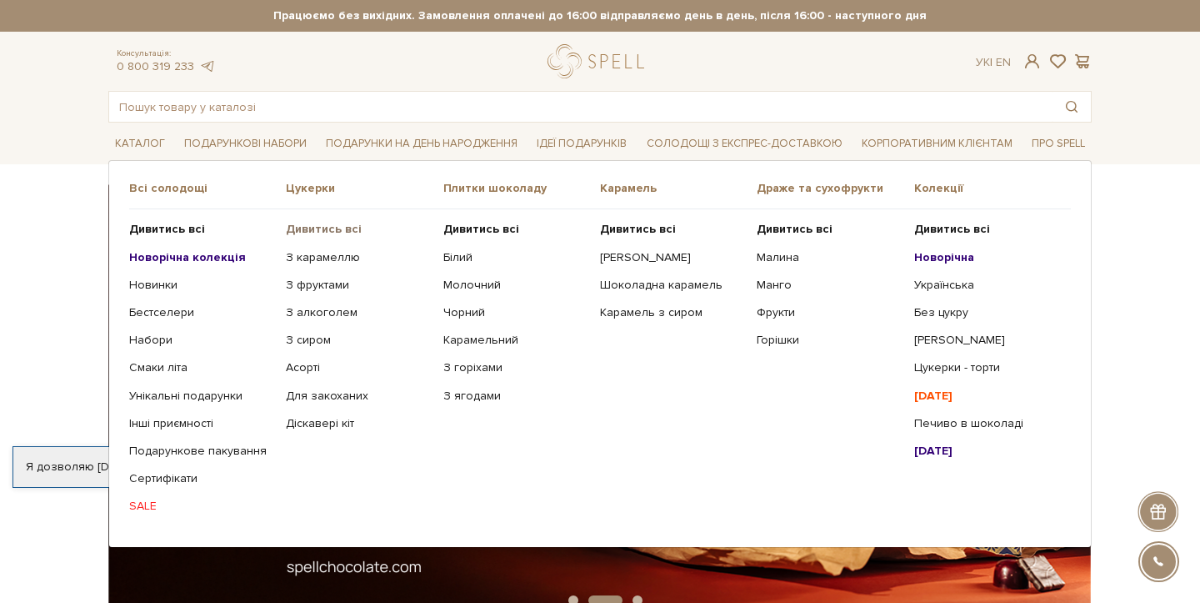
click at [325, 232] on b "Дивитись всі" at bounding box center [324, 229] width 76 height 14
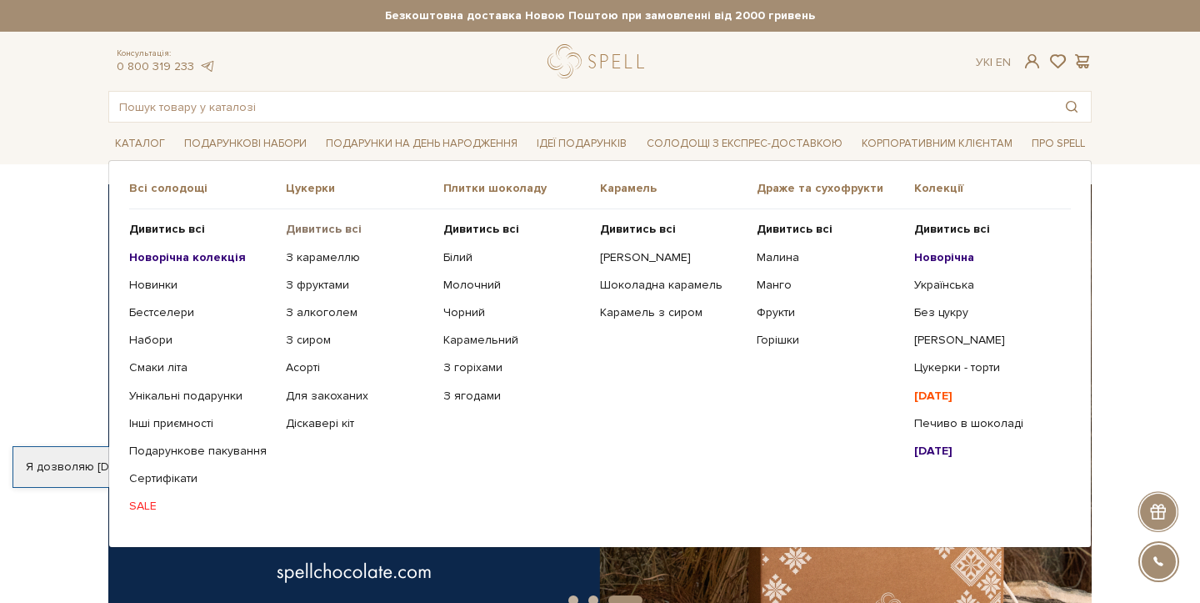
click at [308, 227] on b "Дивитись всі" at bounding box center [324, 229] width 76 height 14
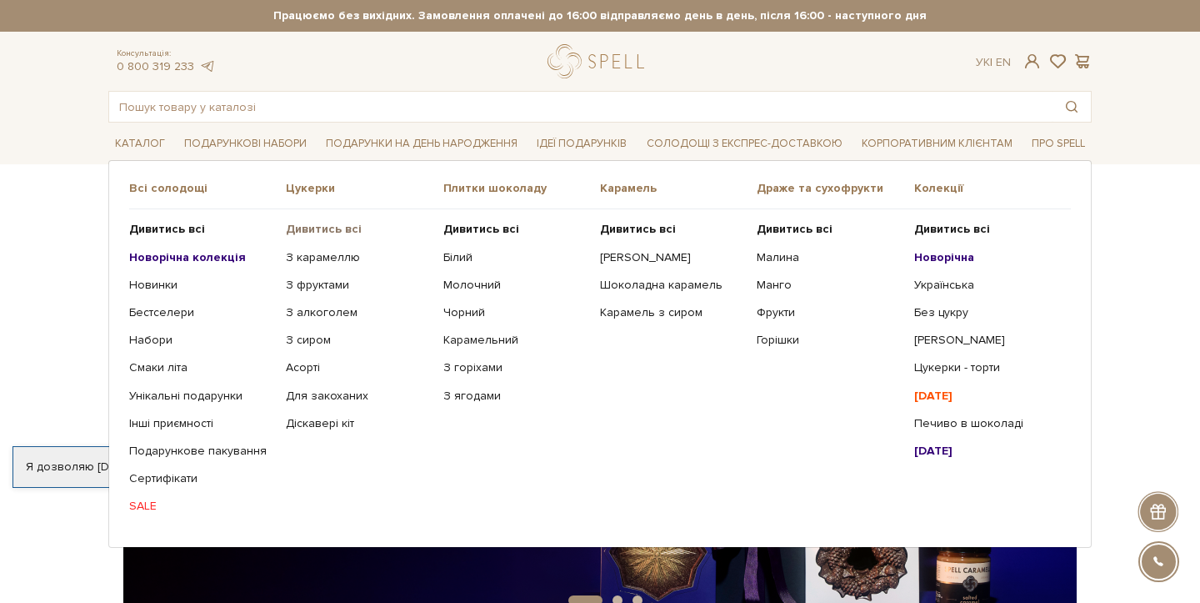
click at [331, 228] on b "Дивитись всі" at bounding box center [324, 229] width 76 height 14
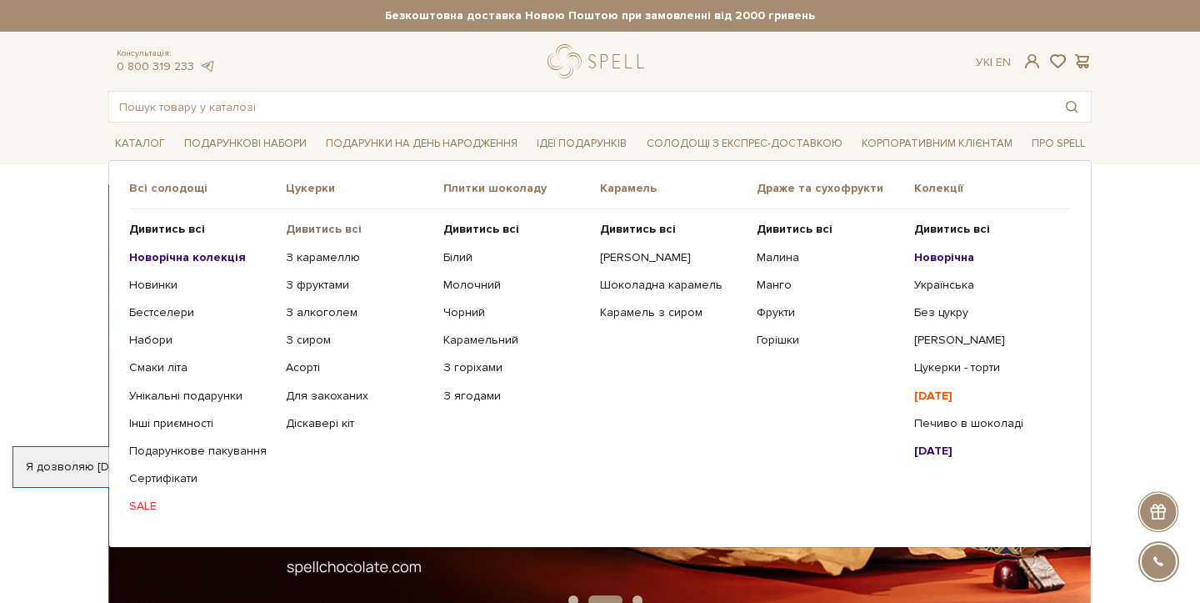
click at [331, 228] on b "Дивитись всі" at bounding box center [324, 229] width 76 height 14
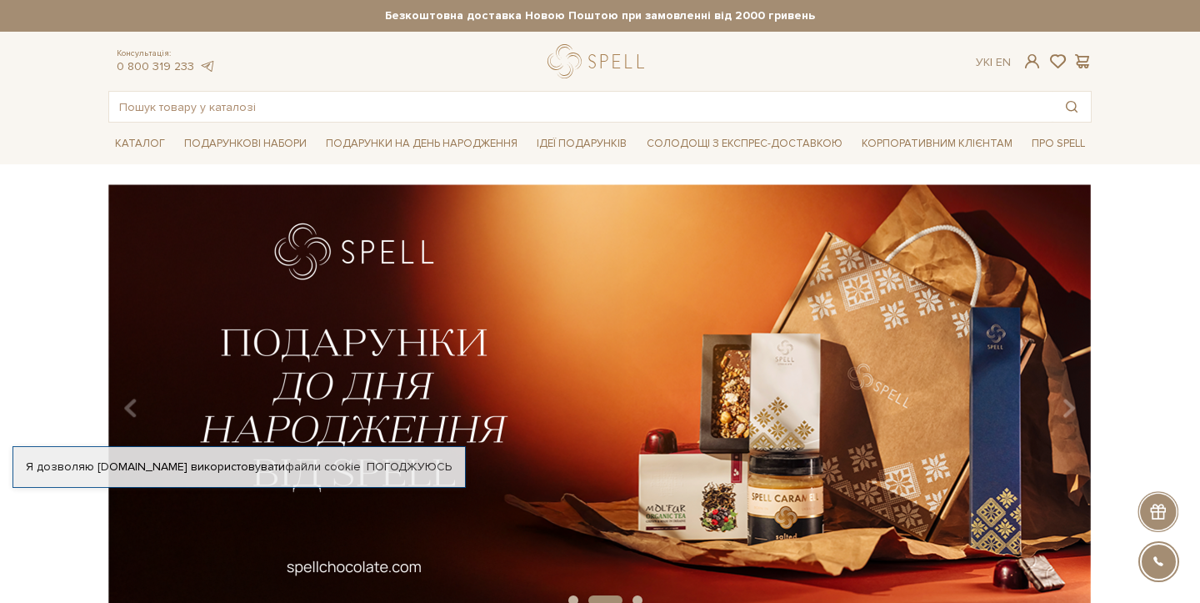
click at [1129, 220] on div "slide 3 of 3" at bounding box center [600, 396] width 1200 height 424
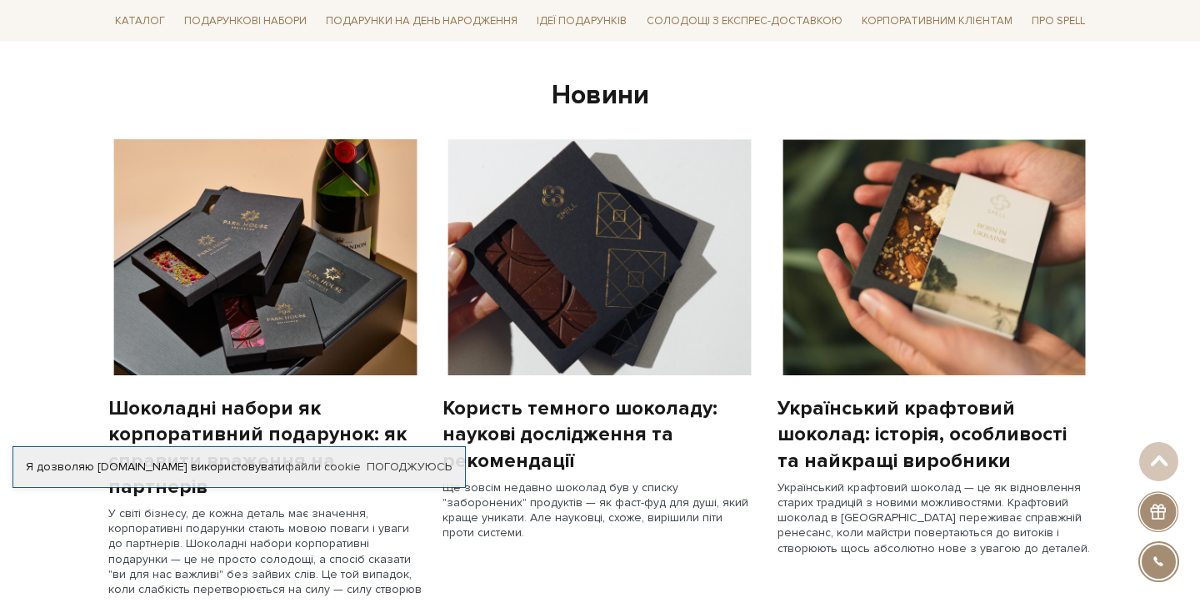
scroll to position [1251, 0]
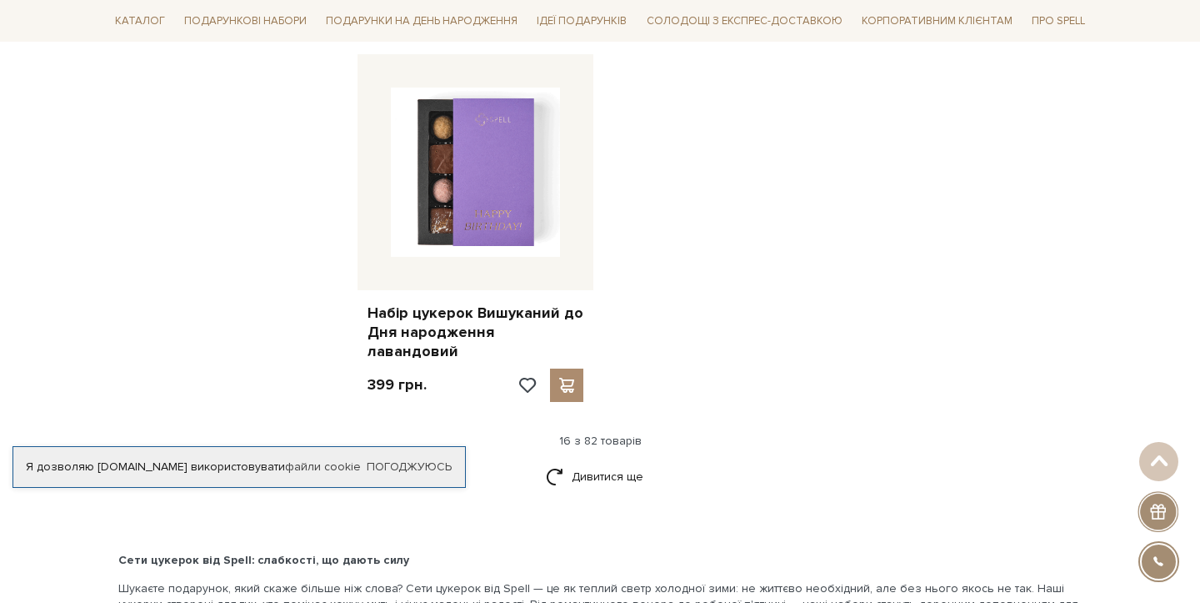
scroll to position [2065, 0]
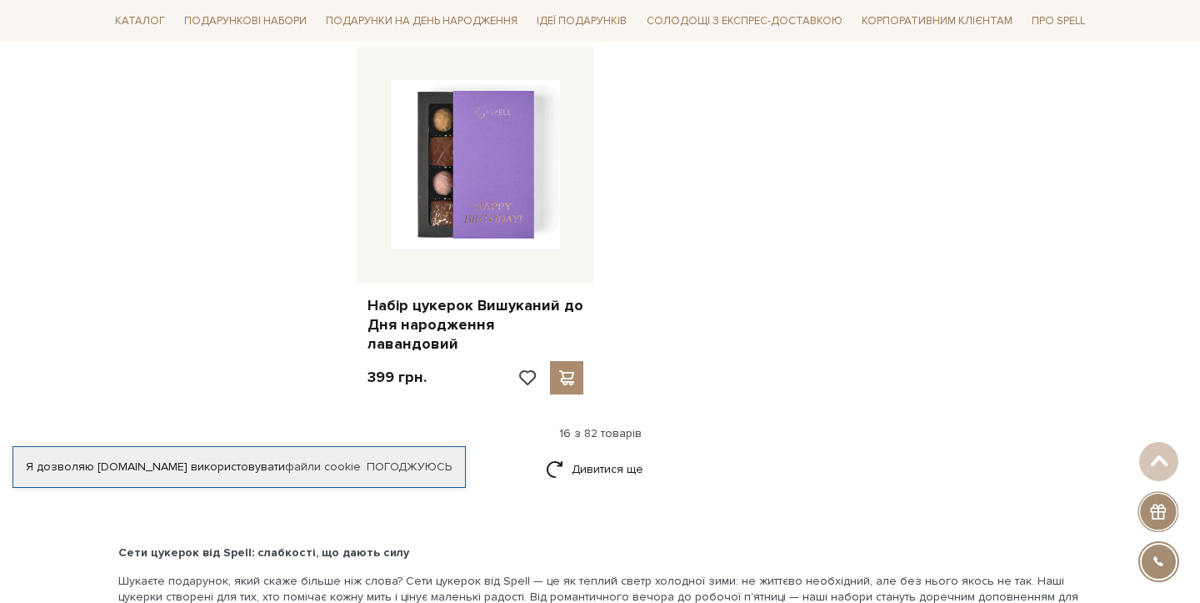
click at [613, 426] on div "16 з 82 товарів" at bounding box center [600, 433] width 997 height 15
click at [618, 454] on link "Дивитися ще" at bounding box center [600, 468] width 108 height 29
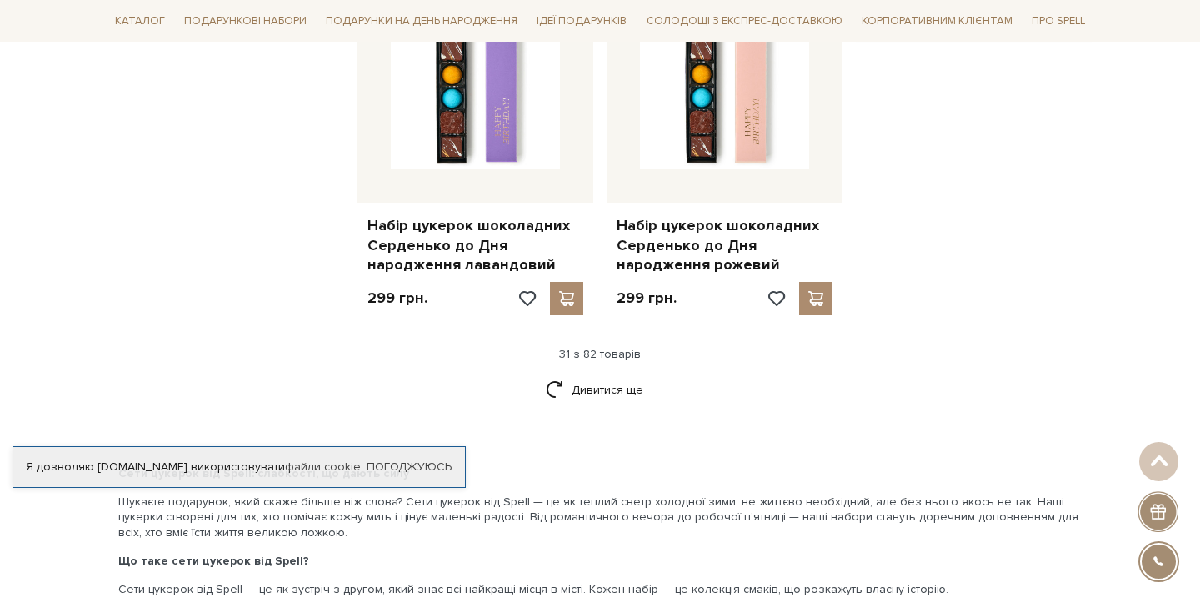
scroll to position [3980, 0]
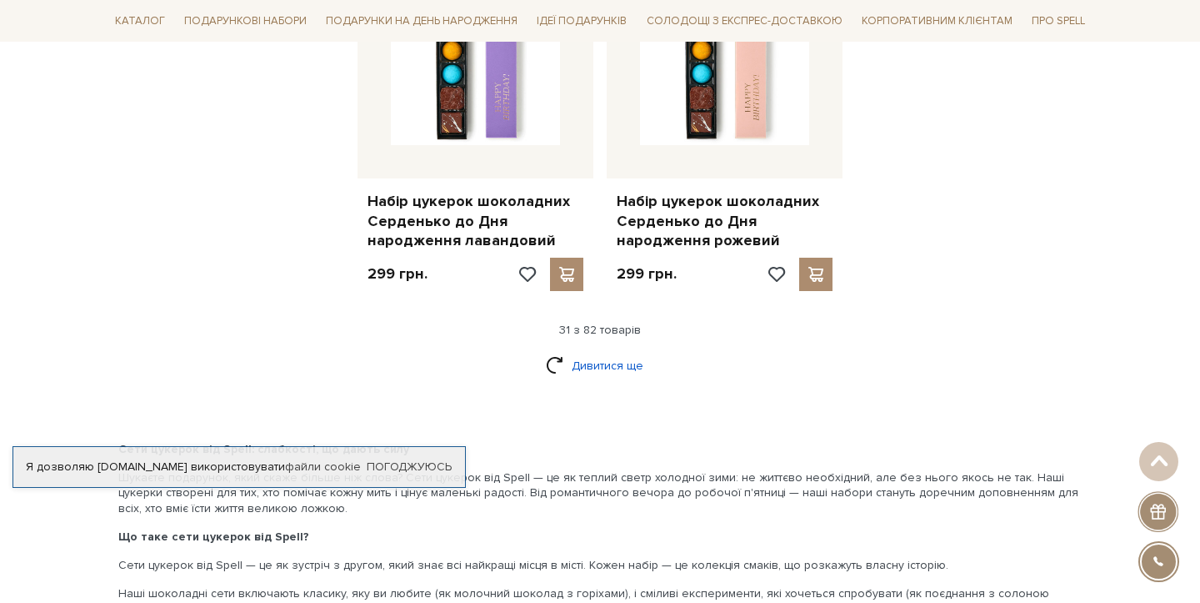
click at [592, 351] on link "Дивитися ще" at bounding box center [600, 365] width 108 height 29
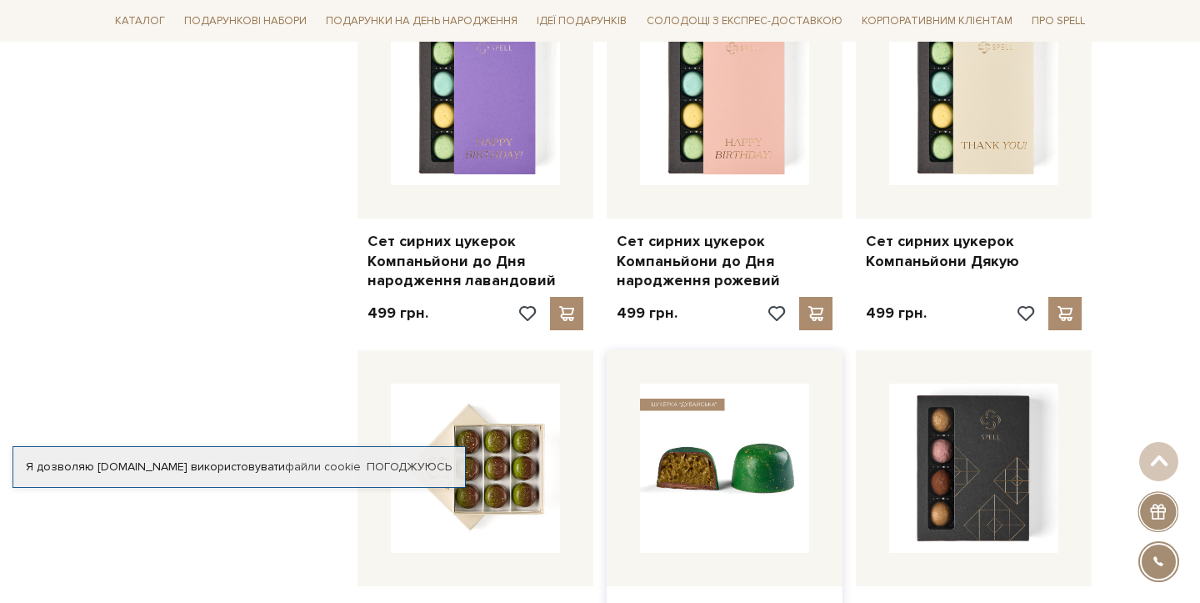
scroll to position [5121, 0]
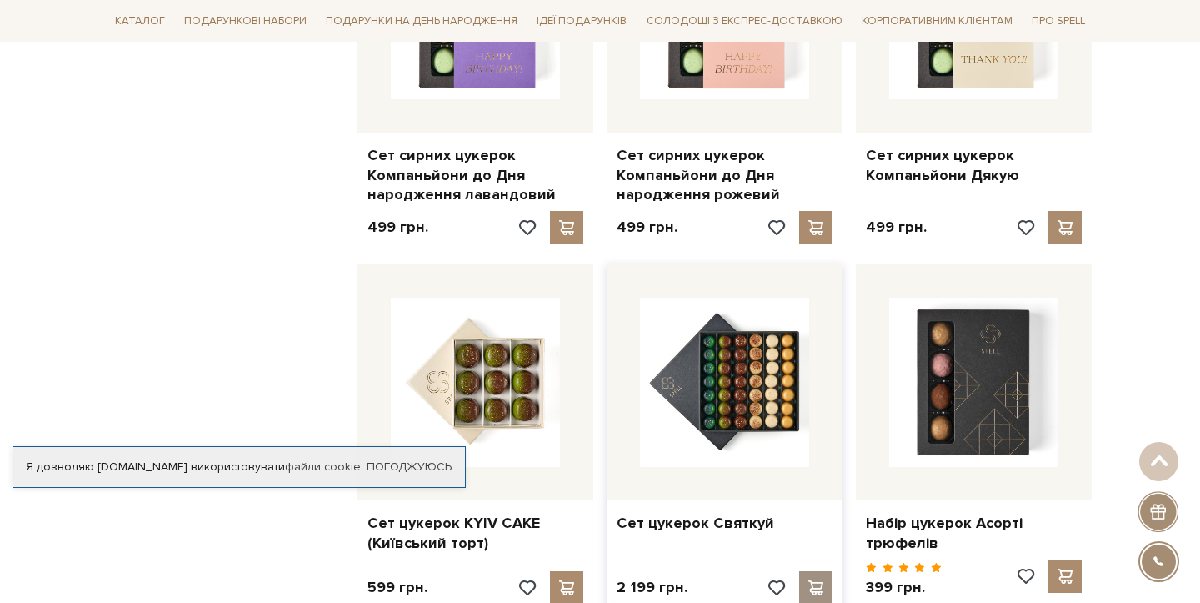
click at [824, 580] on span at bounding box center [815, 587] width 21 height 15
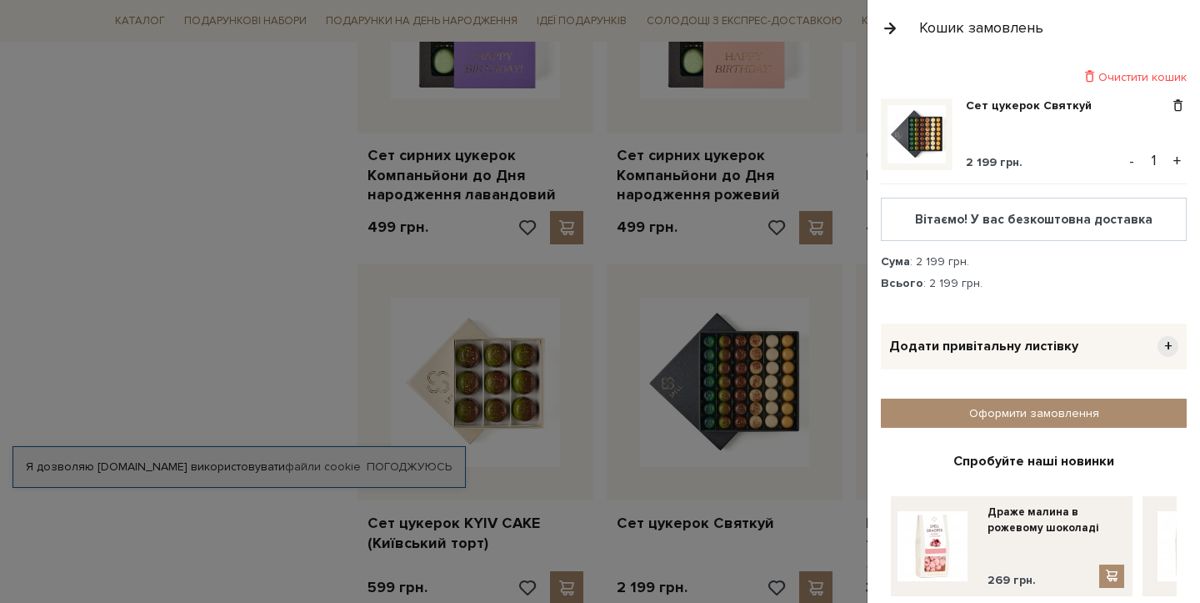
click at [176, 244] on div at bounding box center [600, 301] width 1200 height 603
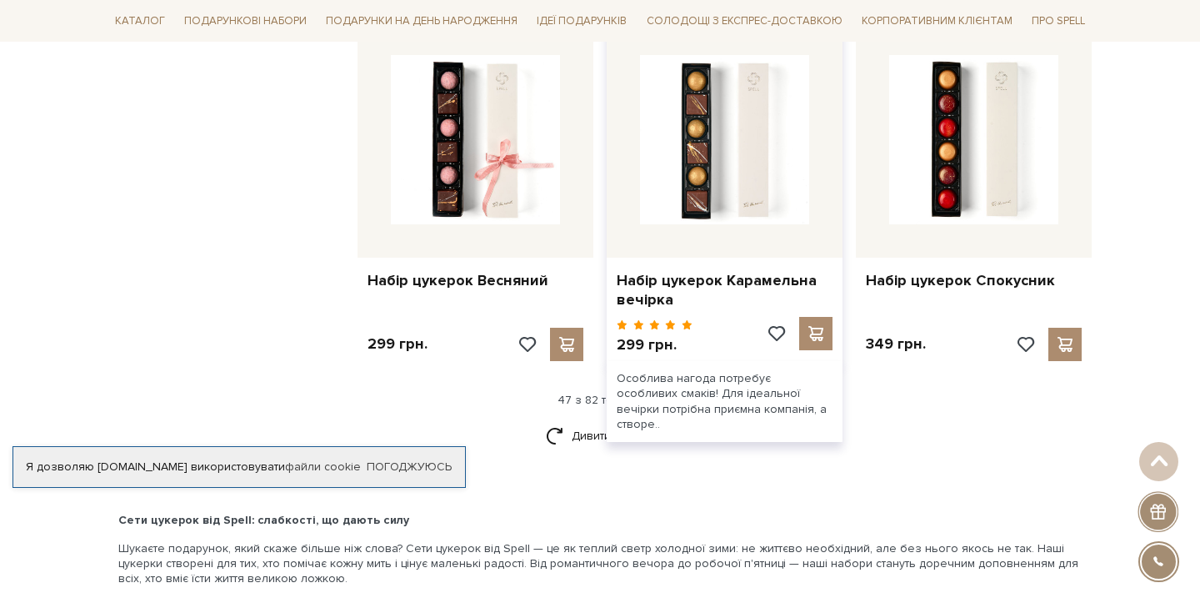
scroll to position [5729, 0]
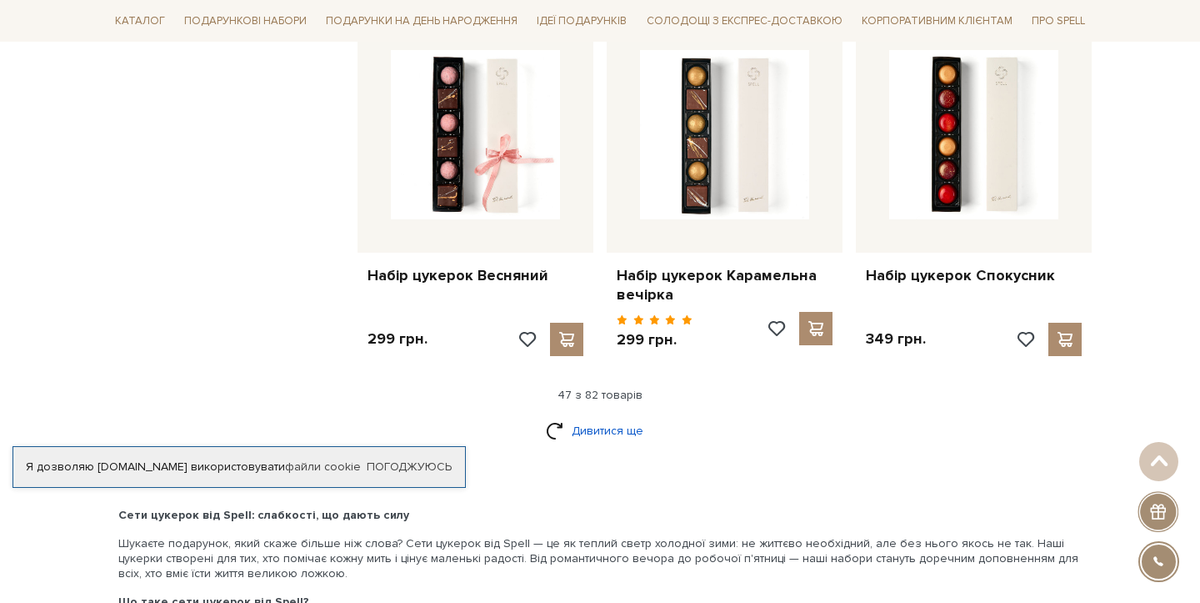
click at [593, 416] on link "Дивитися ще" at bounding box center [600, 430] width 108 height 29
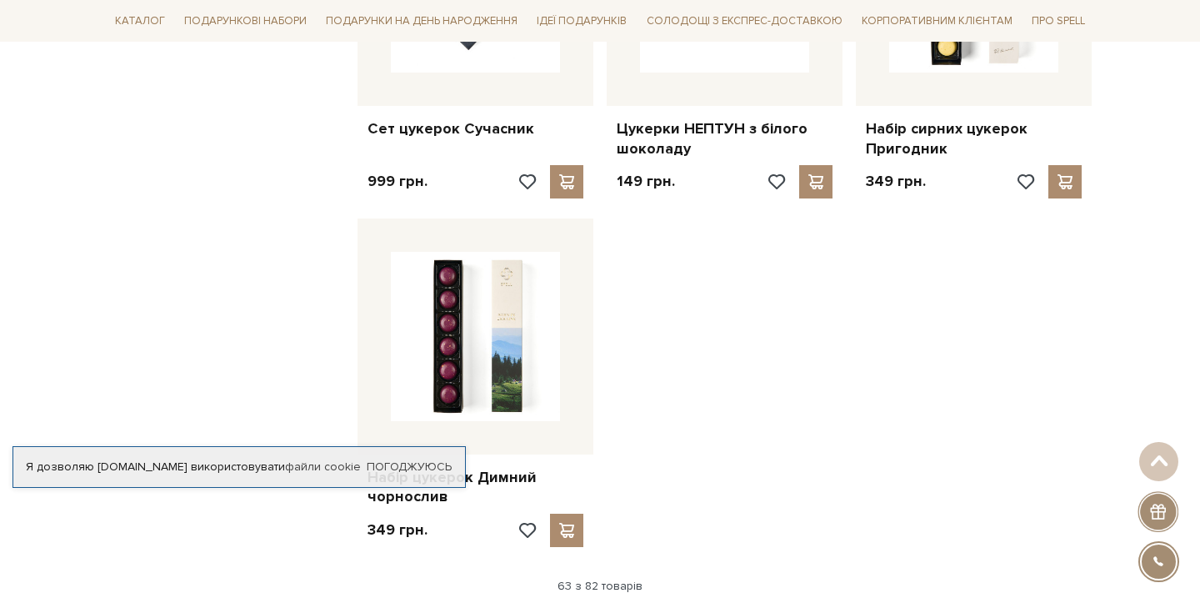
scroll to position [7664, 0]
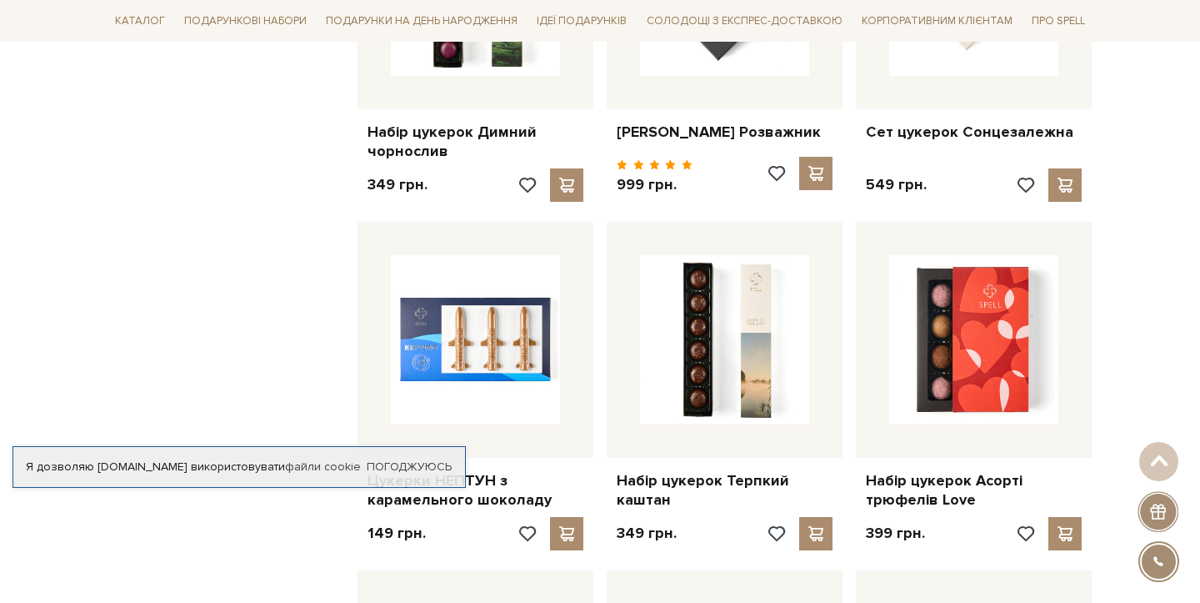
scroll to position [8008, 0]
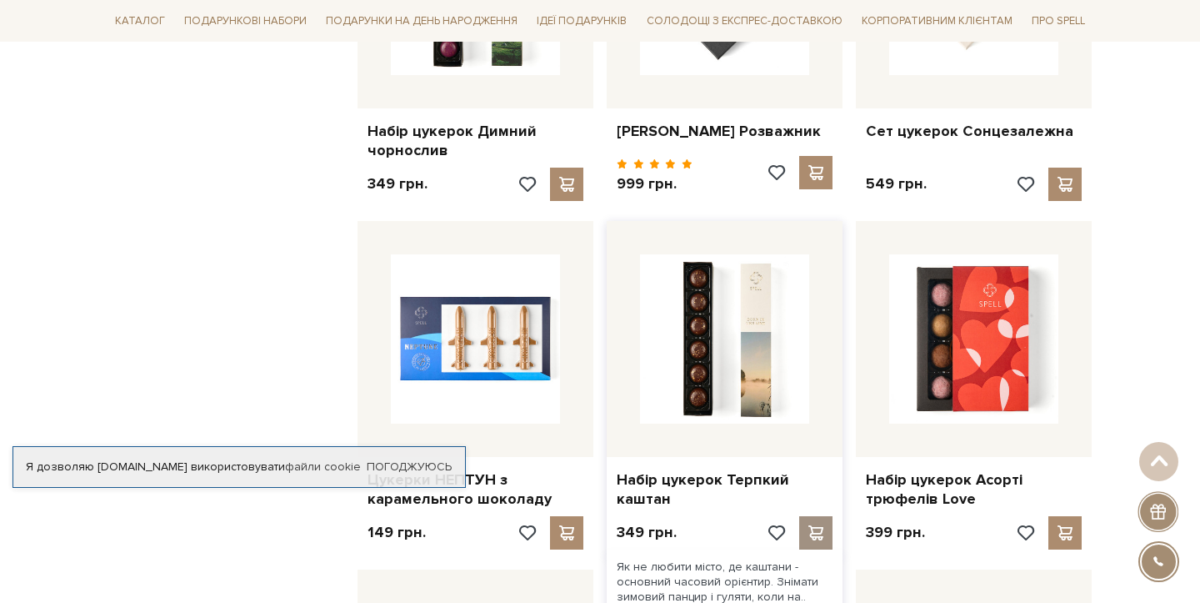
click at [807, 525] on span at bounding box center [815, 532] width 21 height 15
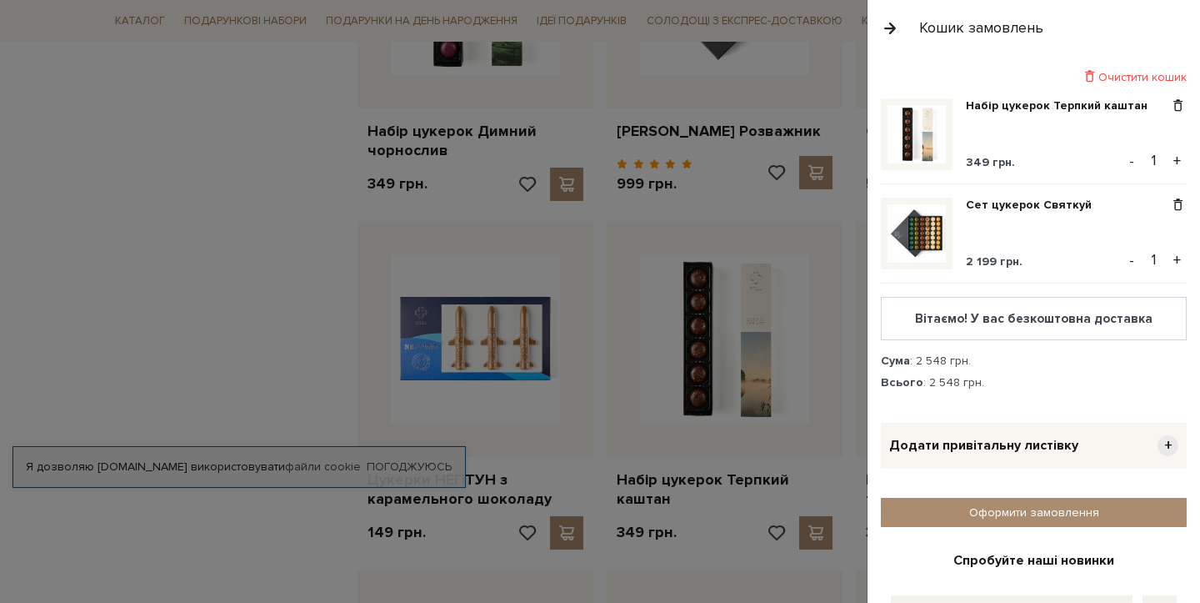
click at [135, 331] on div at bounding box center [600, 301] width 1200 height 603
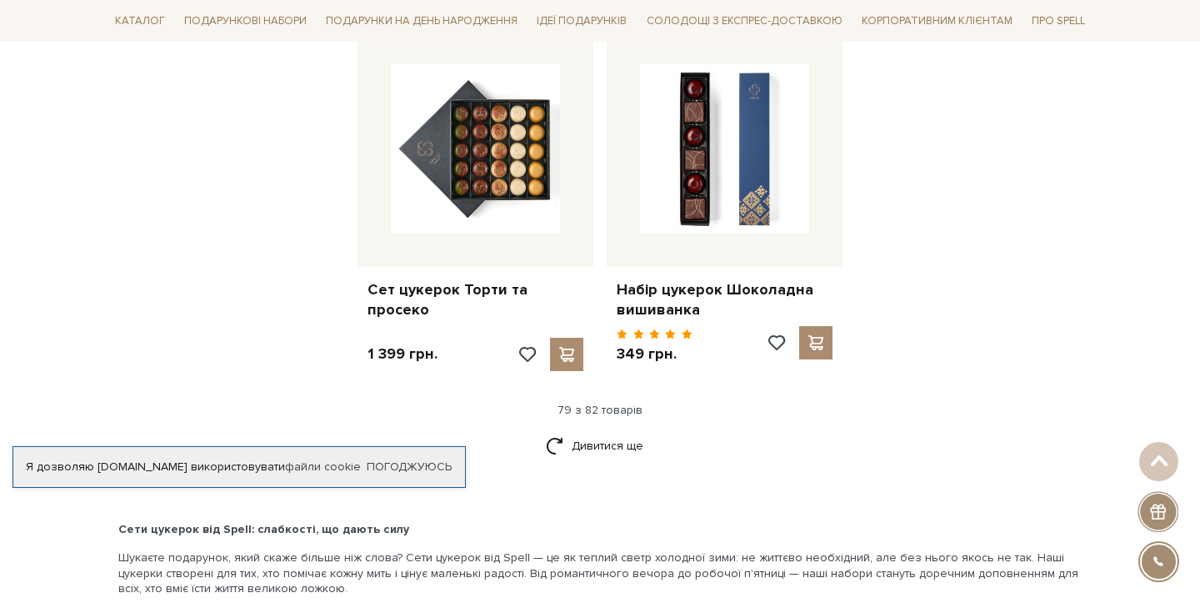
scroll to position [9569, 0]
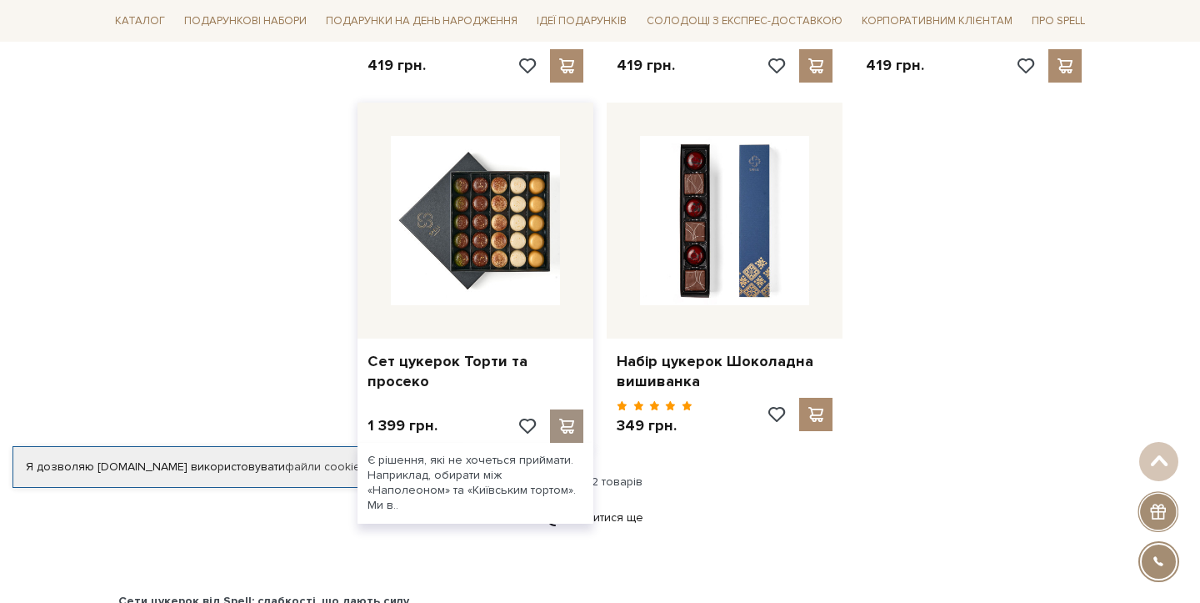
click at [566, 418] on span at bounding box center [566, 425] width 21 height 15
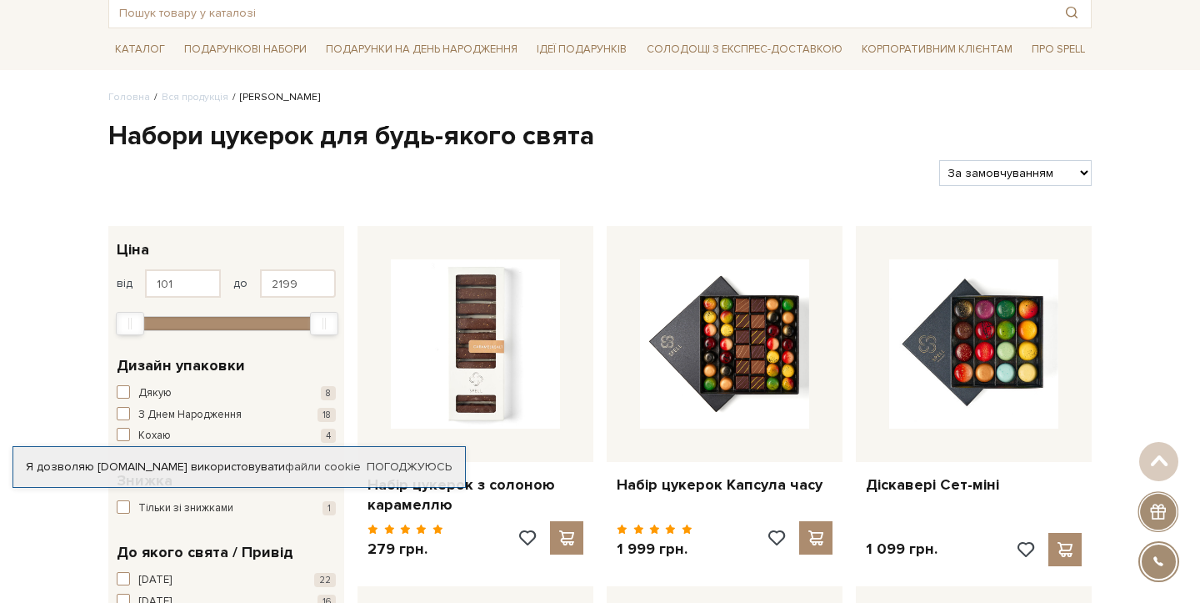
scroll to position [0, 0]
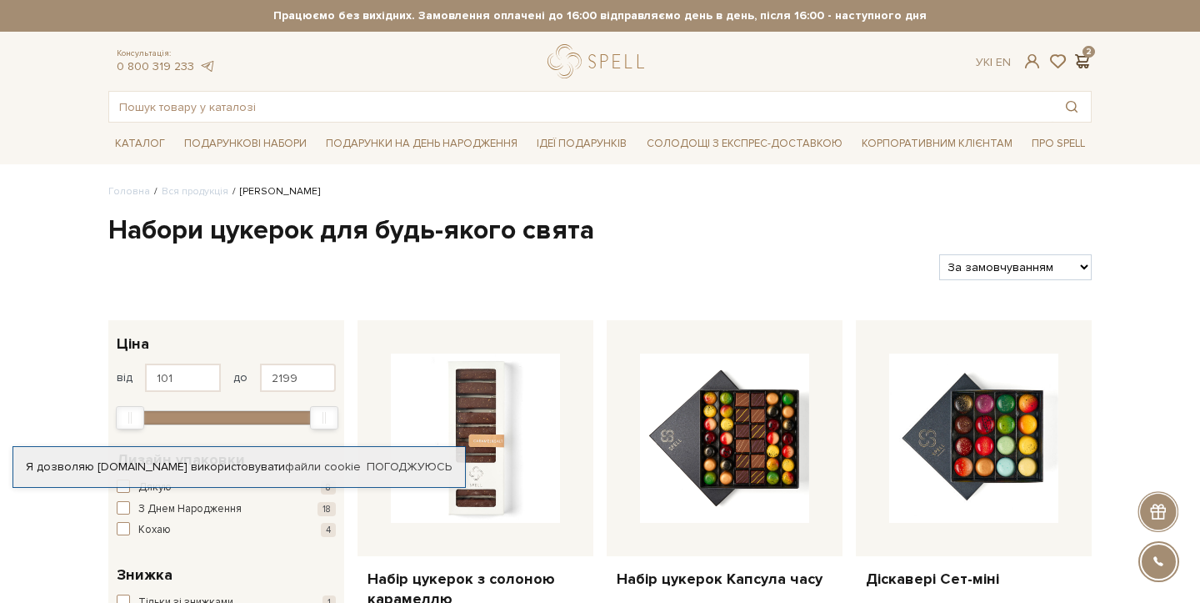
click at [1080, 62] on span at bounding box center [1082, 62] width 20 height 18
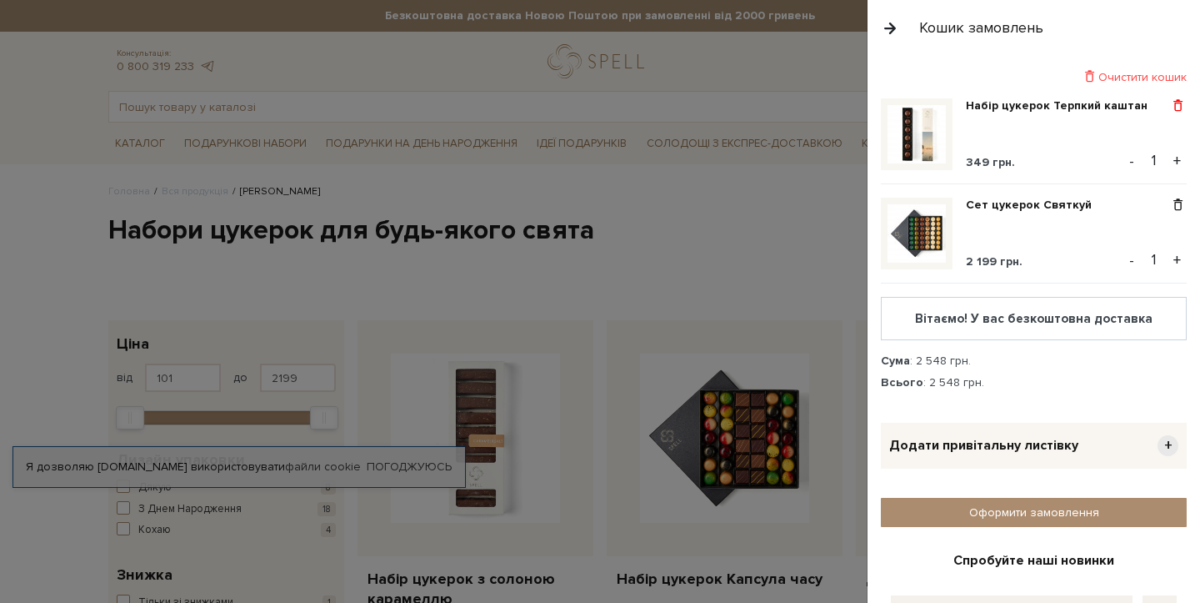
click at [1169, 105] on span at bounding box center [1178, 105] width 18 height 15
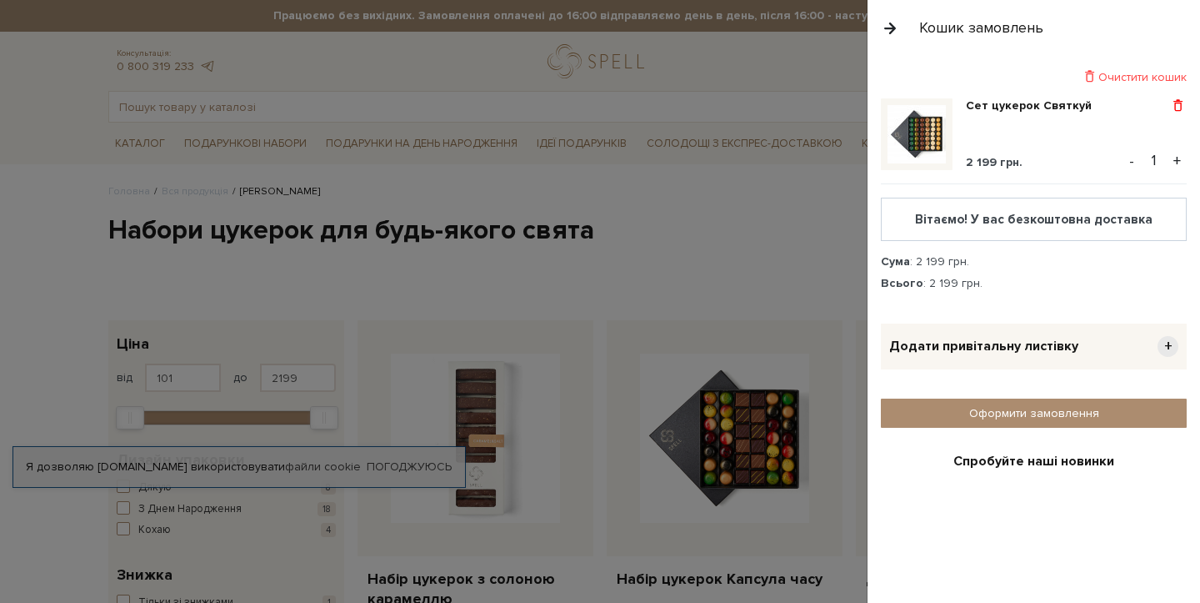
click at [1169, 104] on span at bounding box center [1178, 105] width 18 height 15
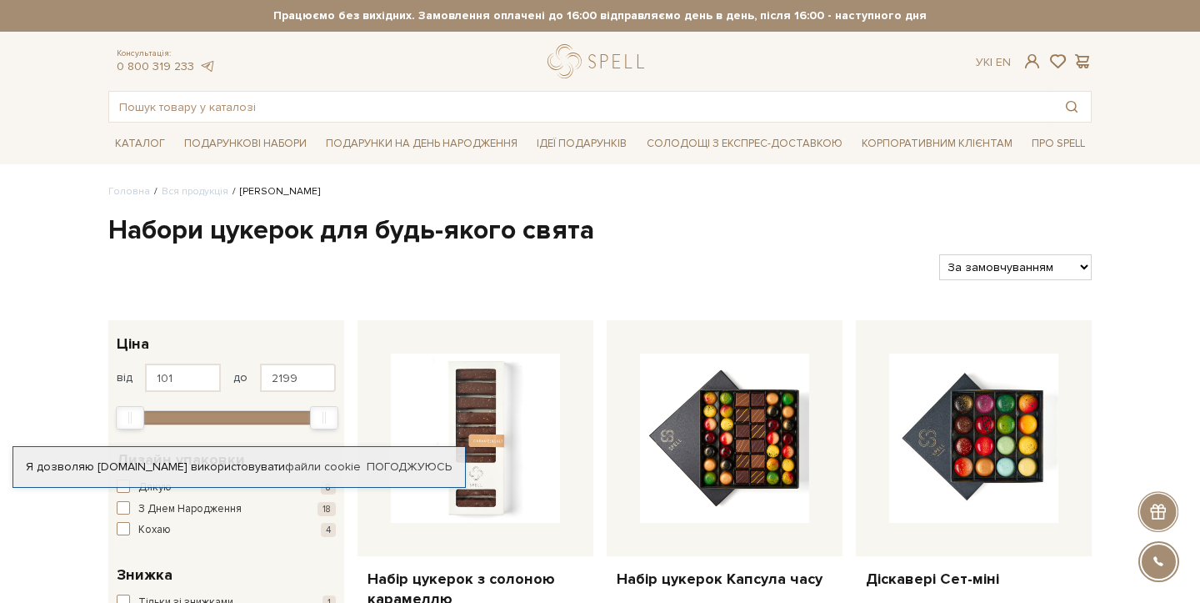
click at [620, 198] on div at bounding box center [600, 301] width 1200 height 603
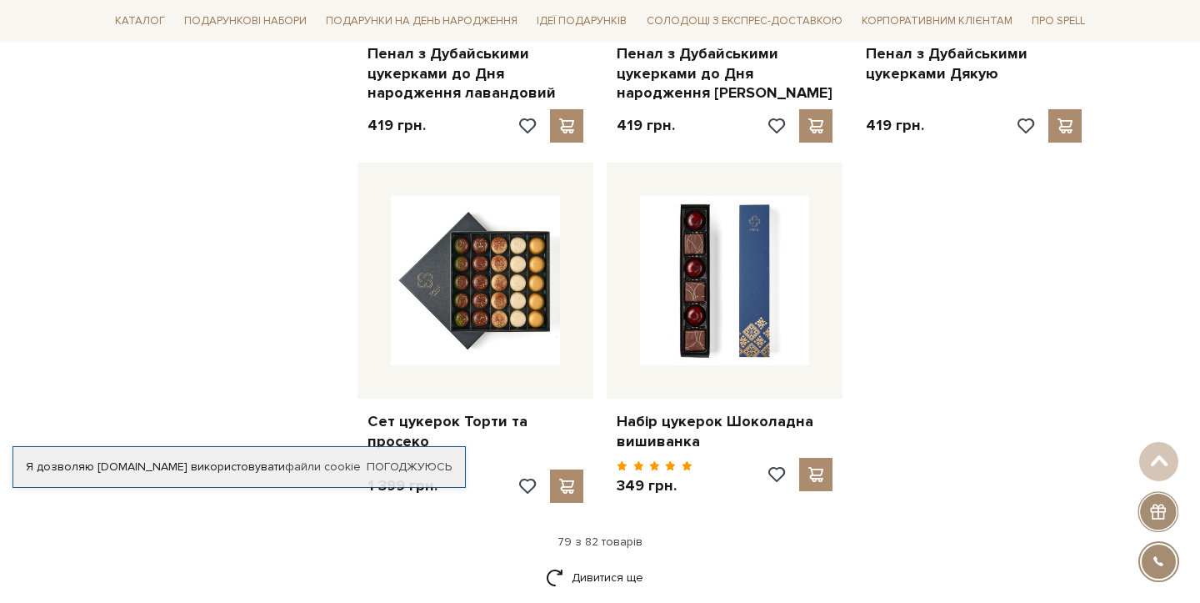
scroll to position [9421, 0]
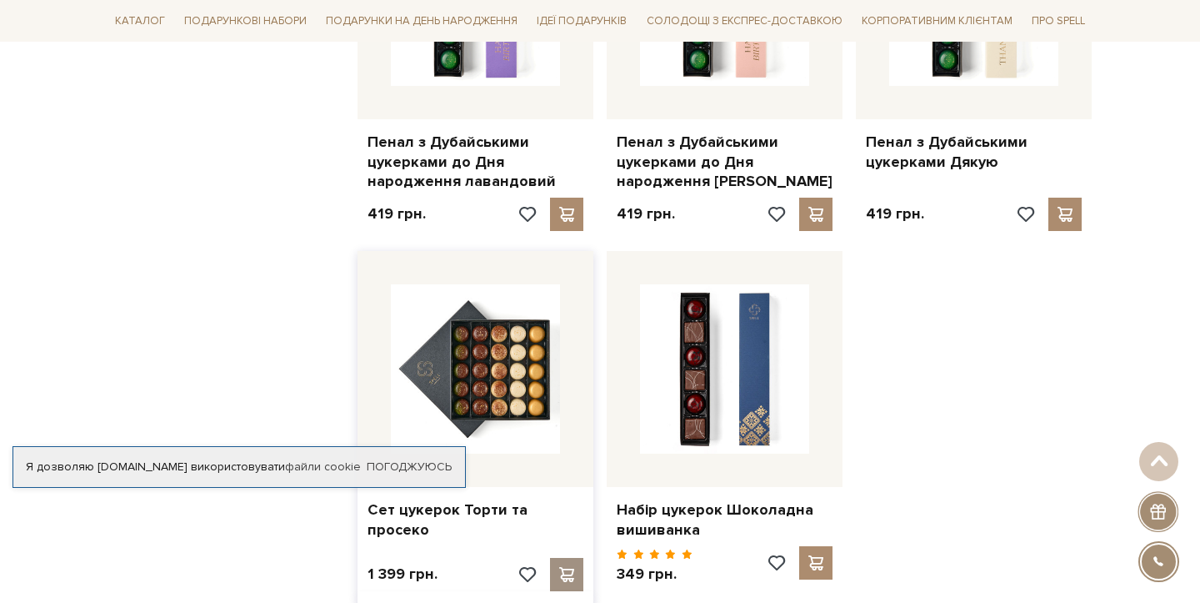
click at [561, 567] on span at bounding box center [566, 574] width 21 height 15
click at [422, 464] on link "Погоджуюсь" at bounding box center [409, 466] width 85 height 15
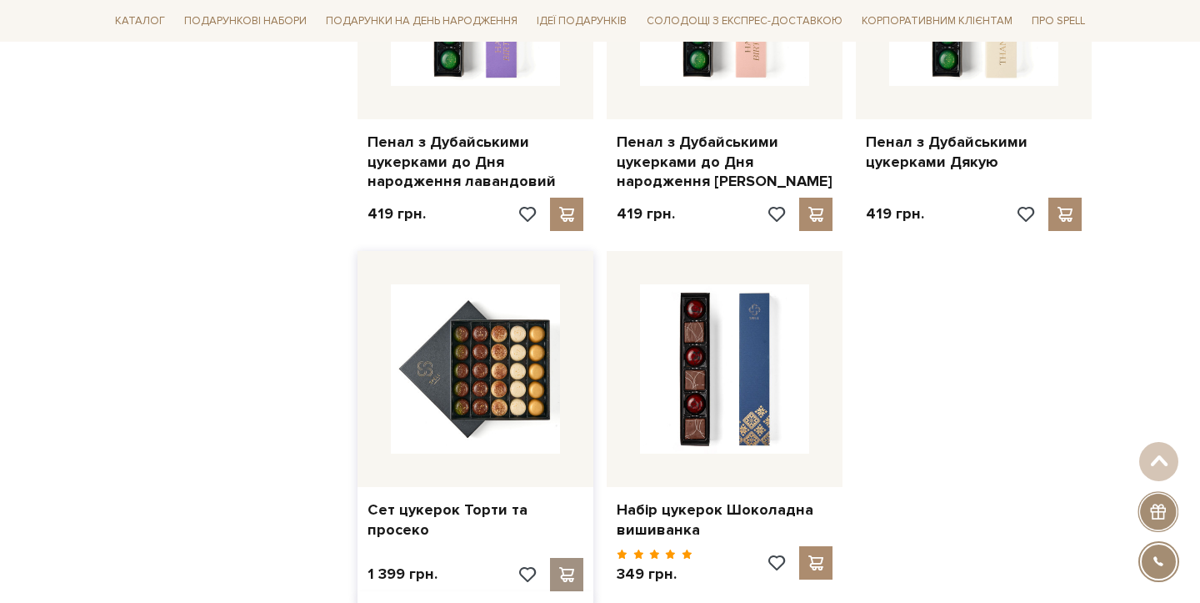
click at [571, 567] on span at bounding box center [566, 574] width 21 height 15
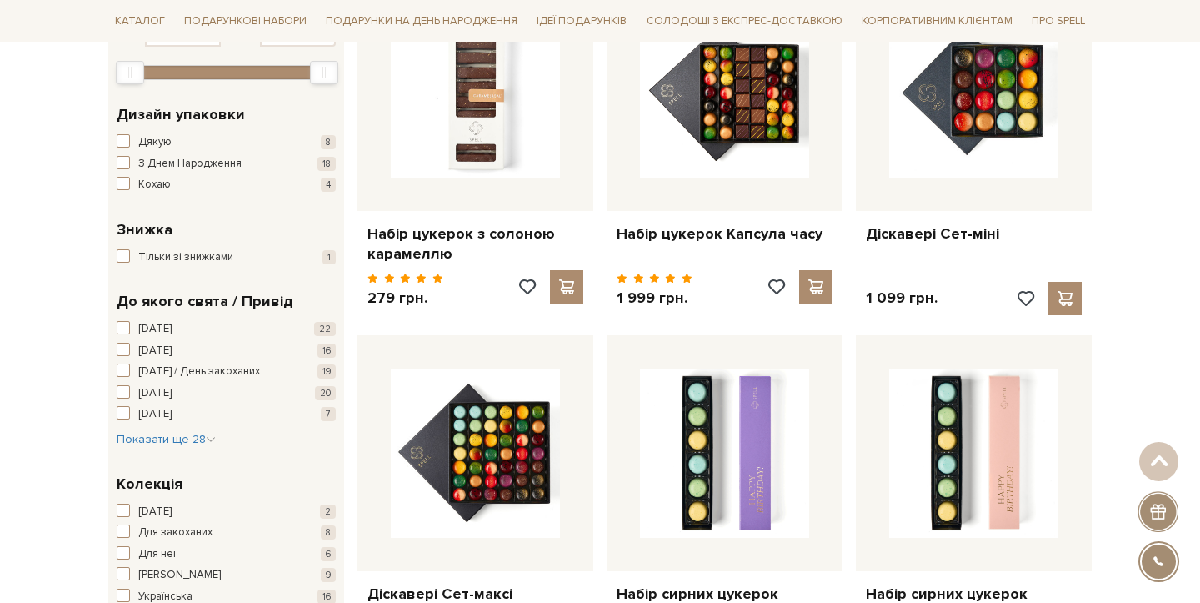
scroll to position [0, 0]
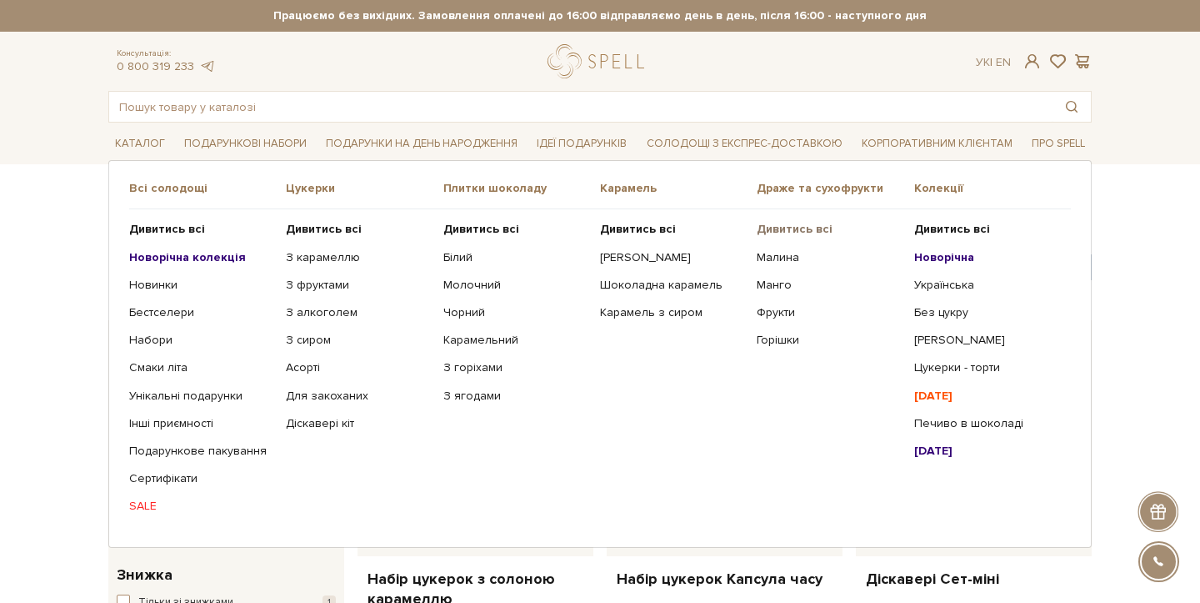
click at [781, 228] on b "Дивитись всі" at bounding box center [795, 229] width 76 height 14
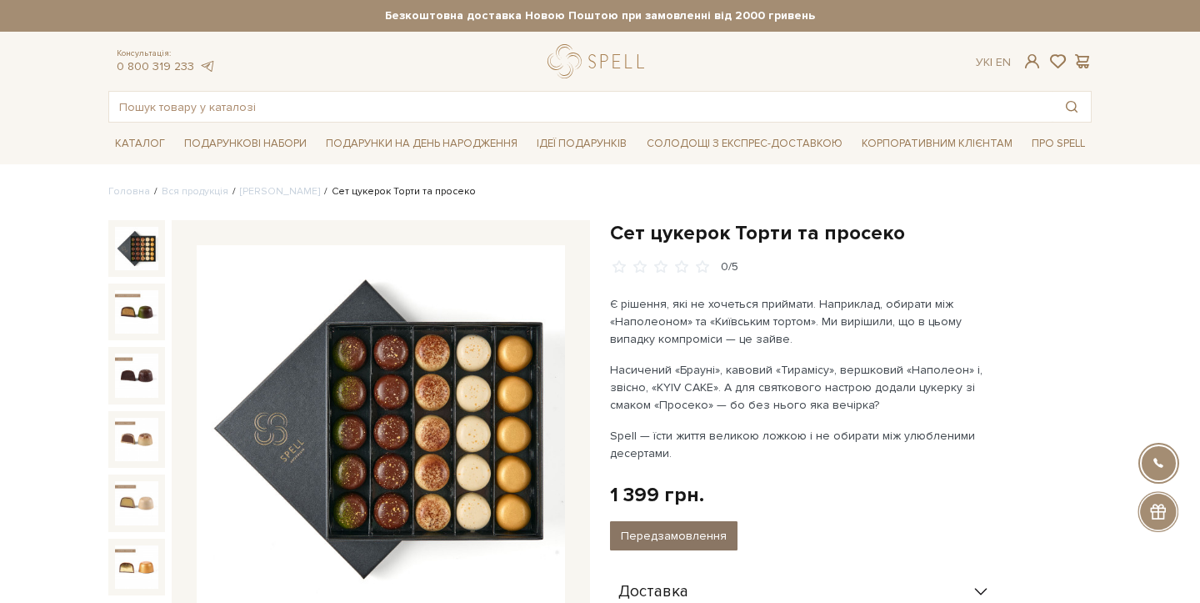
click at [673, 525] on button "Передзамовлення" at bounding box center [674, 535] width 128 height 29
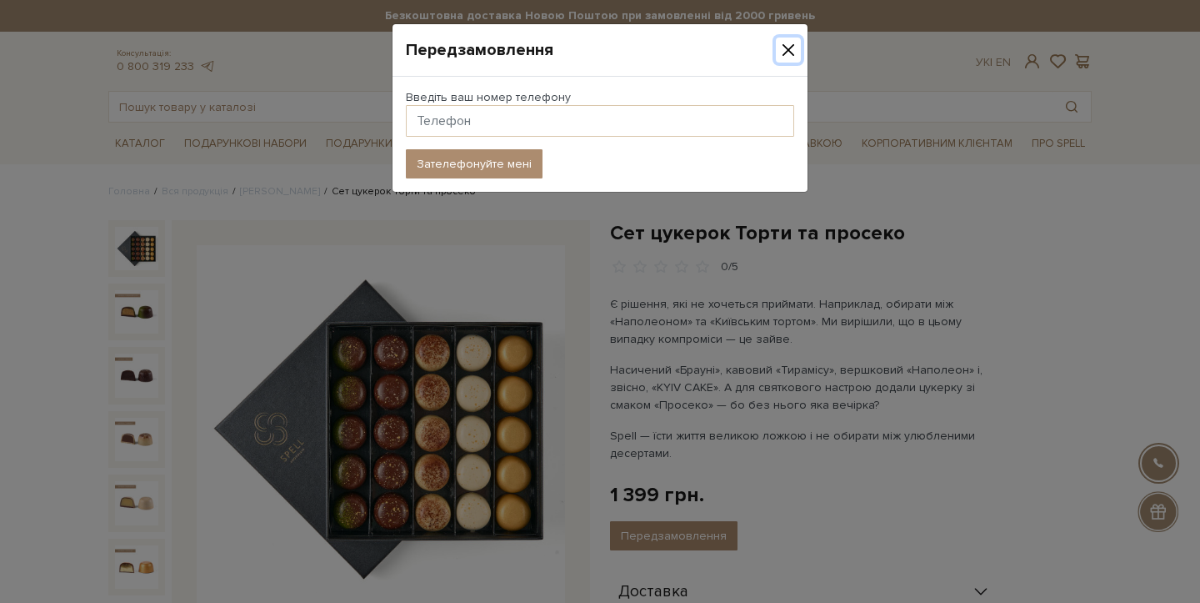
click at [789, 53] on button "Close" at bounding box center [788, 50] width 25 height 25
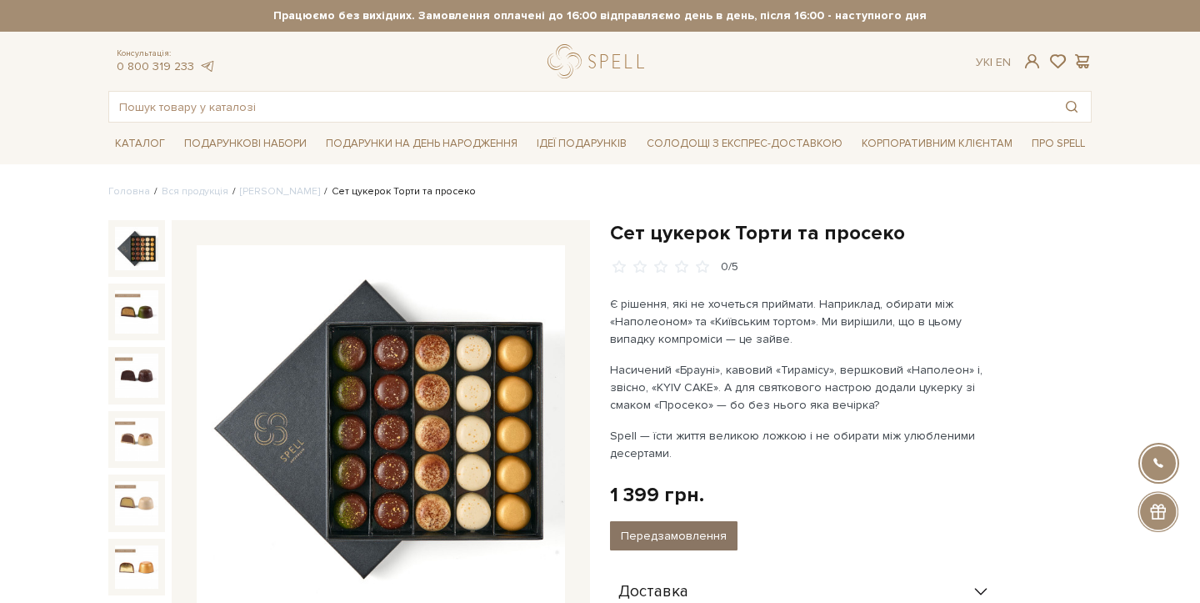
click at [658, 531] on button "Передзамовлення" at bounding box center [674, 535] width 128 height 29
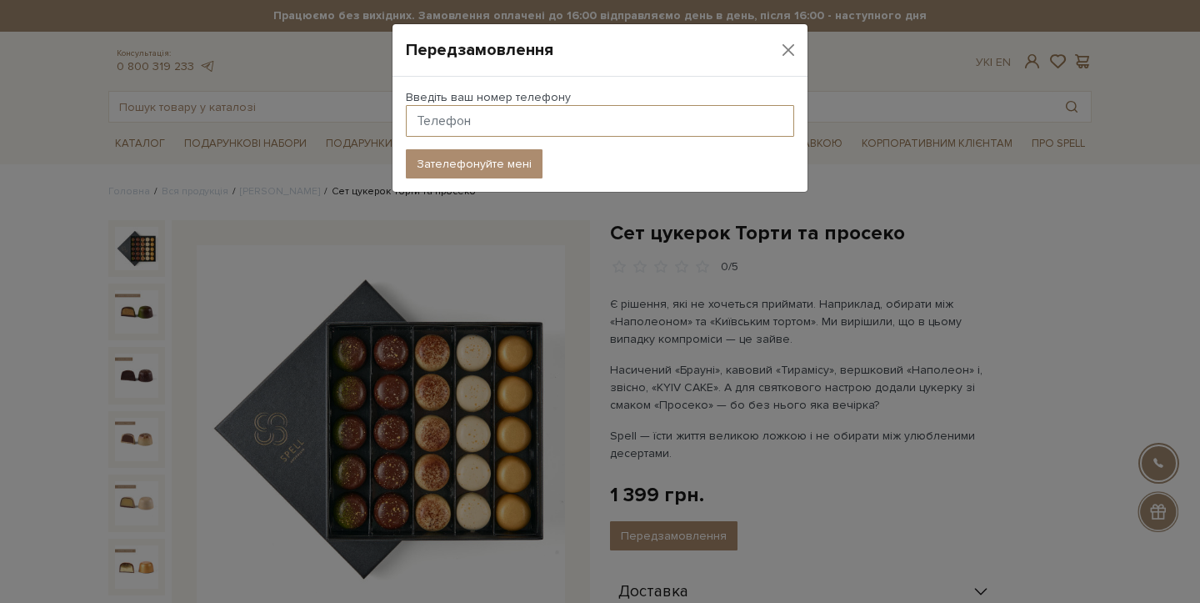
click at [498, 113] on input "text" at bounding box center [600, 121] width 388 height 32
type input "+(380) 99 284 53 54"
click at [503, 166] on button "Зателефонуйте мені" at bounding box center [474, 163] width 137 height 29
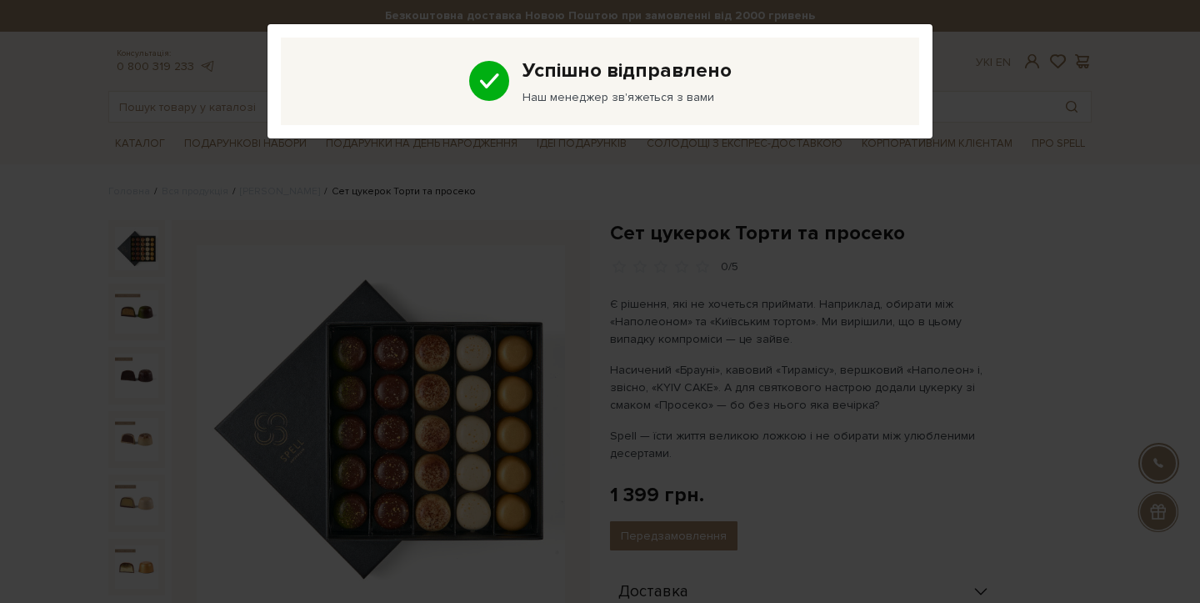
click at [518, 161] on div "Успішно відправлено Наш менеджер зв'яжеться з вами" at bounding box center [600, 301] width 1200 height 603
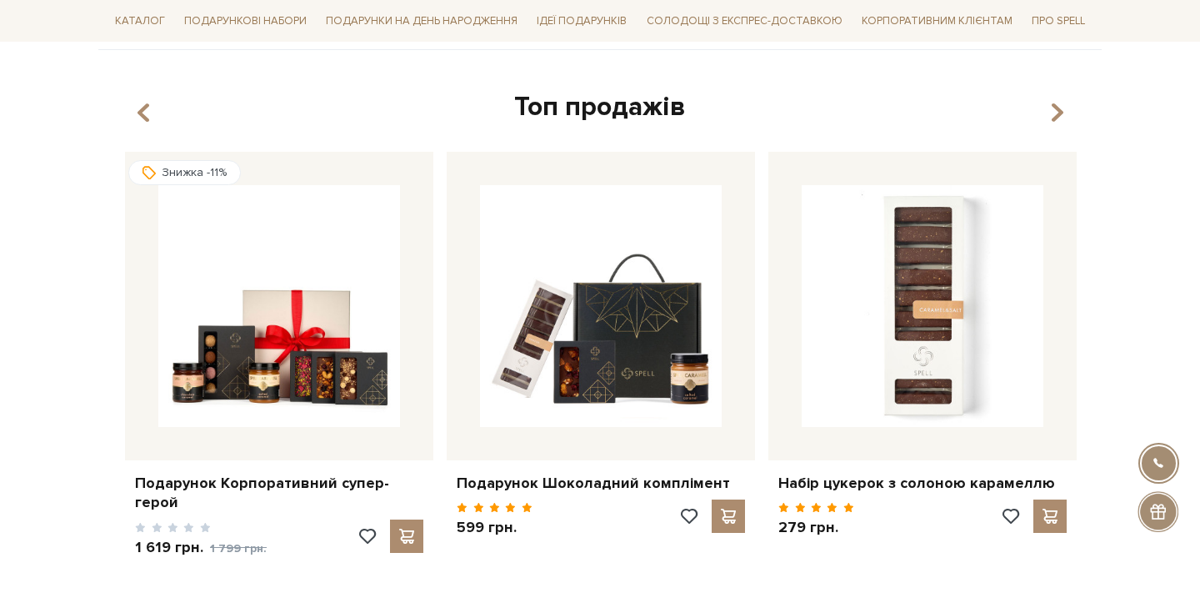
scroll to position [984, 0]
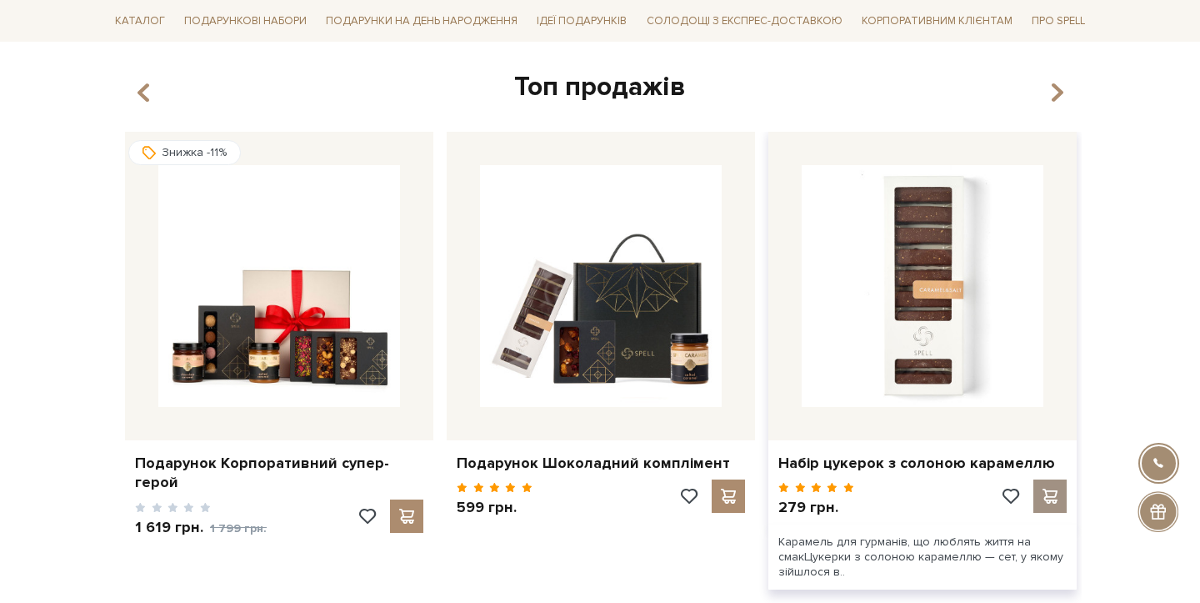
click at [1049, 500] on span at bounding box center [1049, 495] width 21 height 15
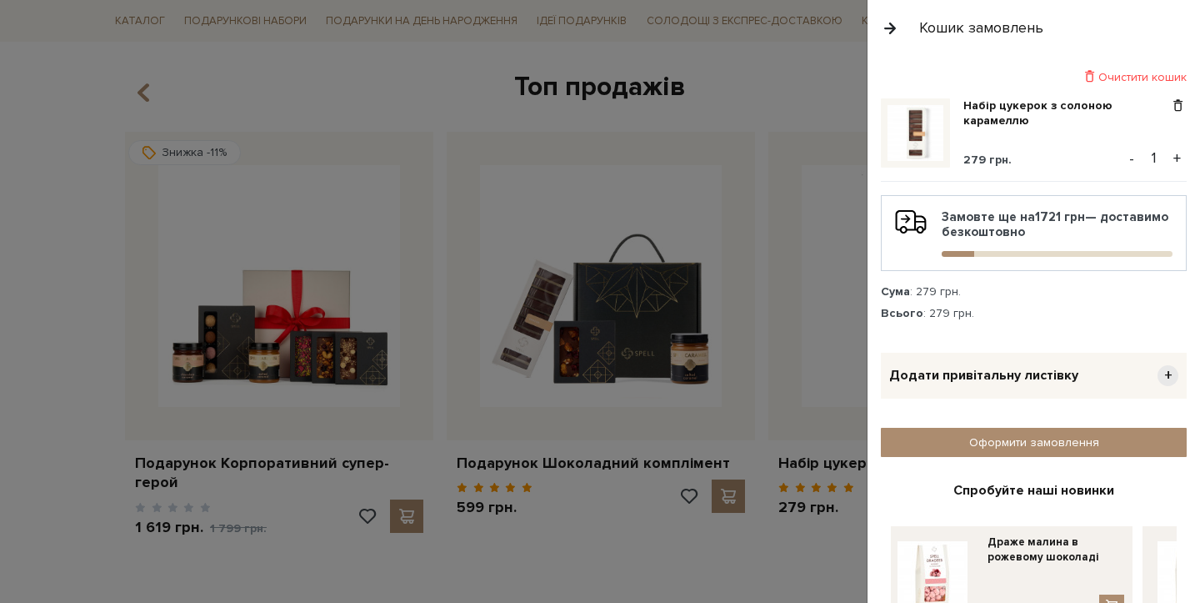
click at [27, 283] on div at bounding box center [600, 301] width 1200 height 603
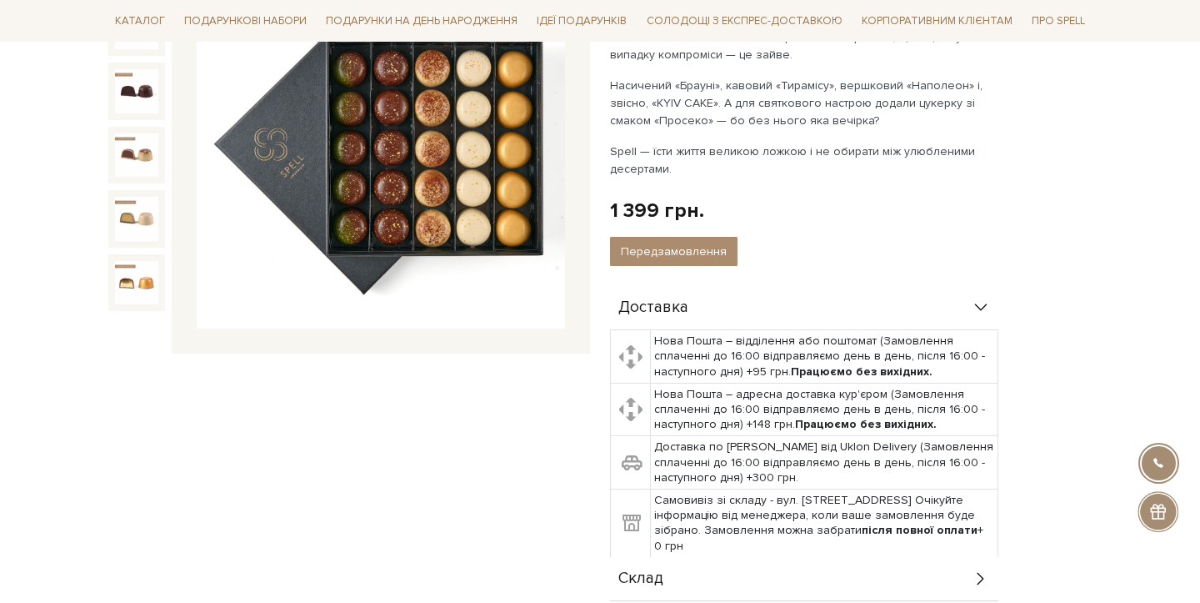
scroll to position [0, 0]
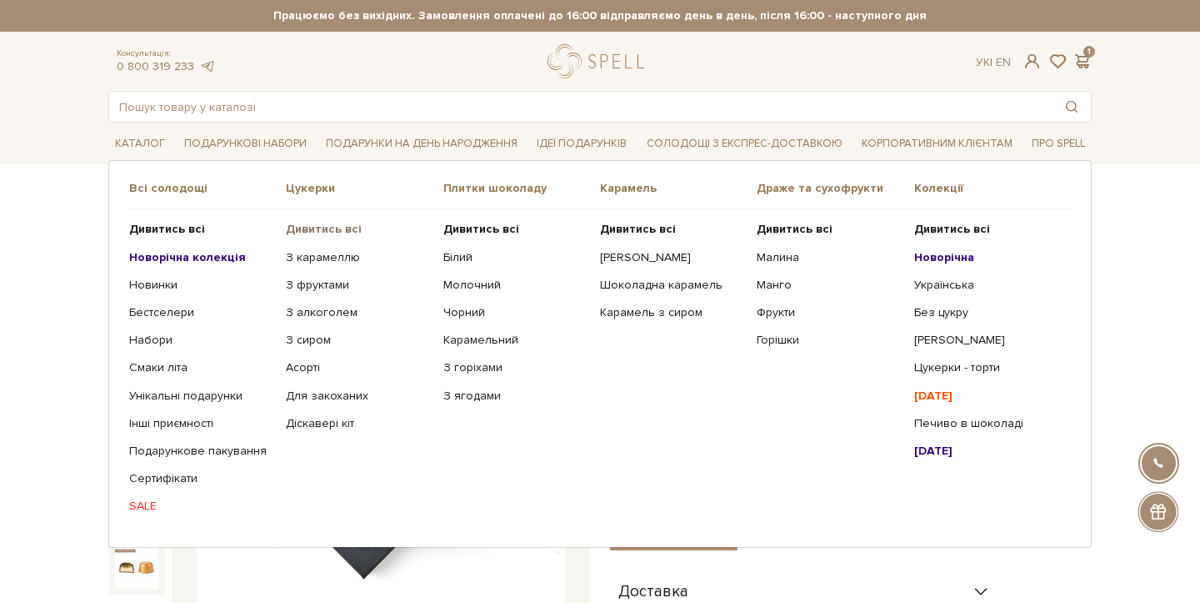
click at [328, 228] on b "Дивитись всі" at bounding box center [324, 229] width 76 height 14
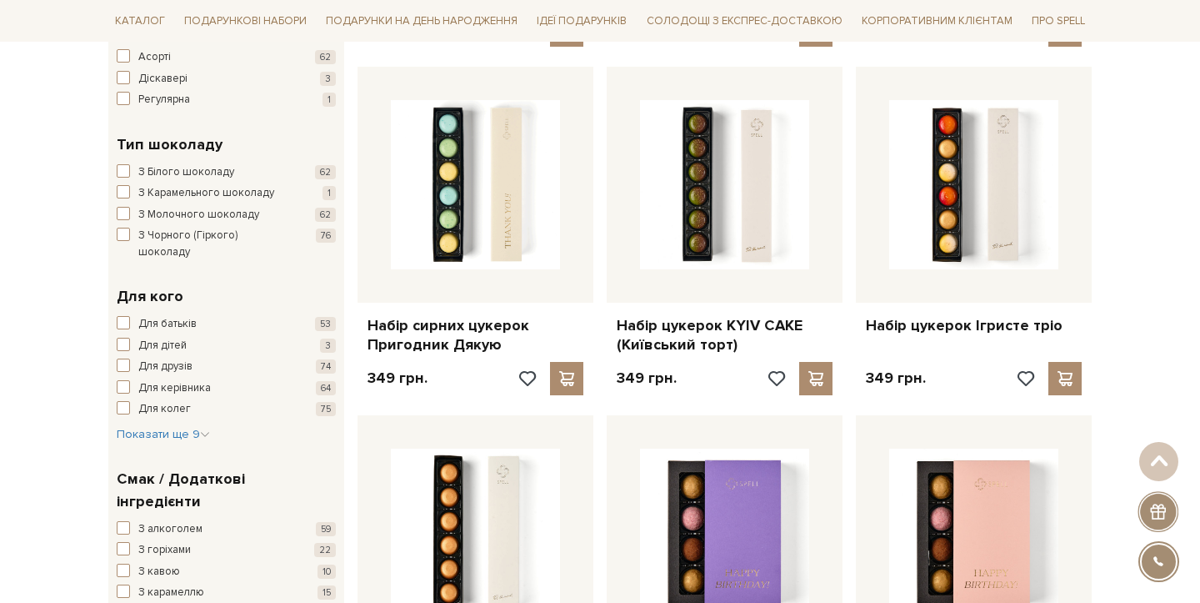
scroll to position [982, 0]
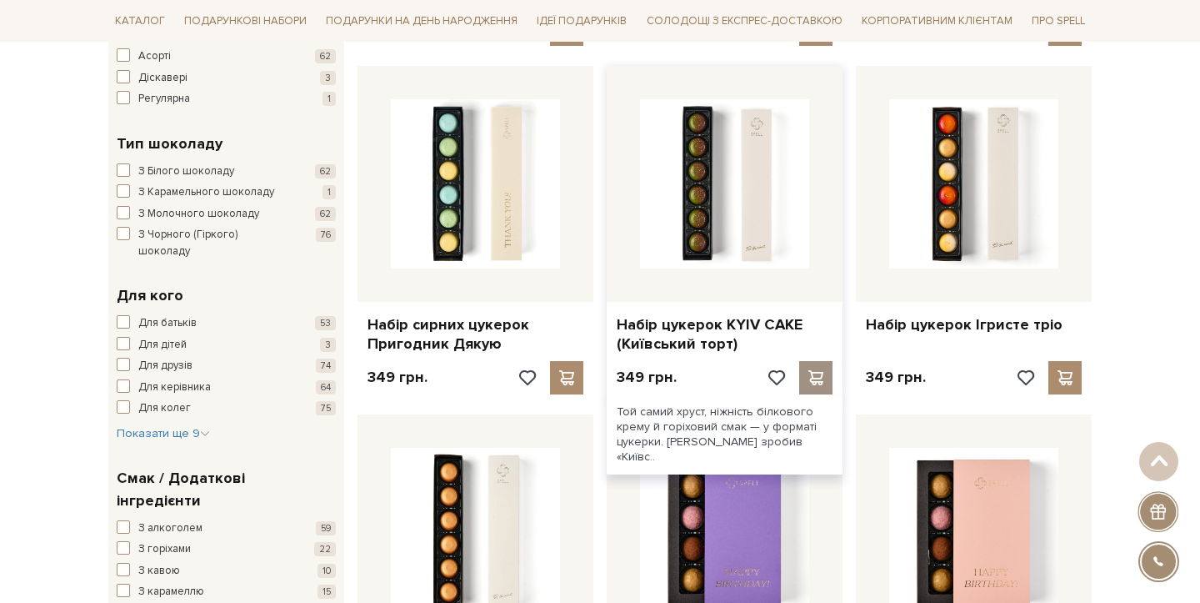
click at [819, 380] on span at bounding box center [815, 377] width 21 height 15
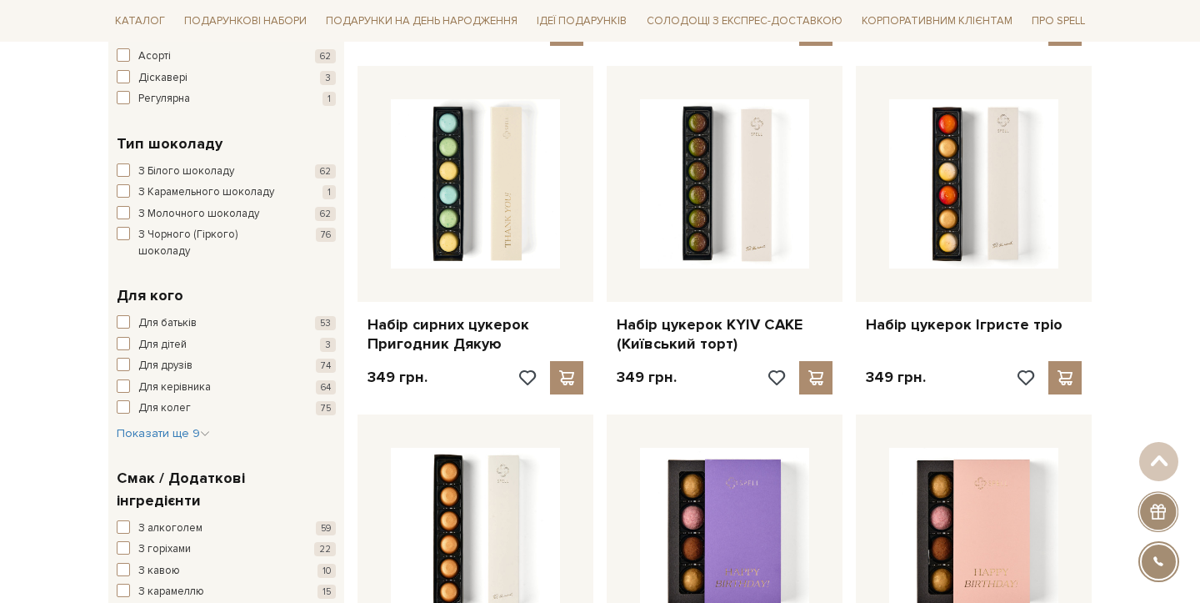
click at [58, 367] on div at bounding box center [600, 301] width 1200 height 603
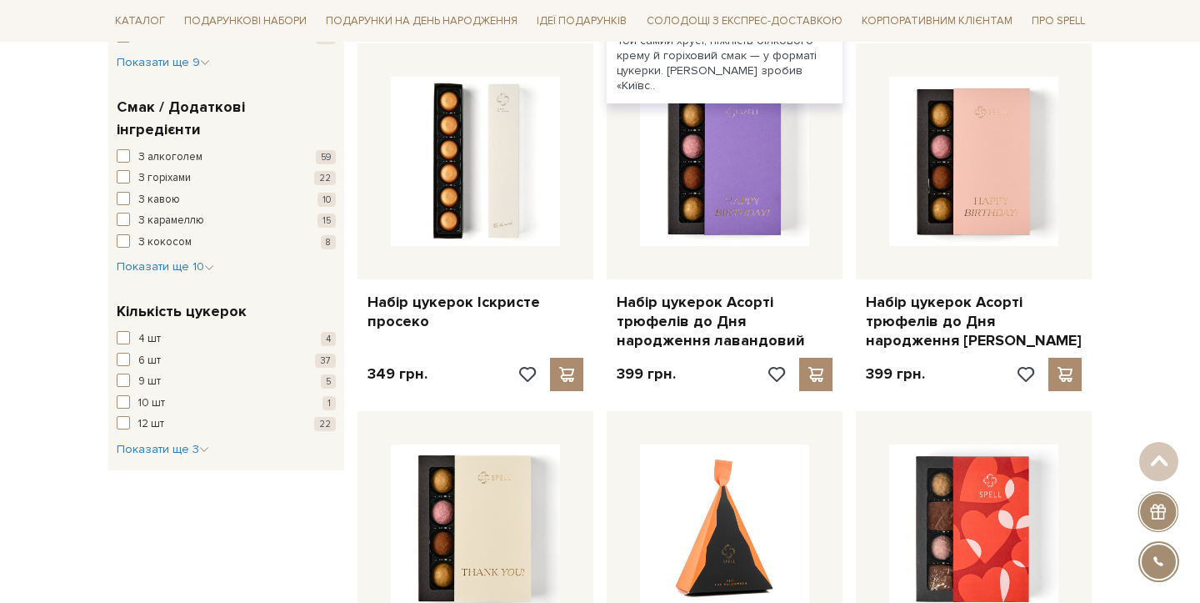
scroll to position [1356, 0]
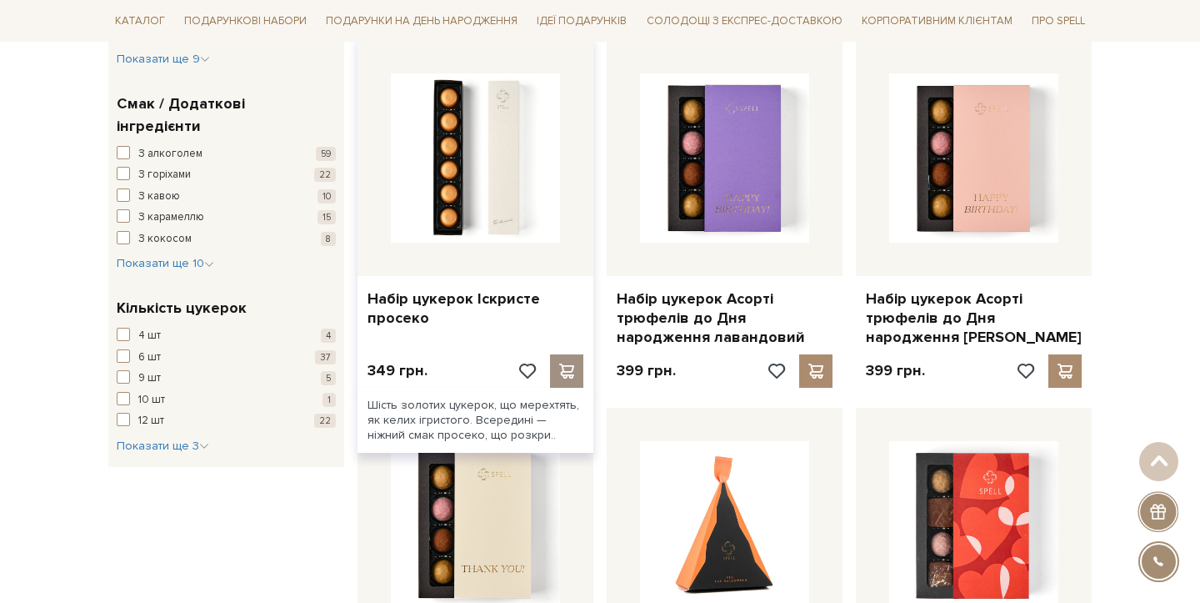
click at [565, 371] on span at bounding box center [566, 370] width 21 height 15
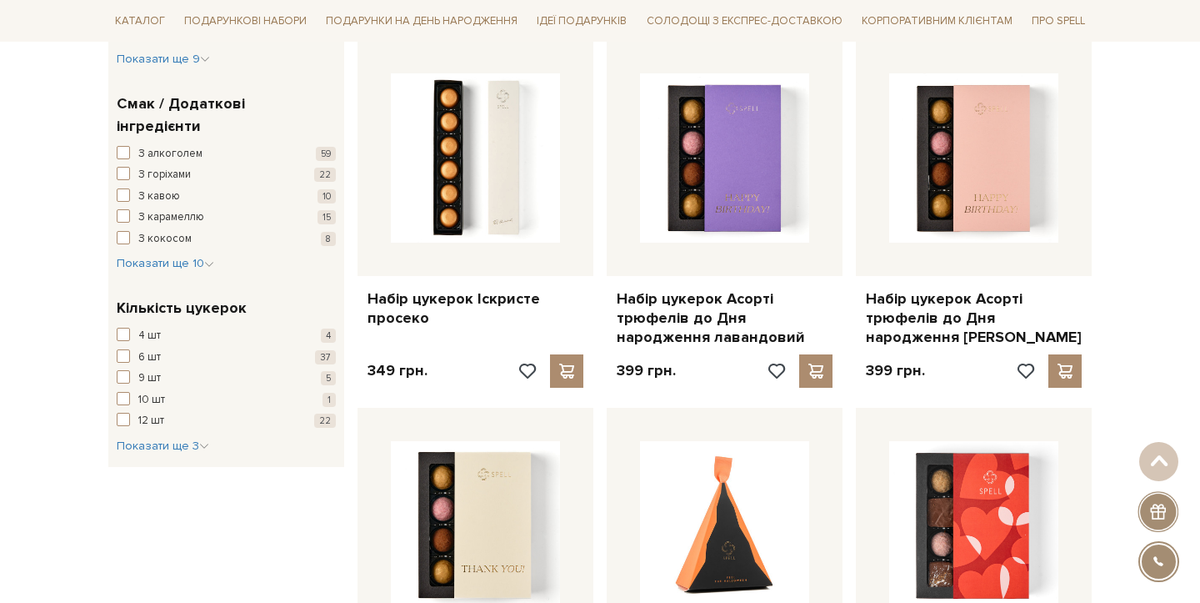
click at [79, 240] on div at bounding box center [600, 301] width 1200 height 603
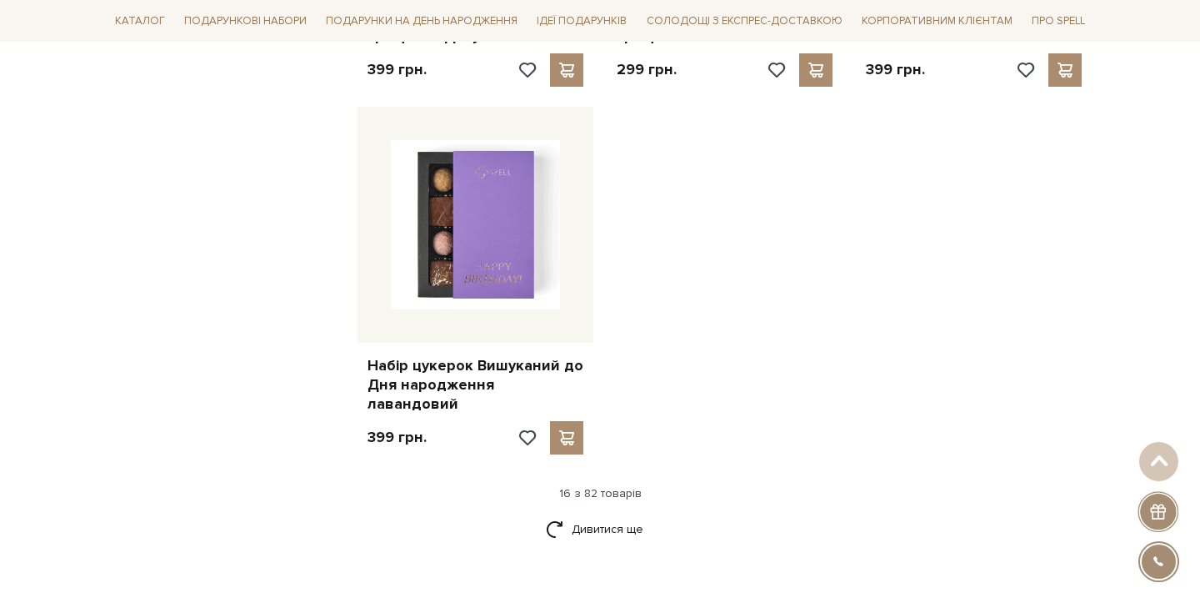
scroll to position [1996, 0]
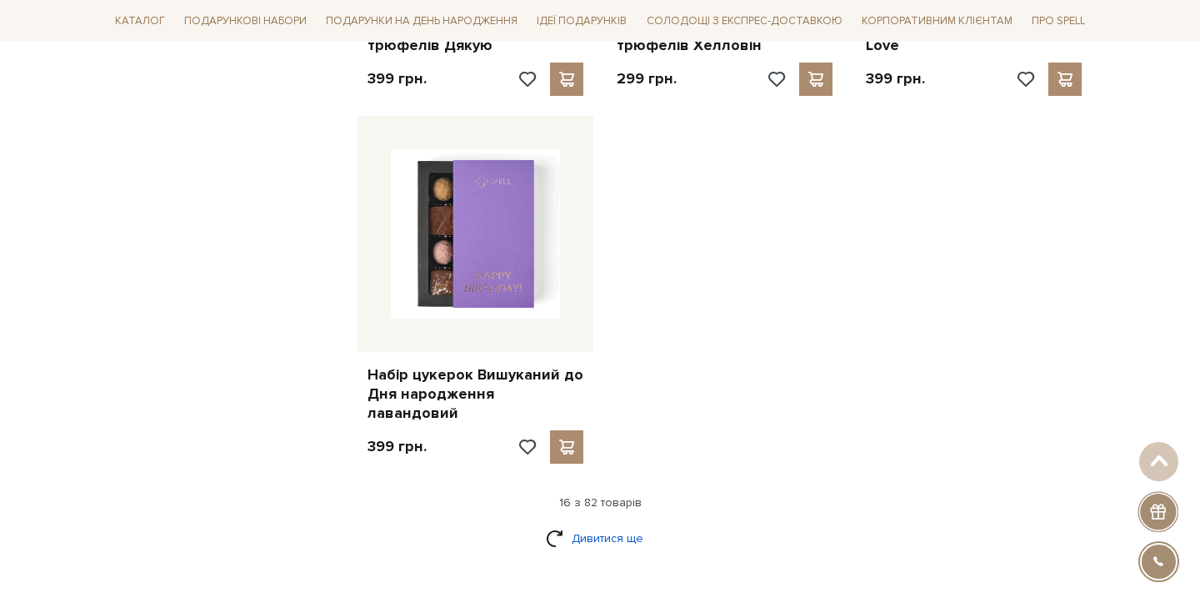
click at [618, 523] on link "Дивитися ще" at bounding box center [600, 537] width 108 height 29
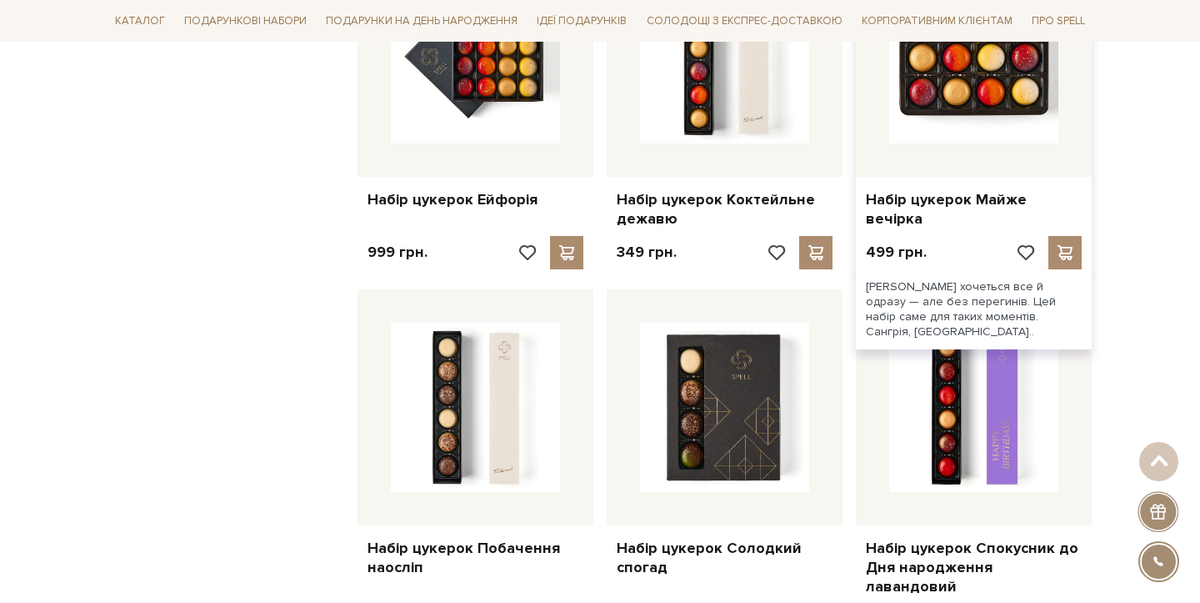
scroll to position [2661, 0]
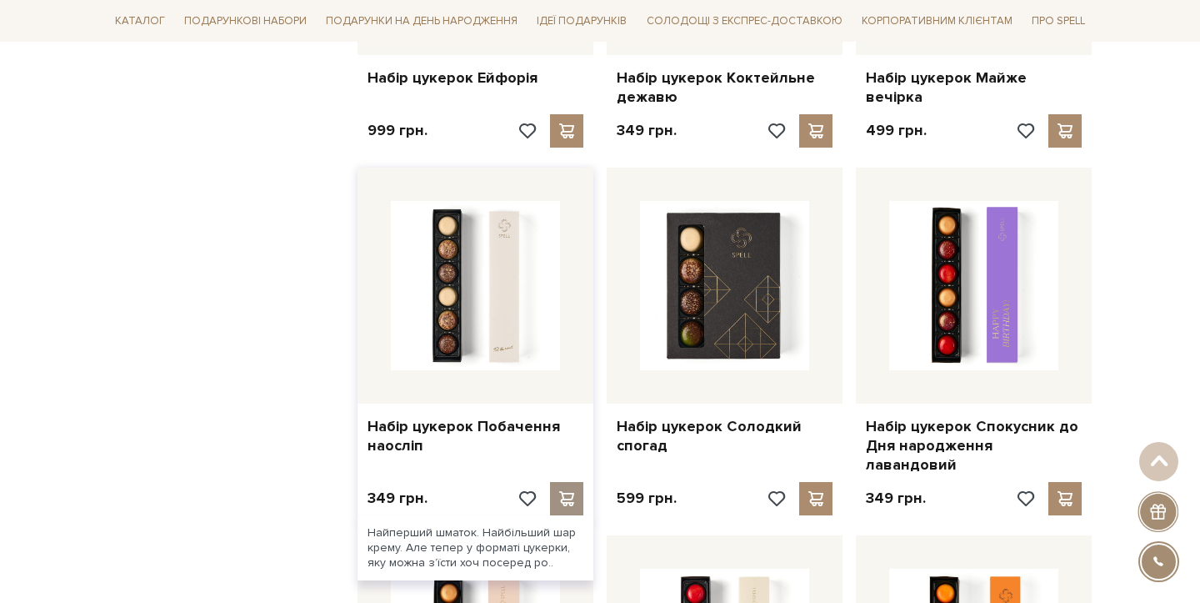
click at [567, 491] on span at bounding box center [566, 498] width 21 height 15
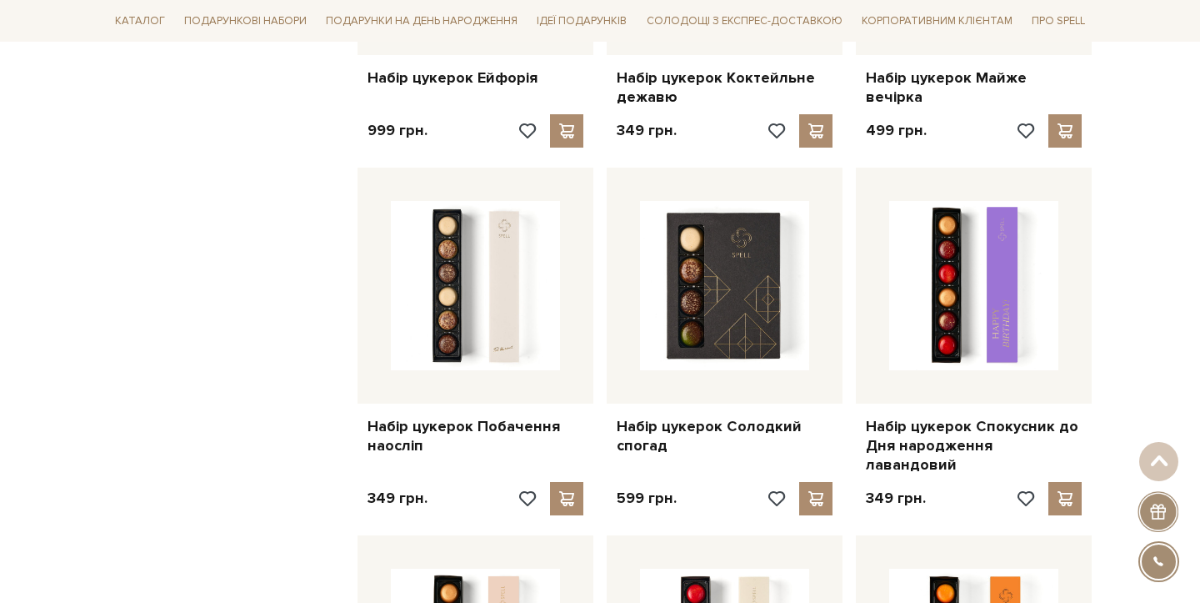
click at [198, 330] on div at bounding box center [600, 301] width 1200 height 603
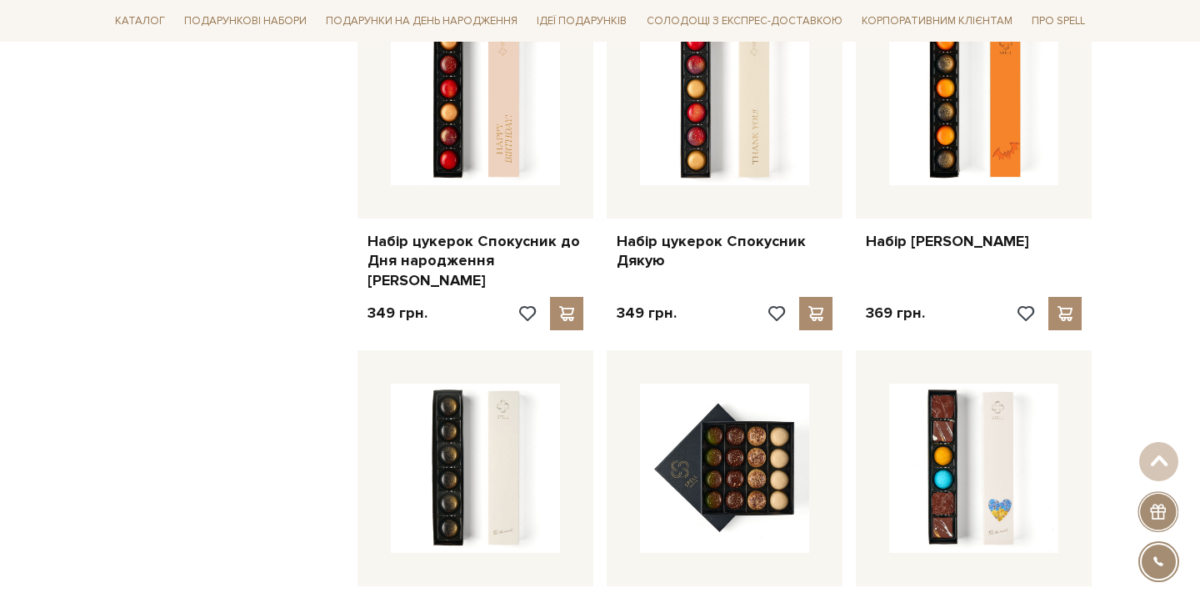
scroll to position [3257, 0]
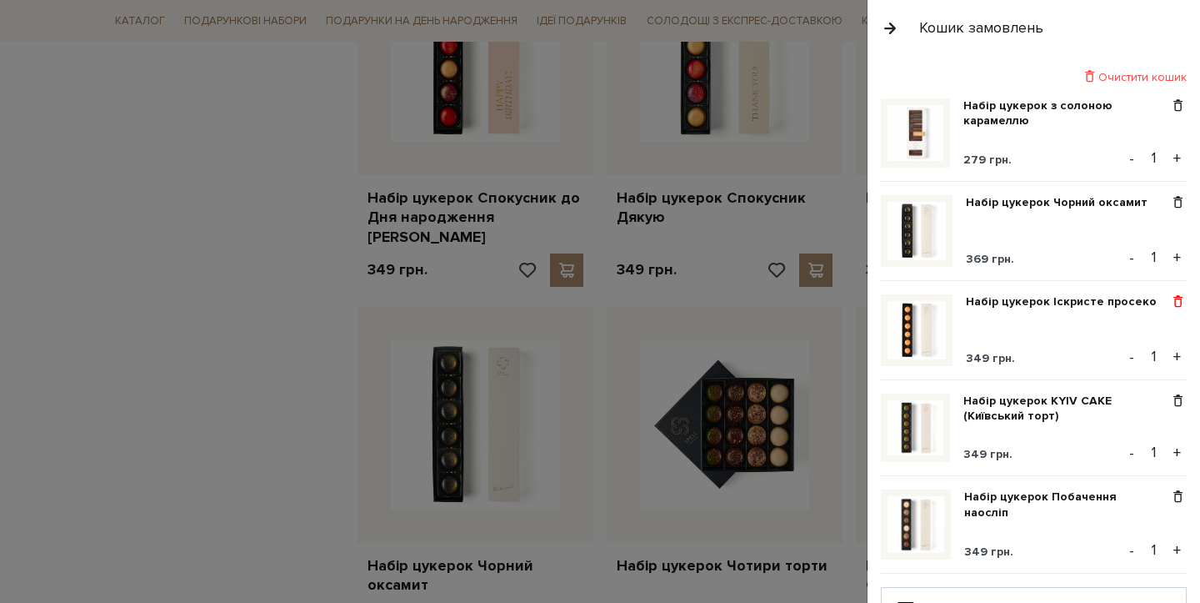
click at [1169, 298] on span at bounding box center [1178, 301] width 18 height 15
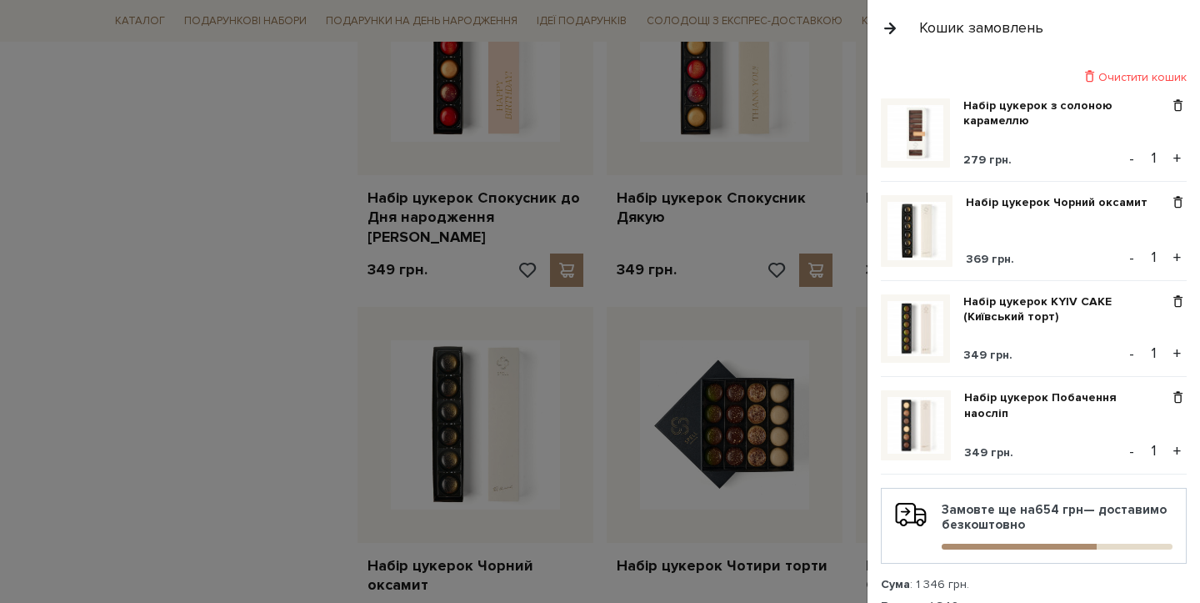
click at [258, 328] on div at bounding box center [600, 301] width 1200 height 603
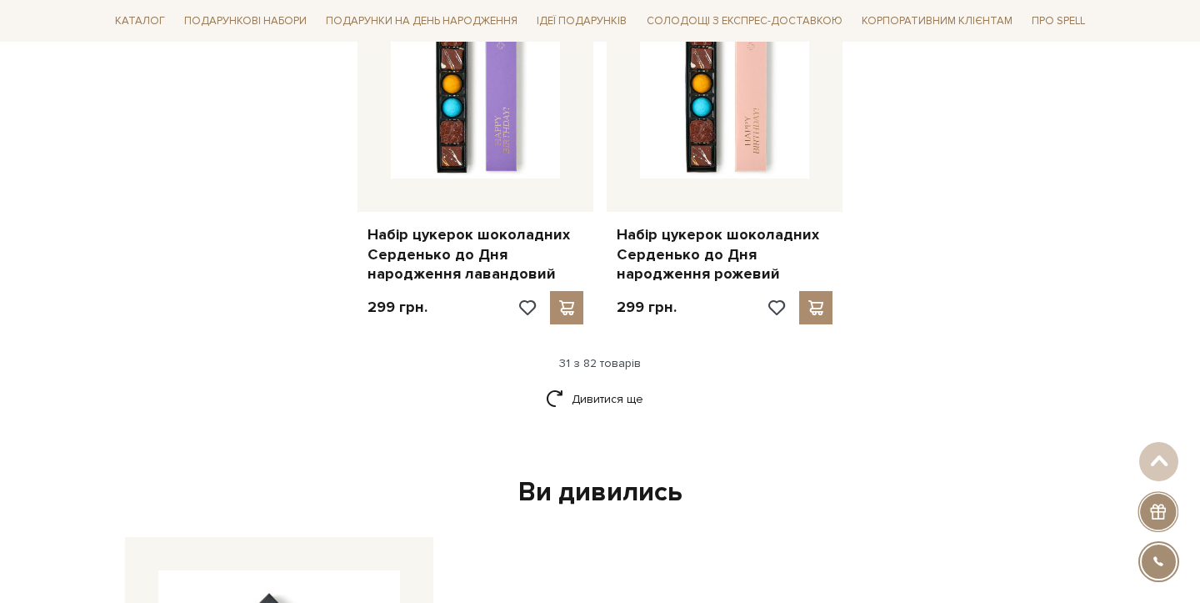
scroll to position [3973, 0]
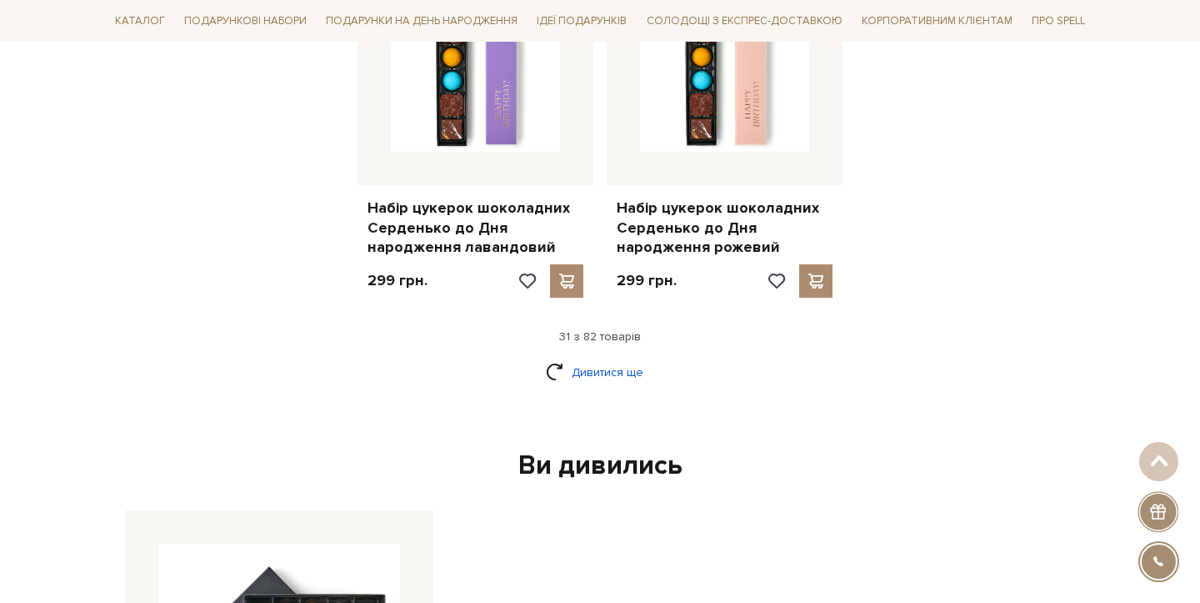
click at [593, 358] on link "Дивитися ще" at bounding box center [600, 372] width 108 height 29
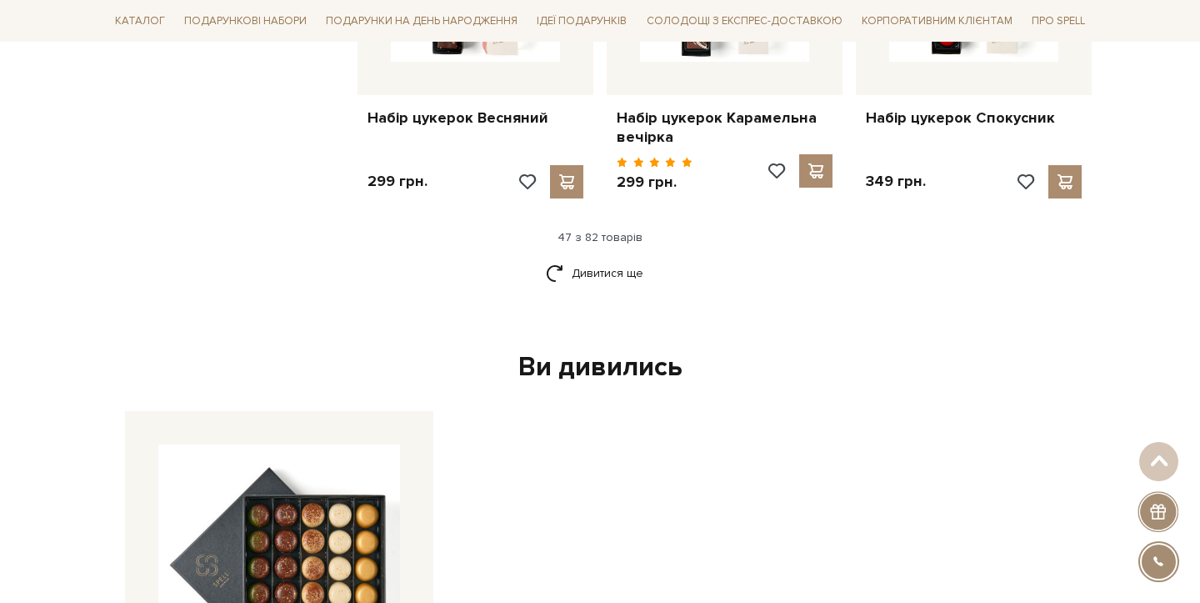
scroll to position [5889, 0]
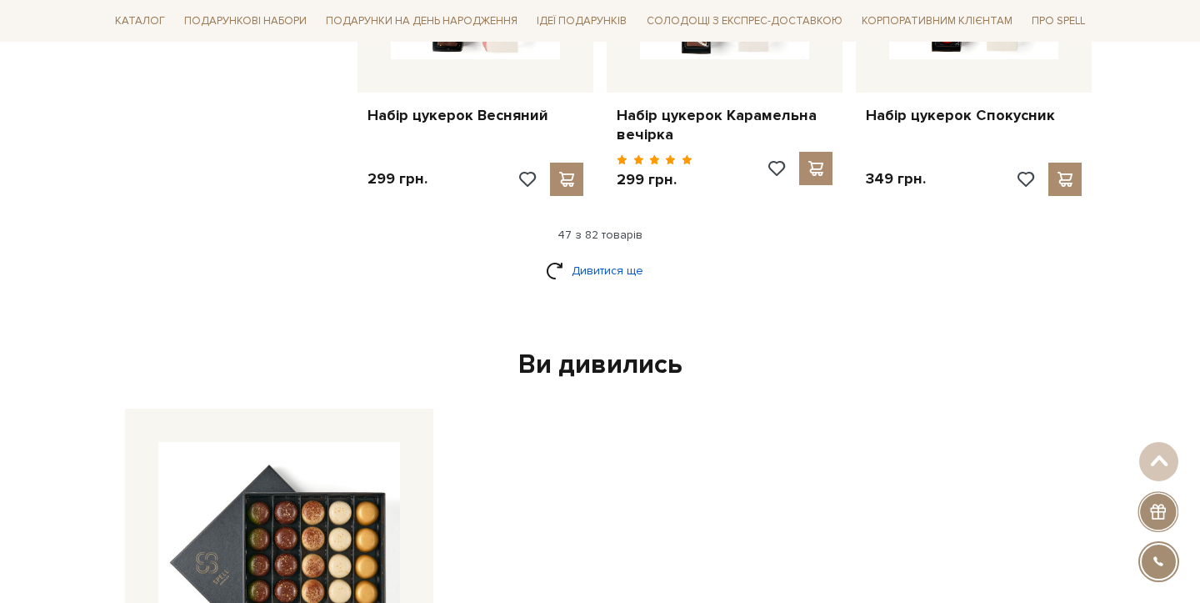
click at [573, 256] on link "Дивитися ще" at bounding box center [600, 270] width 108 height 29
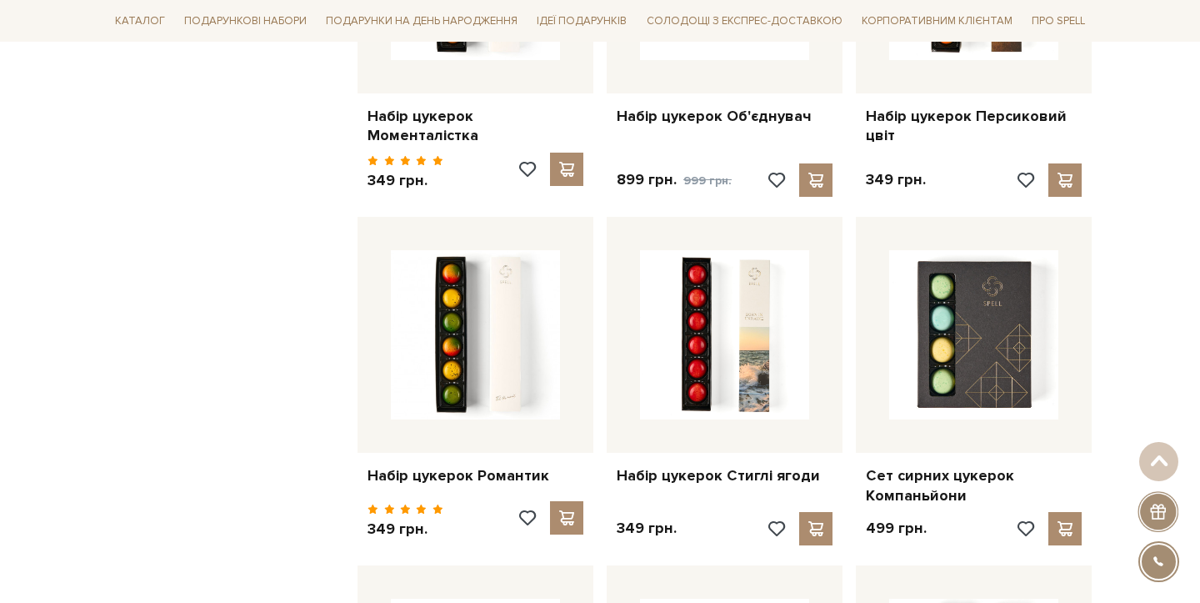
scroll to position [6969, 0]
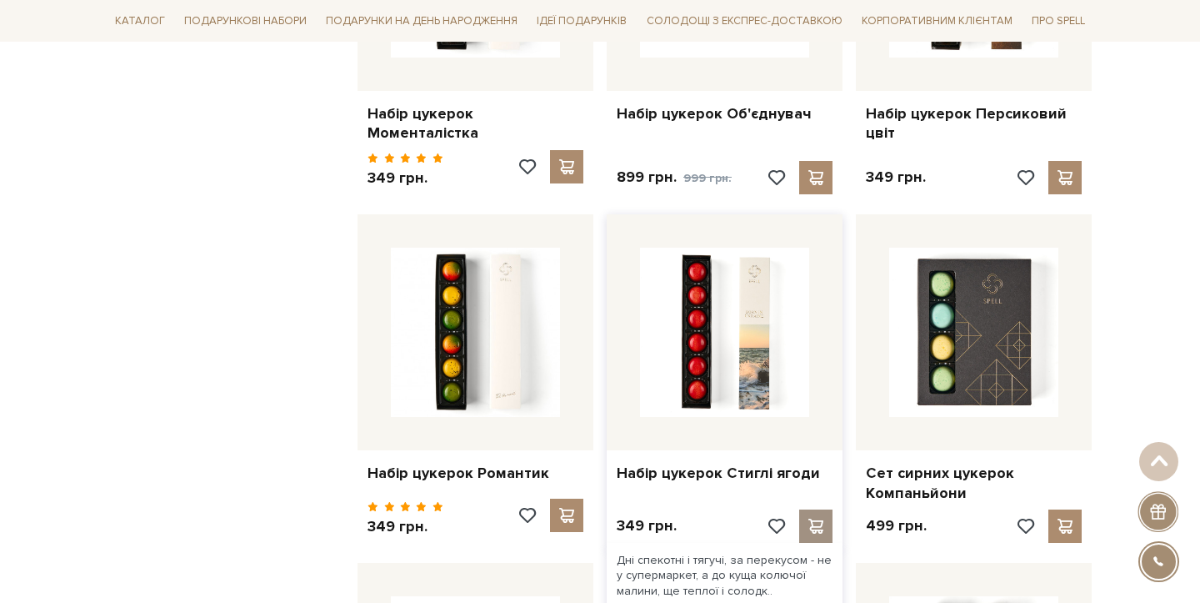
click at [817, 518] on span at bounding box center [815, 525] width 21 height 15
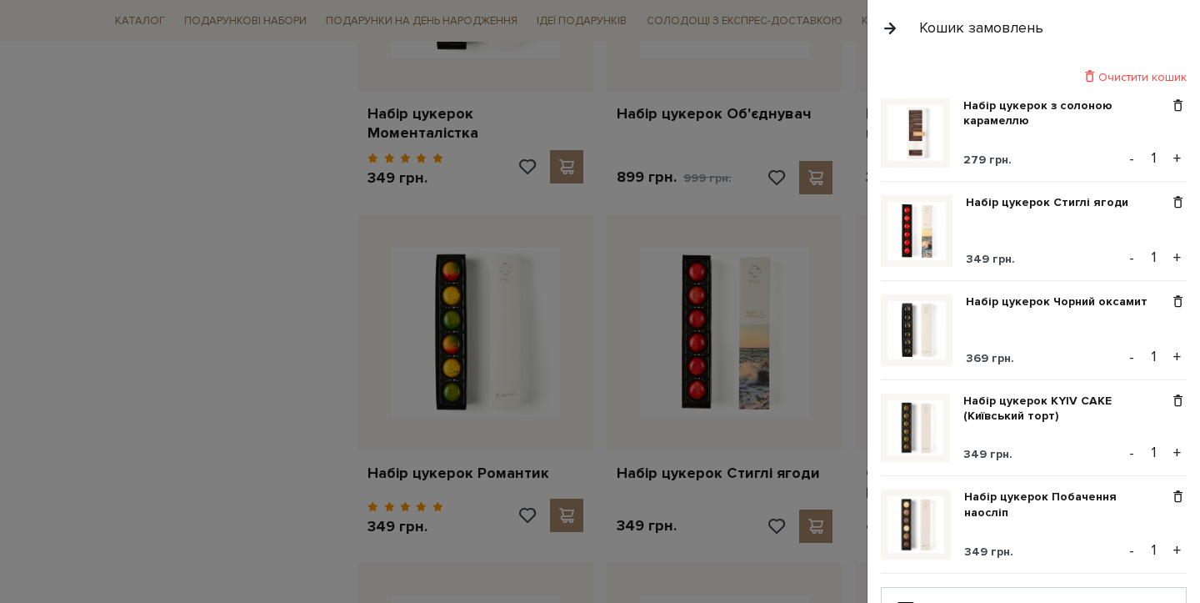
click at [142, 319] on div at bounding box center [600, 301] width 1200 height 603
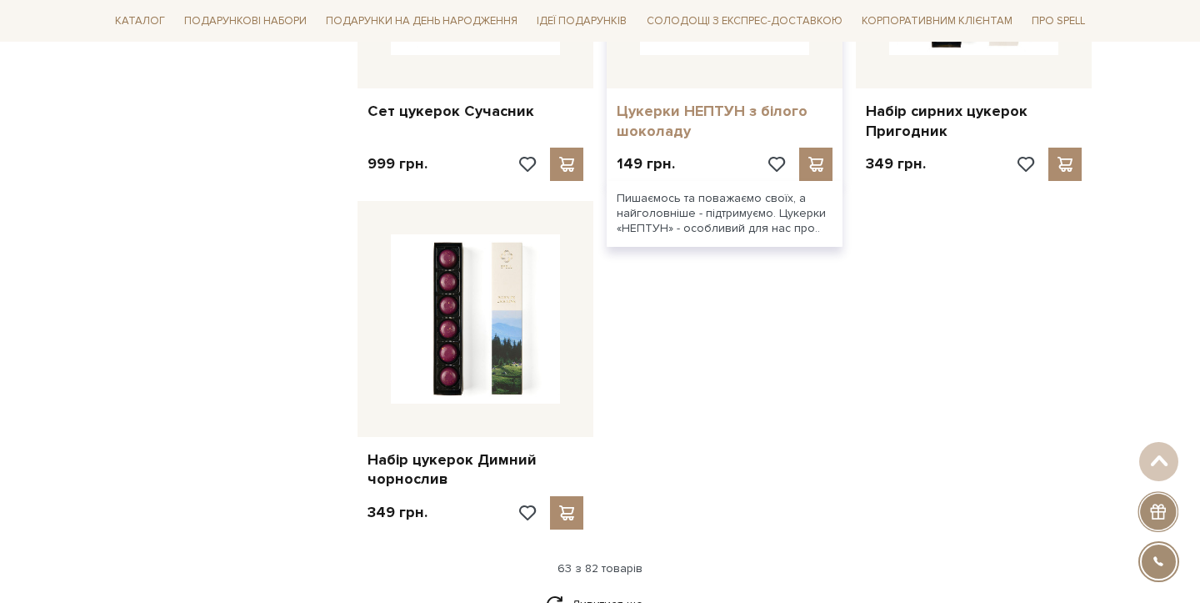
scroll to position [7688, 0]
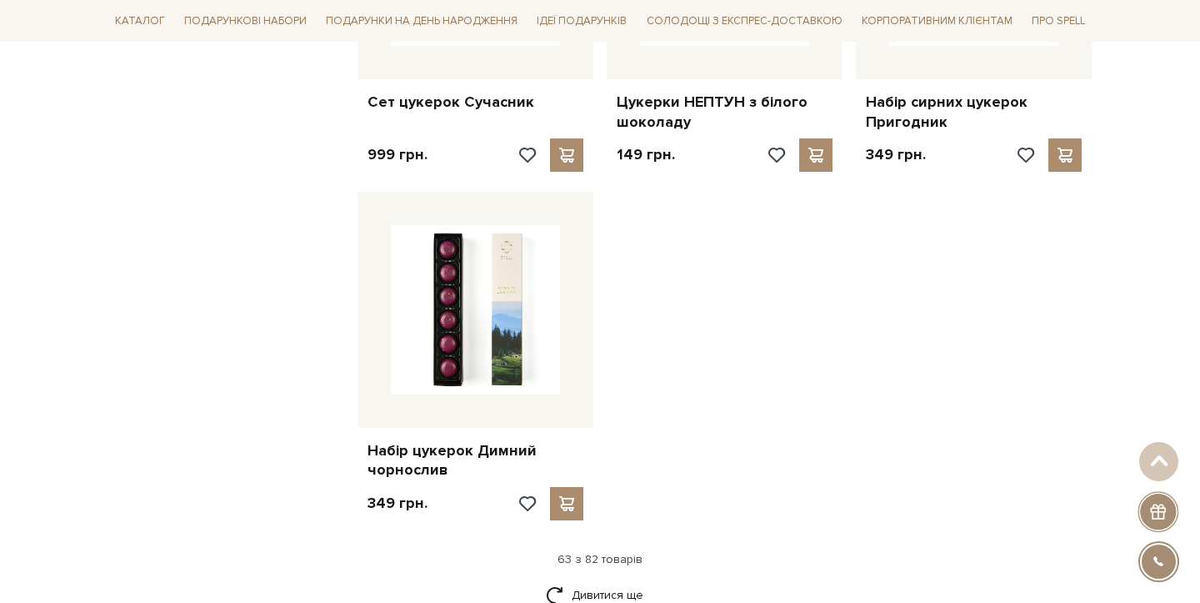
click at [603, 552] on div "63 з 82 товарів" at bounding box center [600, 559] width 997 height 15
click at [604, 580] on link "Дивитися ще" at bounding box center [600, 594] width 108 height 29
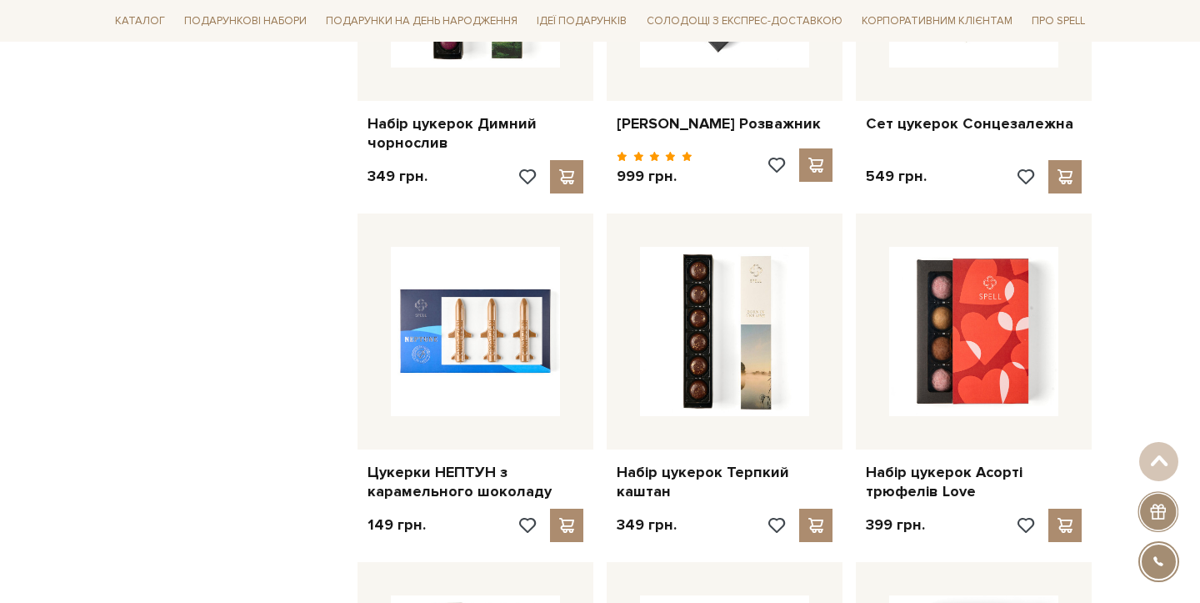
scroll to position [8024, 0]
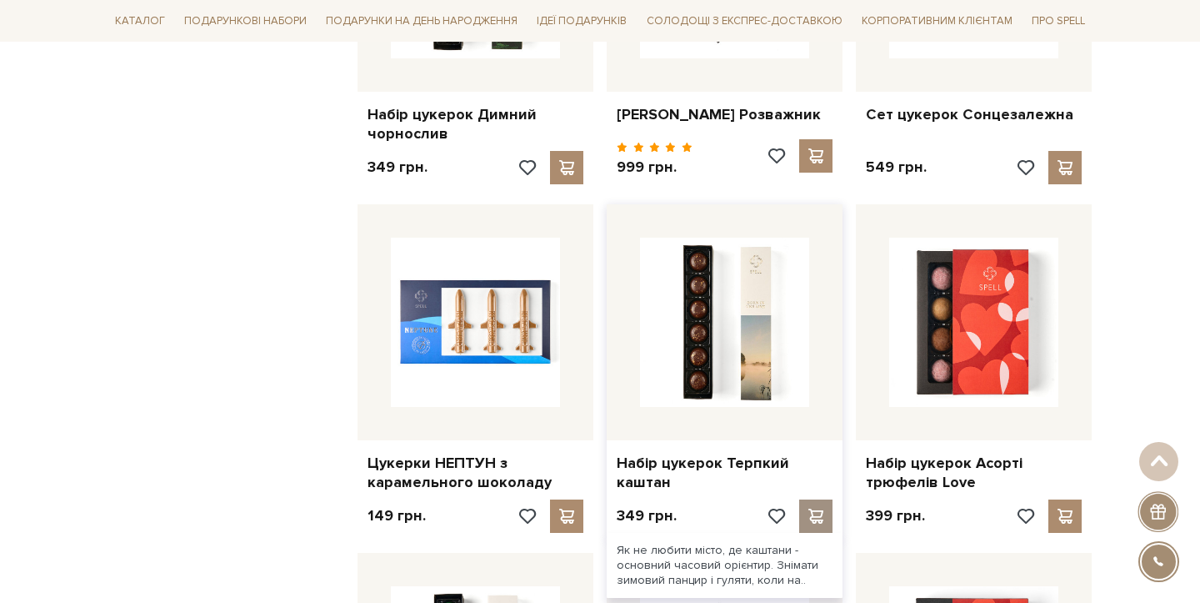
click at [808, 508] on span at bounding box center [815, 515] width 21 height 15
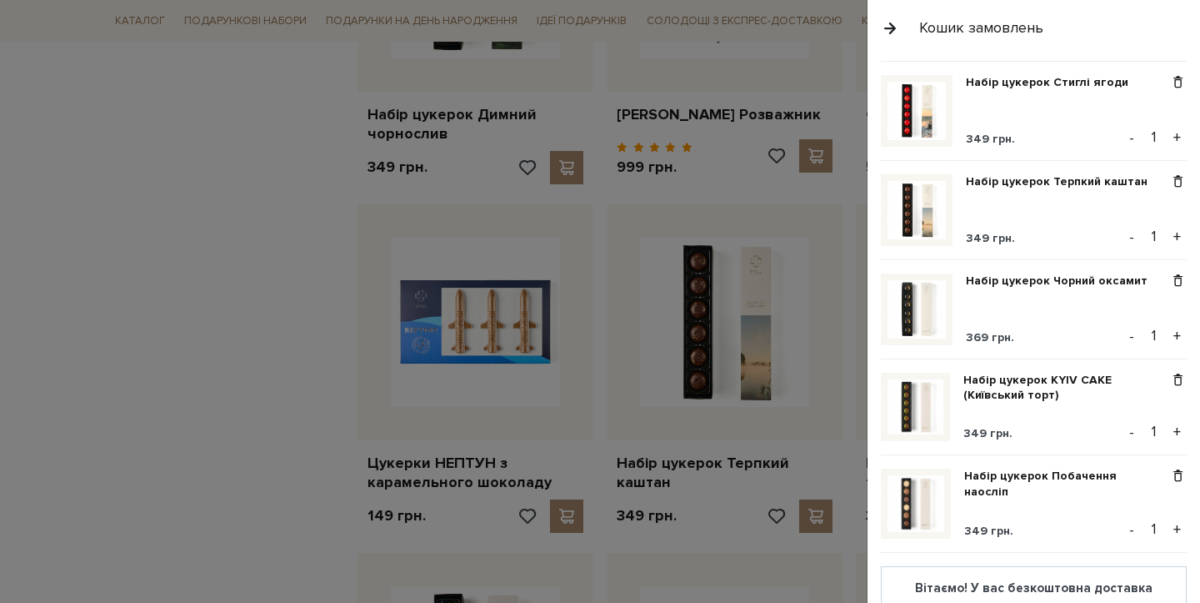
scroll to position [123, 0]
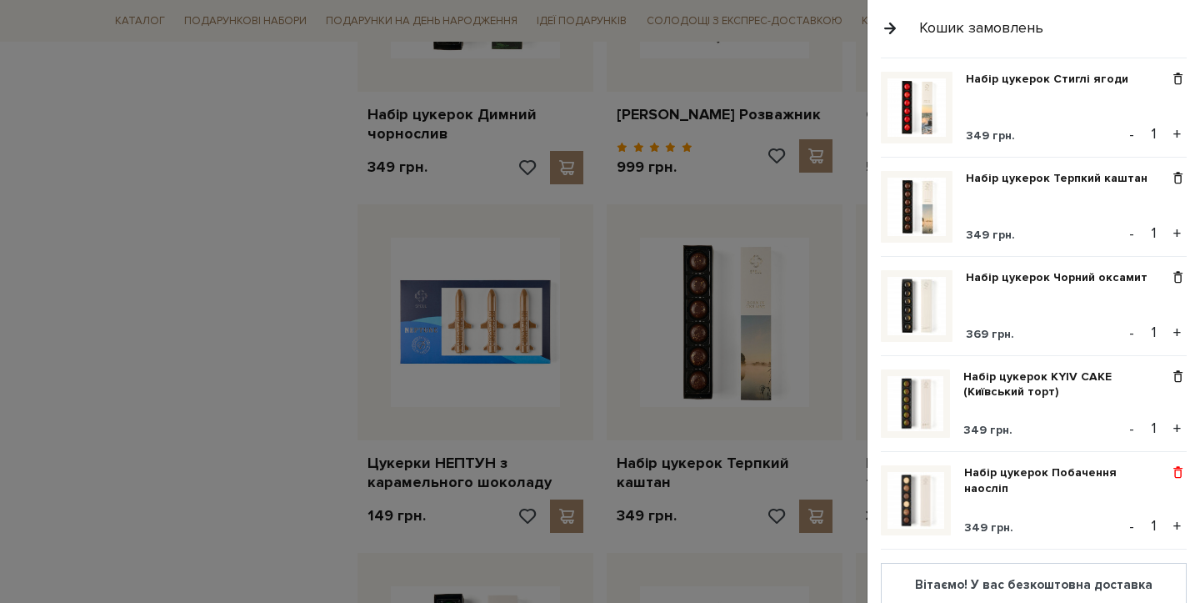
click at [1169, 465] on span at bounding box center [1178, 472] width 18 height 15
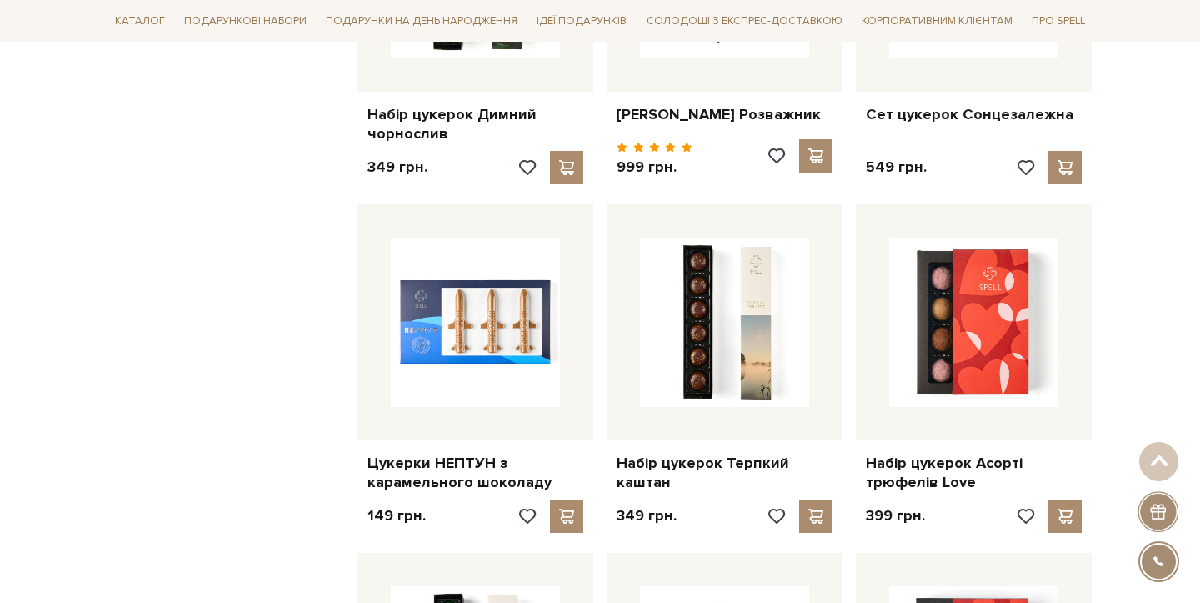
click at [231, 374] on div at bounding box center [600, 301] width 1200 height 603
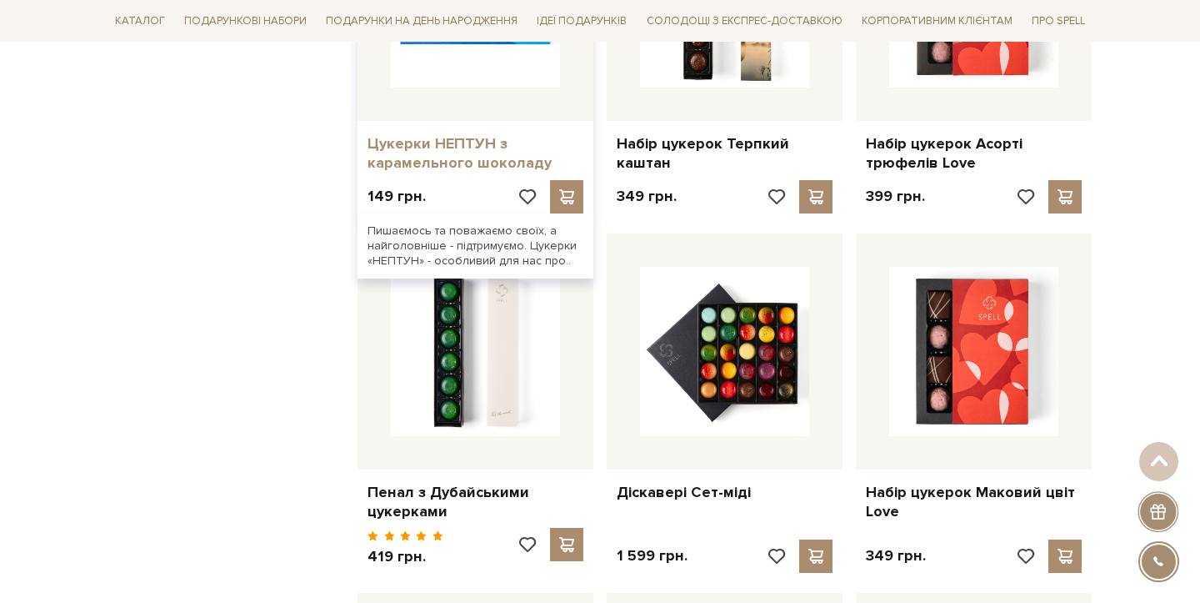
scroll to position [8352, 0]
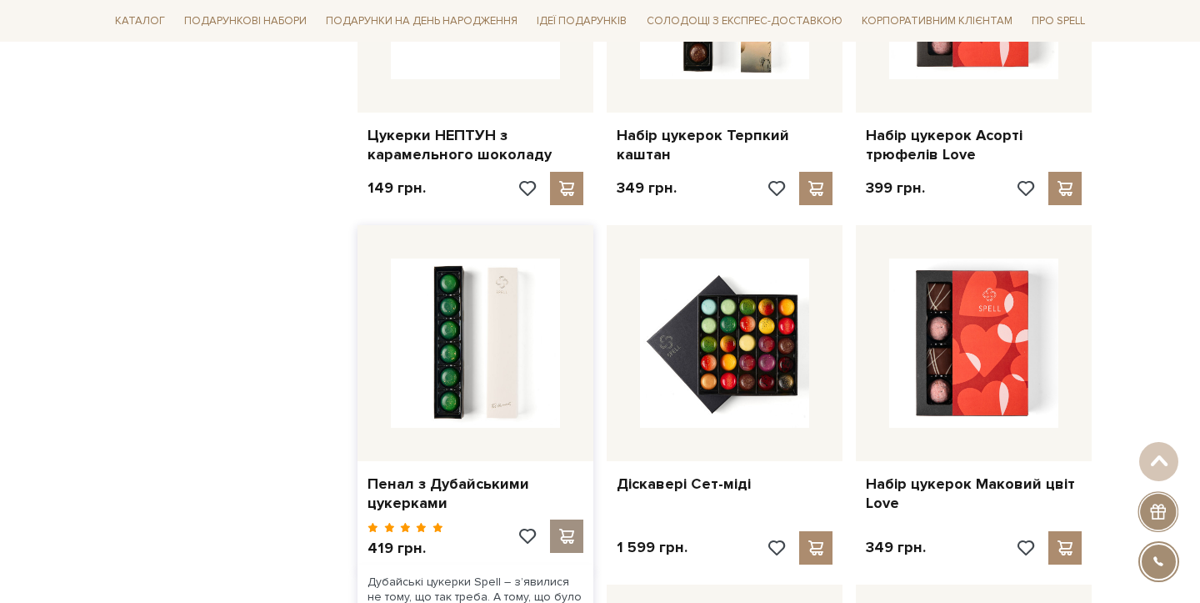
click at [569, 519] on div at bounding box center [566, 535] width 33 height 33
click at [568, 528] on span at bounding box center [566, 535] width 21 height 15
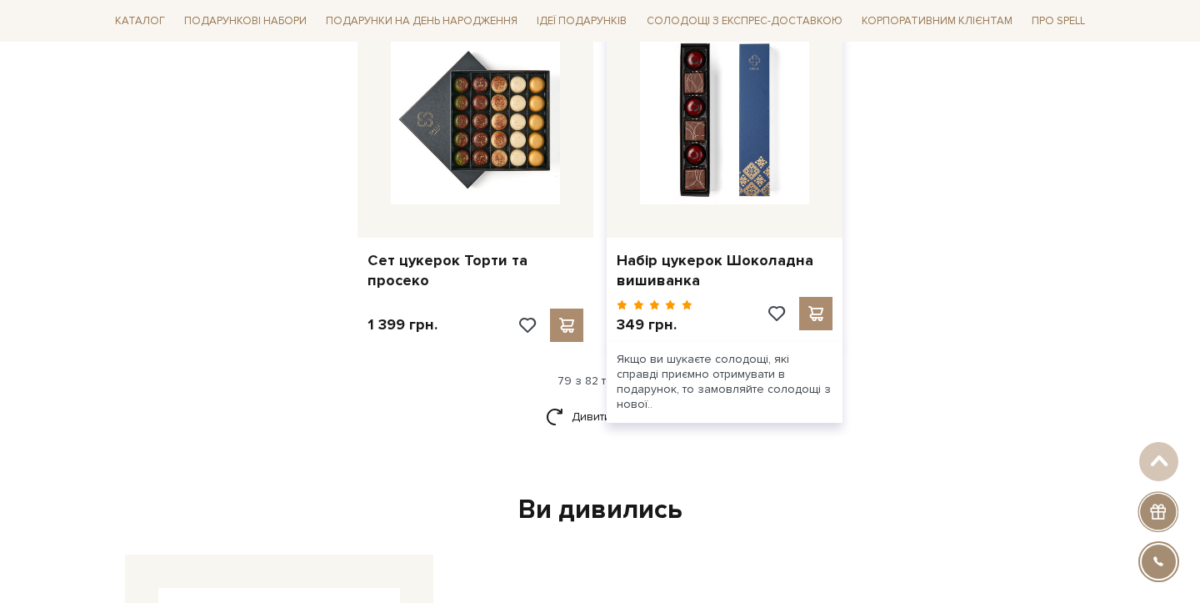
scroll to position [9654, 0]
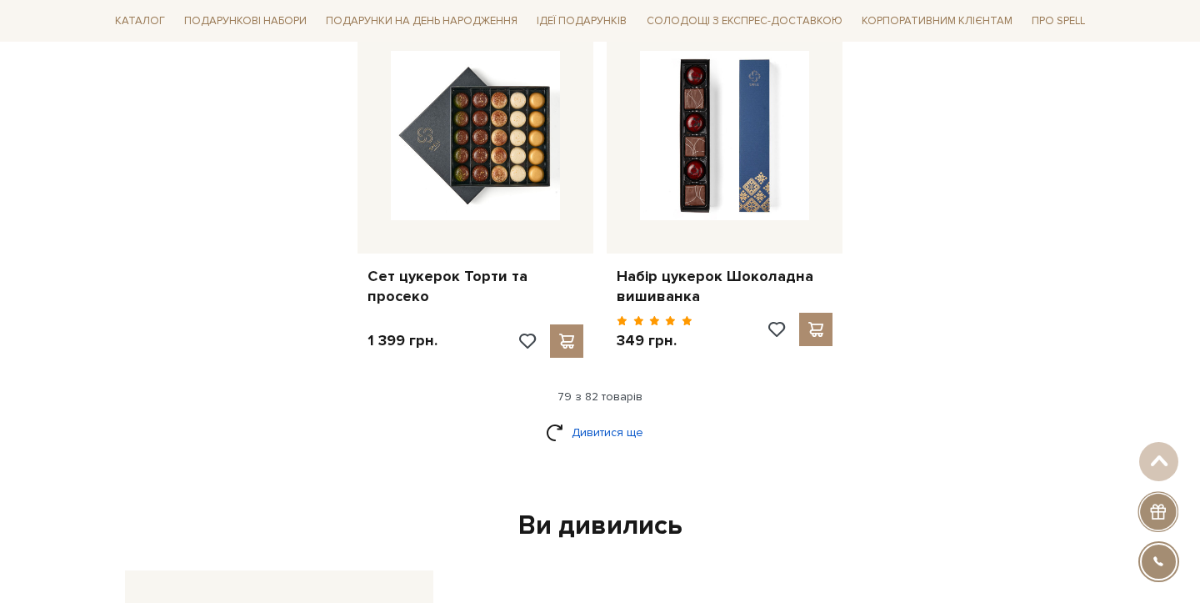
click at [583, 418] on link "Дивитися ще" at bounding box center [600, 432] width 108 height 29
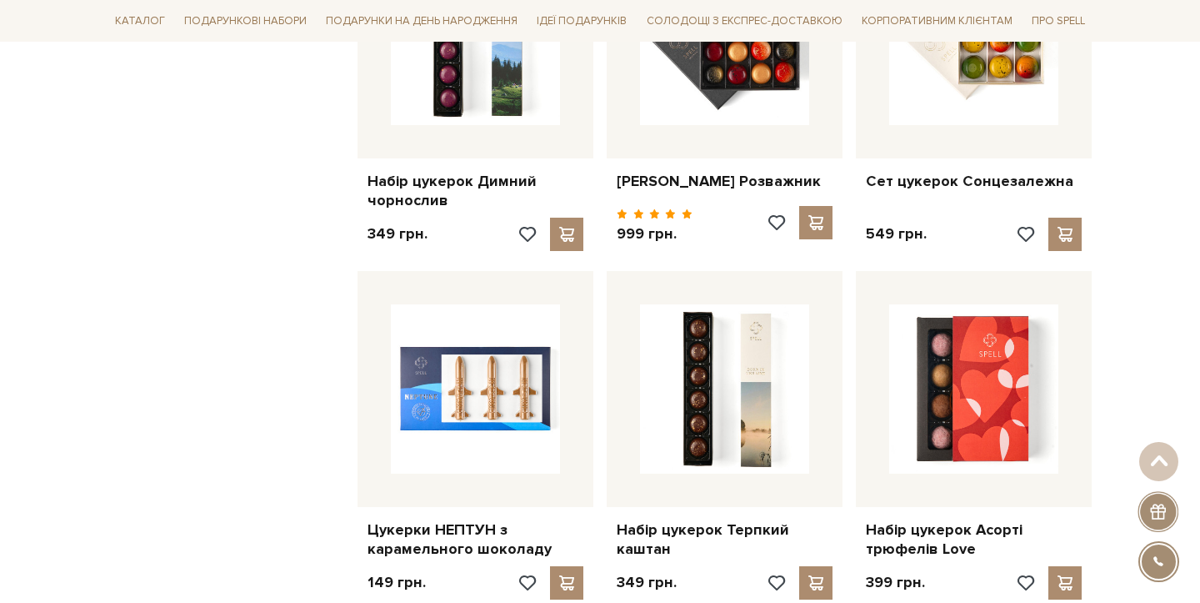
scroll to position [8007, 0]
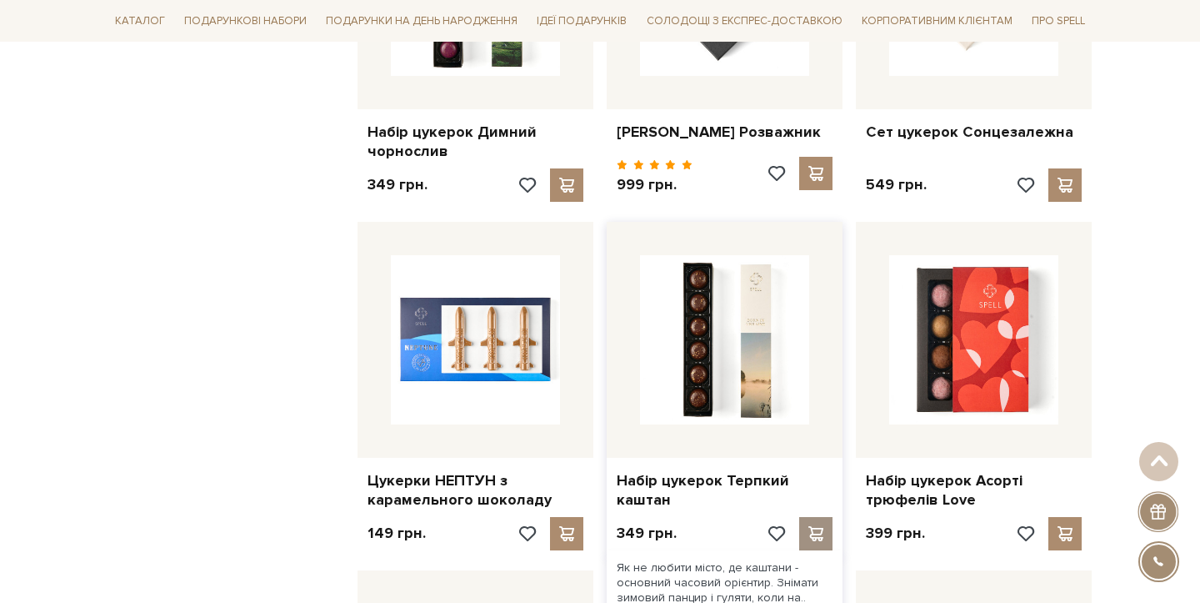
click at [808, 526] on span at bounding box center [815, 533] width 21 height 15
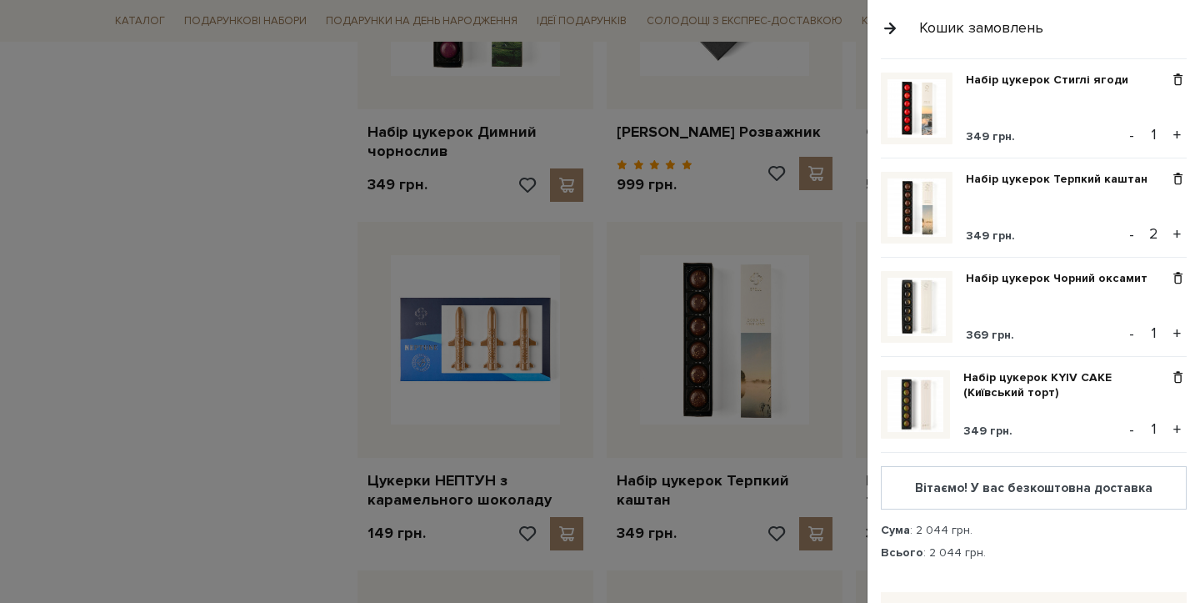
scroll to position [122, 0]
click at [1130, 231] on button "-" at bounding box center [1132, 235] width 17 height 25
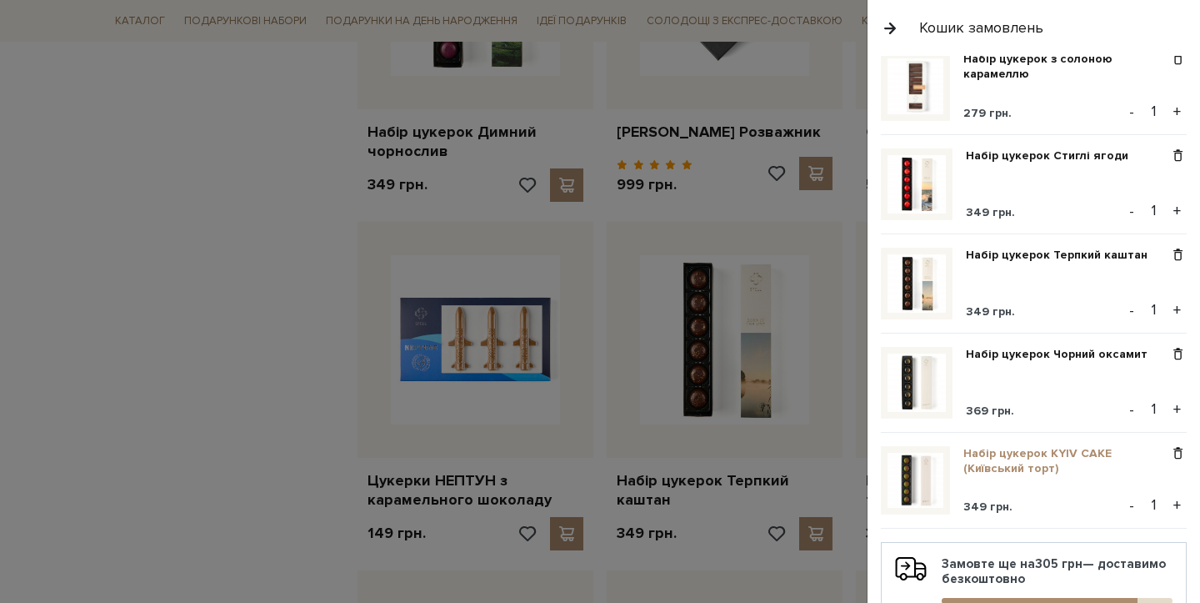
scroll to position [0, 0]
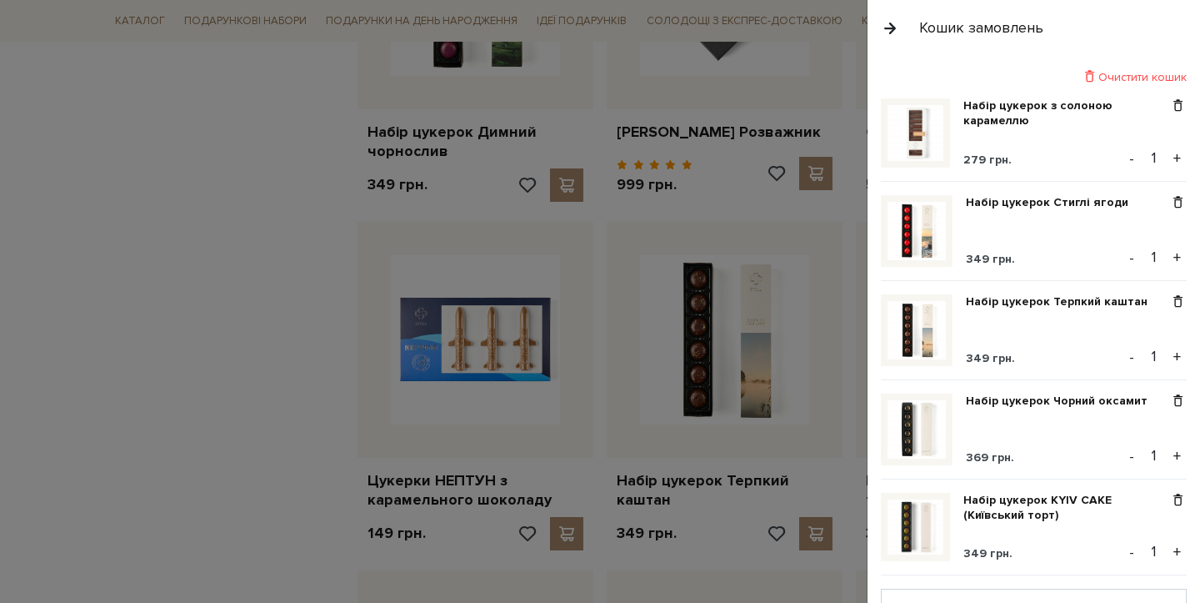
click at [122, 166] on div at bounding box center [600, 301] width 1200 height 603
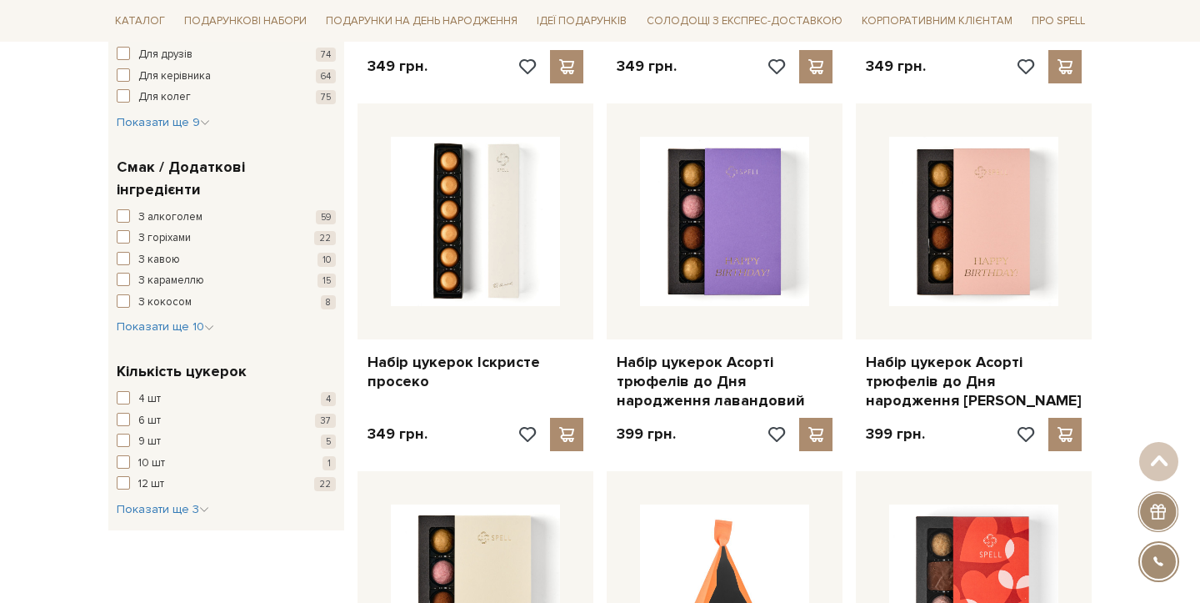
scroll to position [1296, 0]
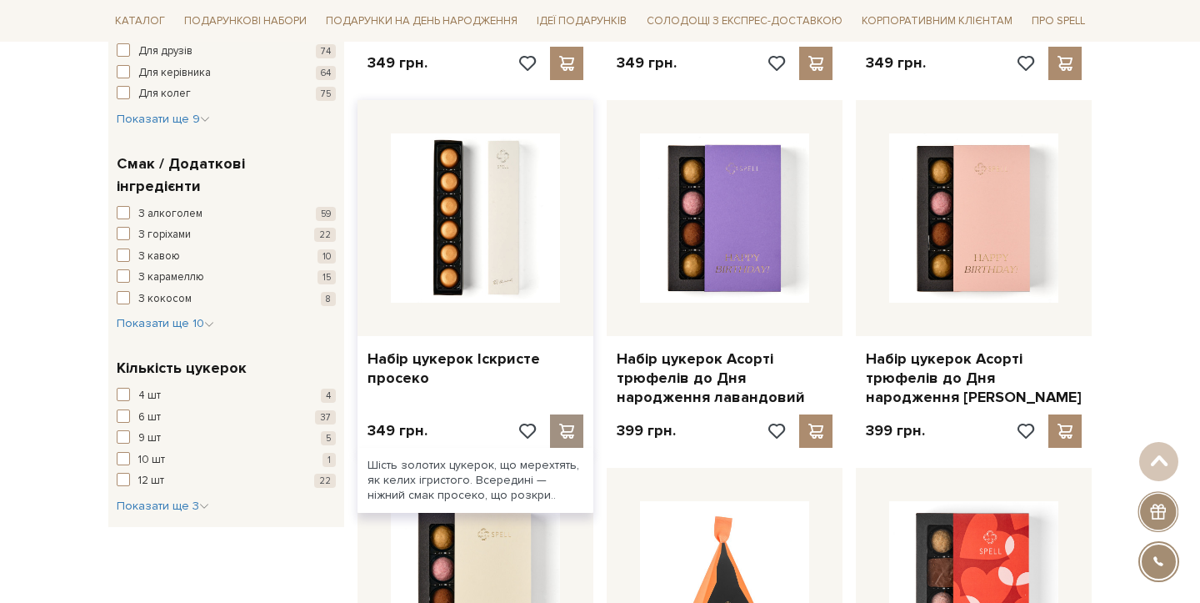
click at [561, 428] on span at bounding box center [566, 430] width 21 height 15
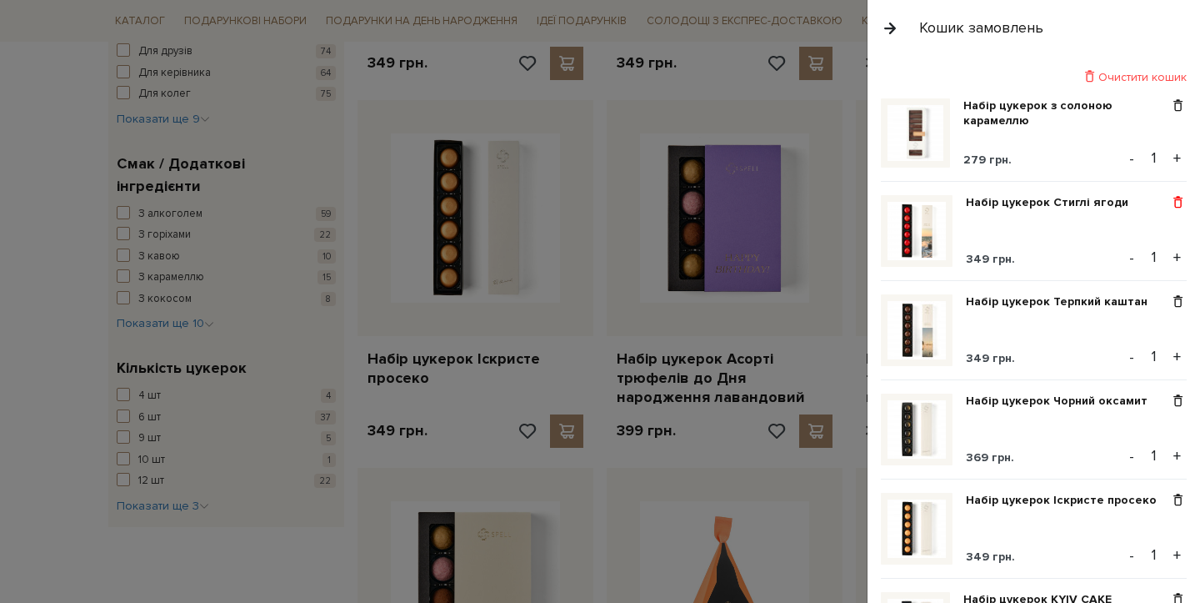
click at [1169, 195] on span at bounding box center [1178, 202] width 18 height 15
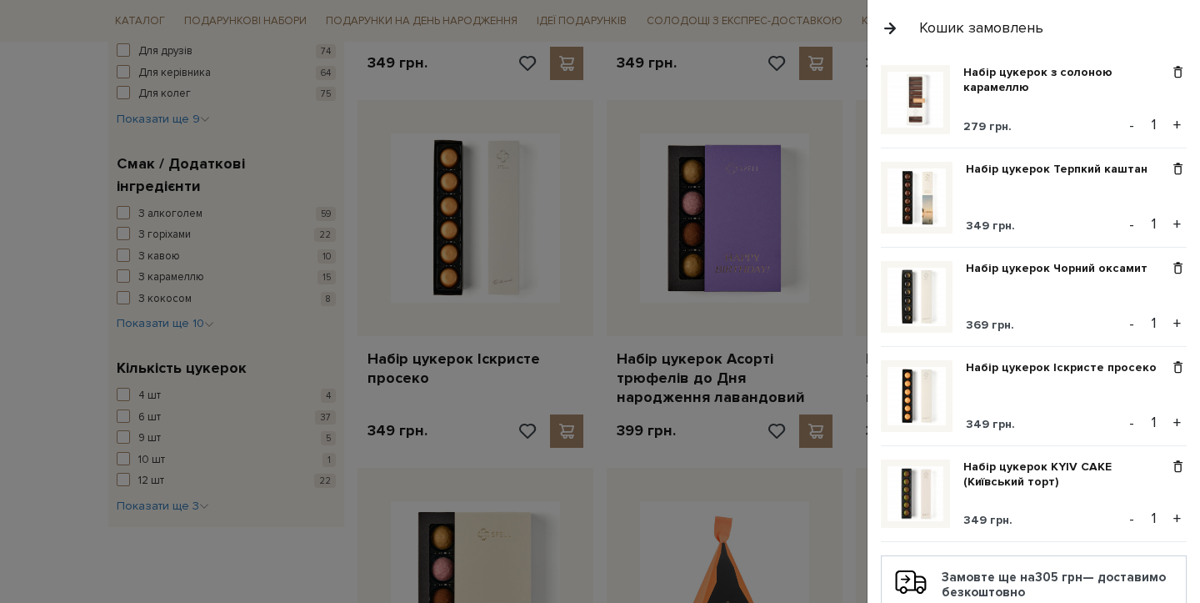
scroll to position [0, 0]
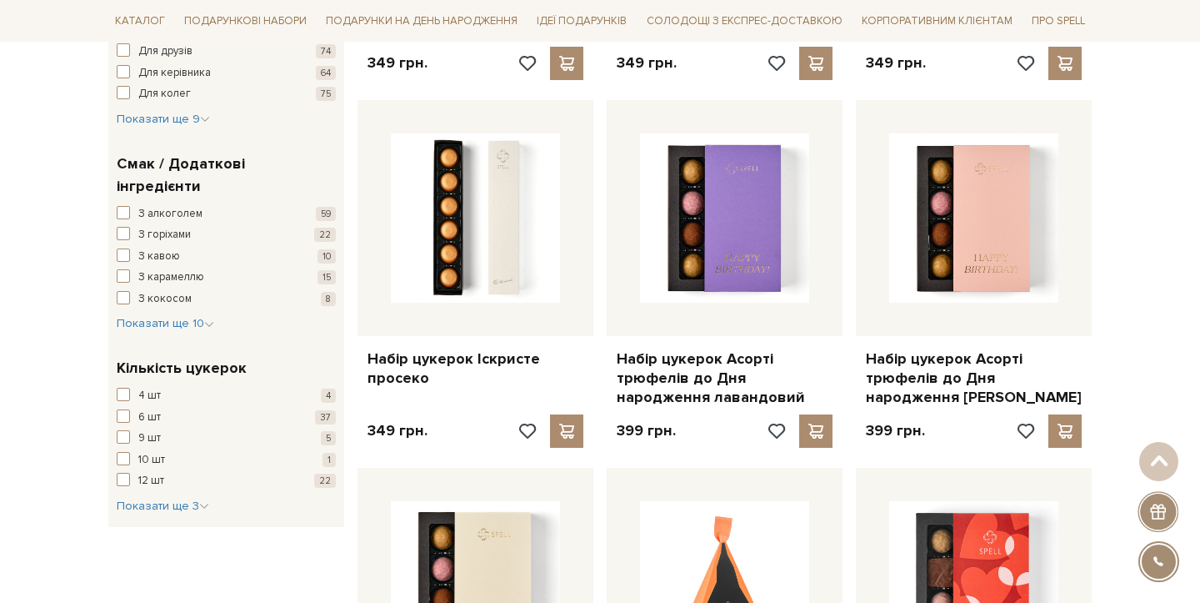
click at [59, 221] on div at bounding box center [600, 301] width 1200 height 603
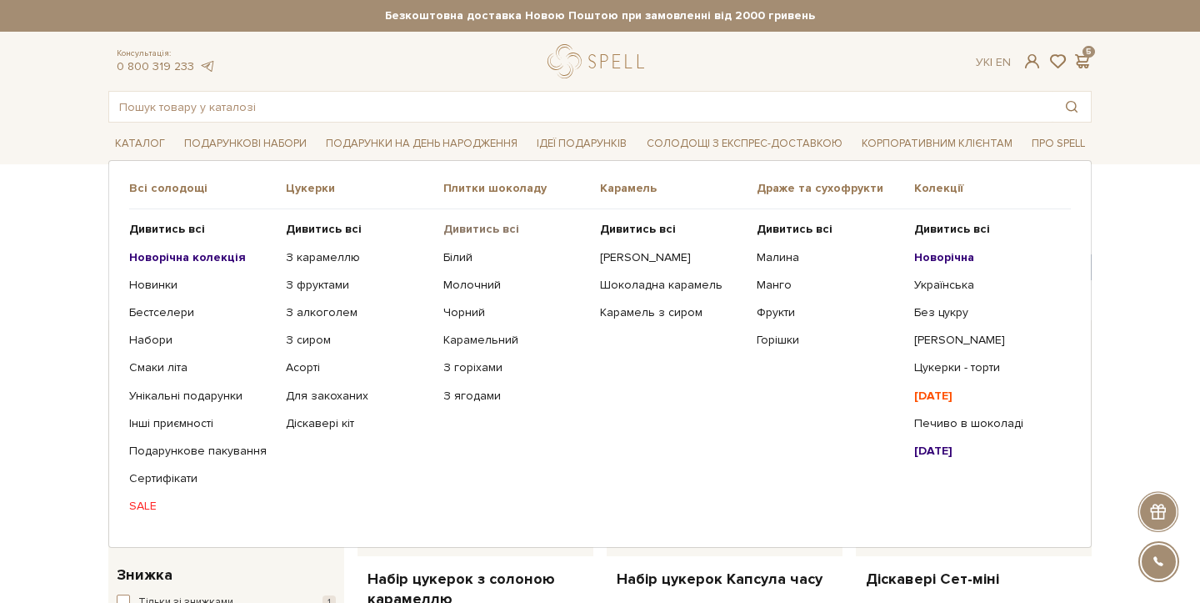
click at [491, 226] on b "Дивитись всі" at bounding box center [481, 229] width 76 height 14
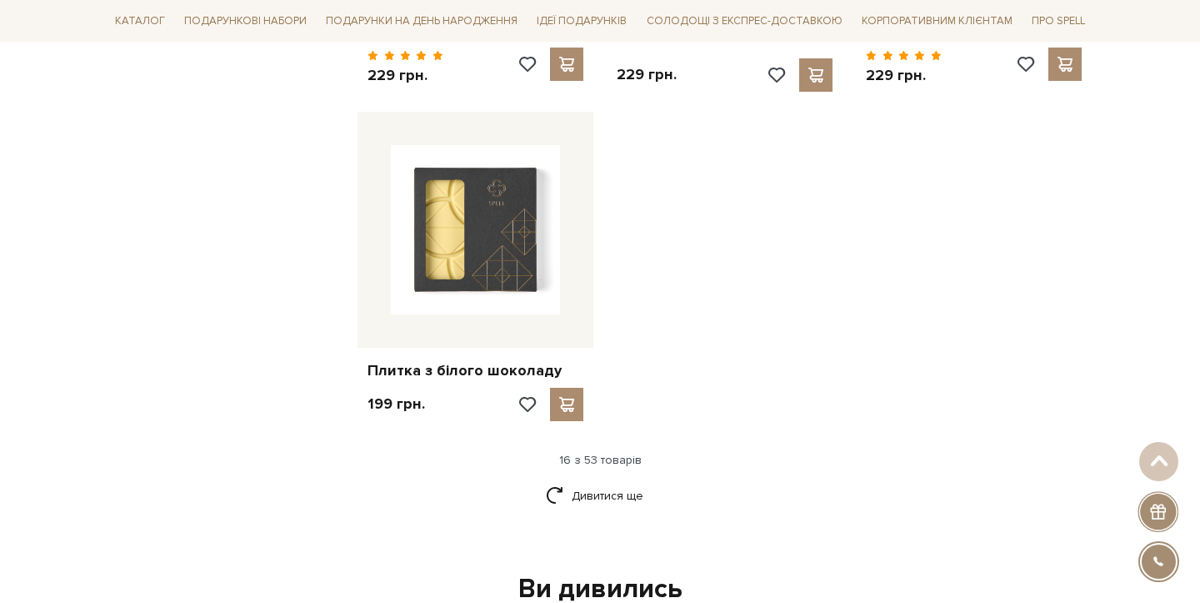
scroll to position [2115, 0]
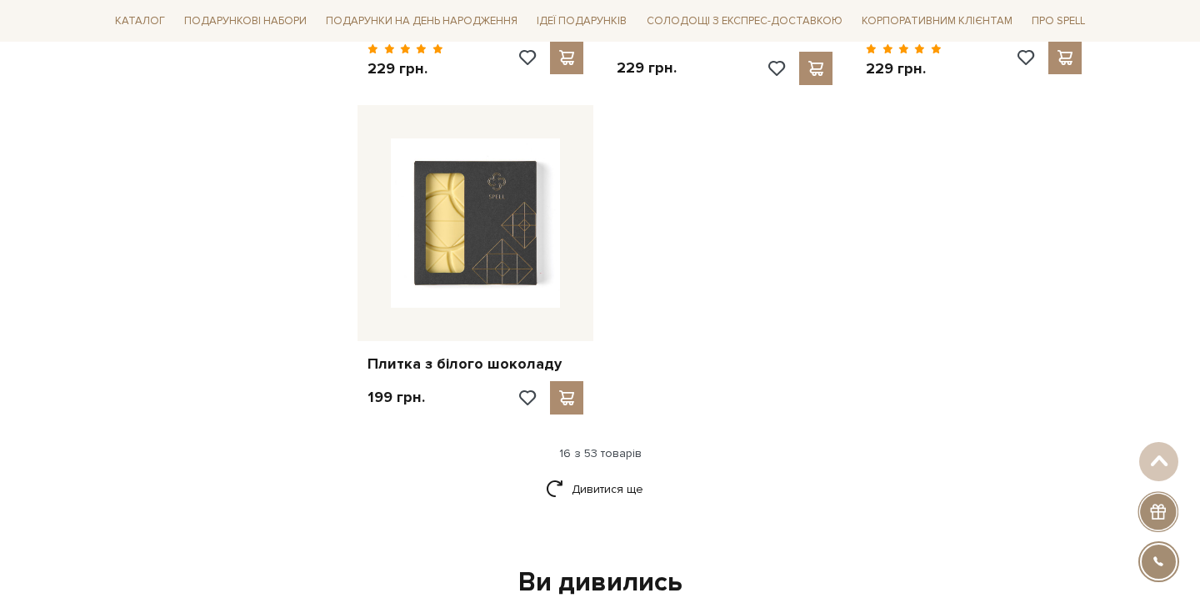
click at [629, 446] on div "16 з 53 товарів" at bounding box center [600, 453] width 997 height 15
click at [593, 446] on div "16 з 53 товарів" at bounding box center [600, 453] width 997 height 15
click at [596, 474] on link "Дивитися ще" at bounding box center [600, 488] width 108 height 29
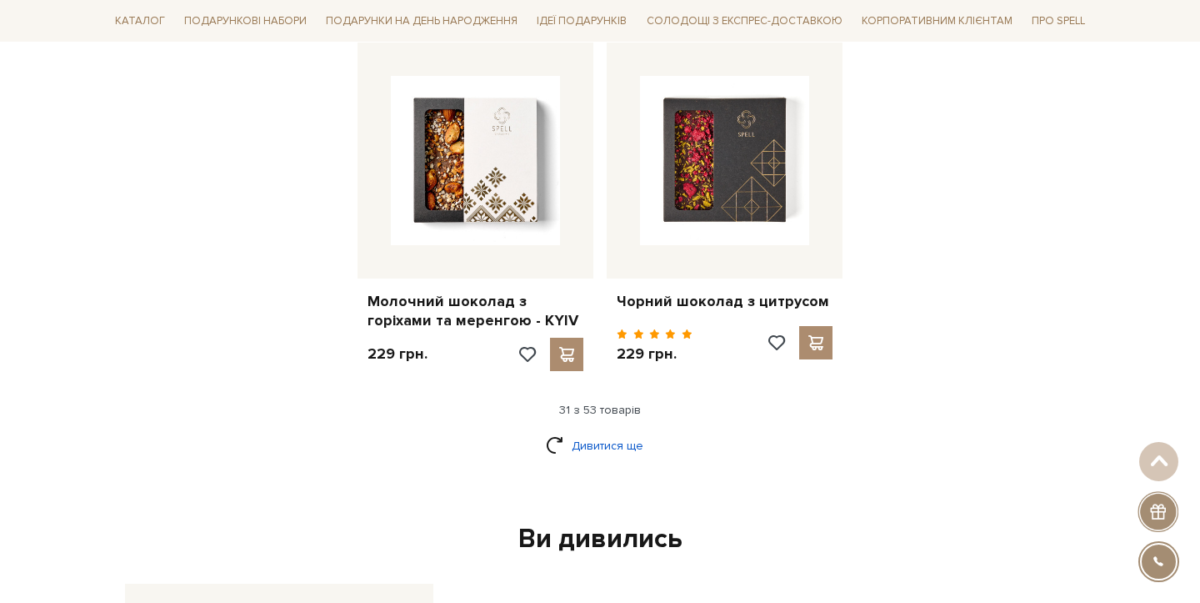
scroll to position [4002, 0]
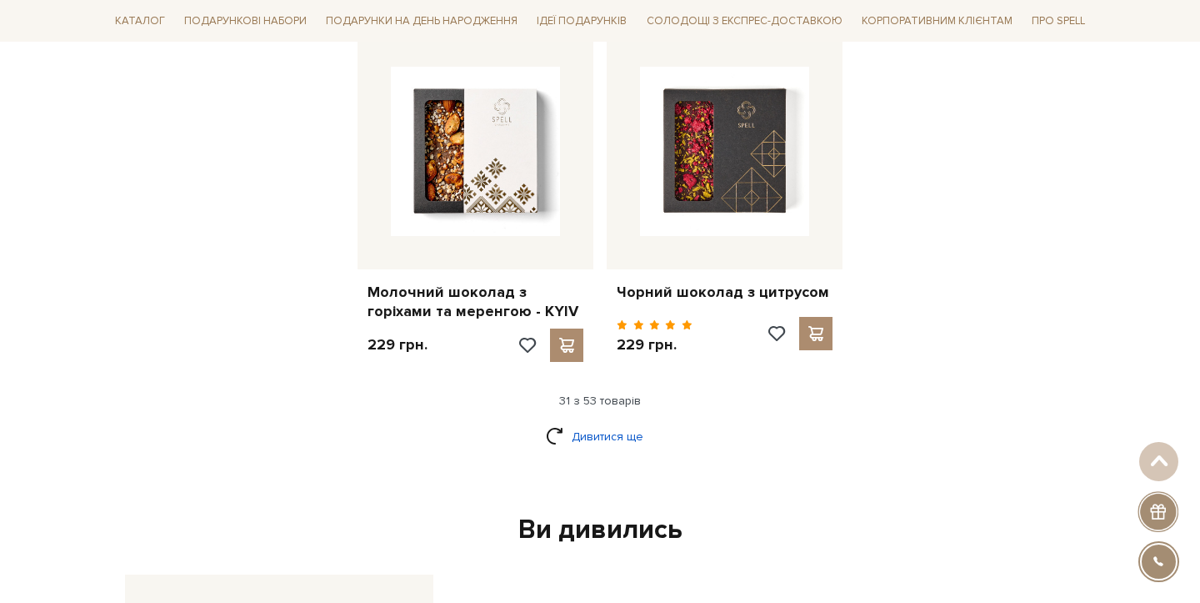
click at [593, 423] on link "Дивитися ще" at bounding box center [600, 436] width 108 height 29
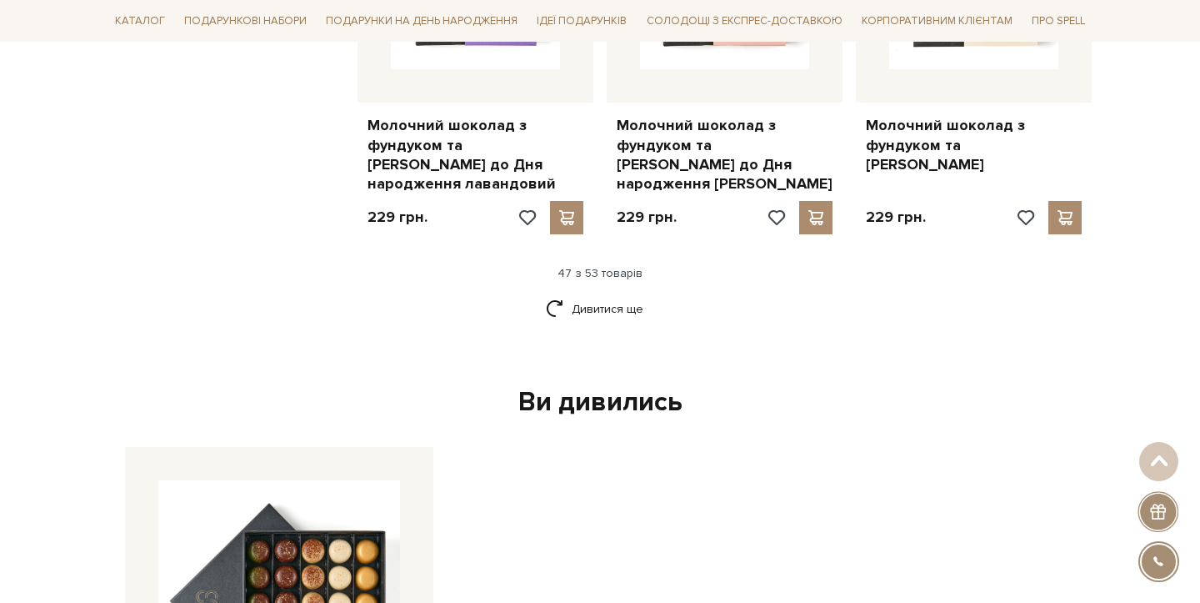
scroll to position [6058, 0]
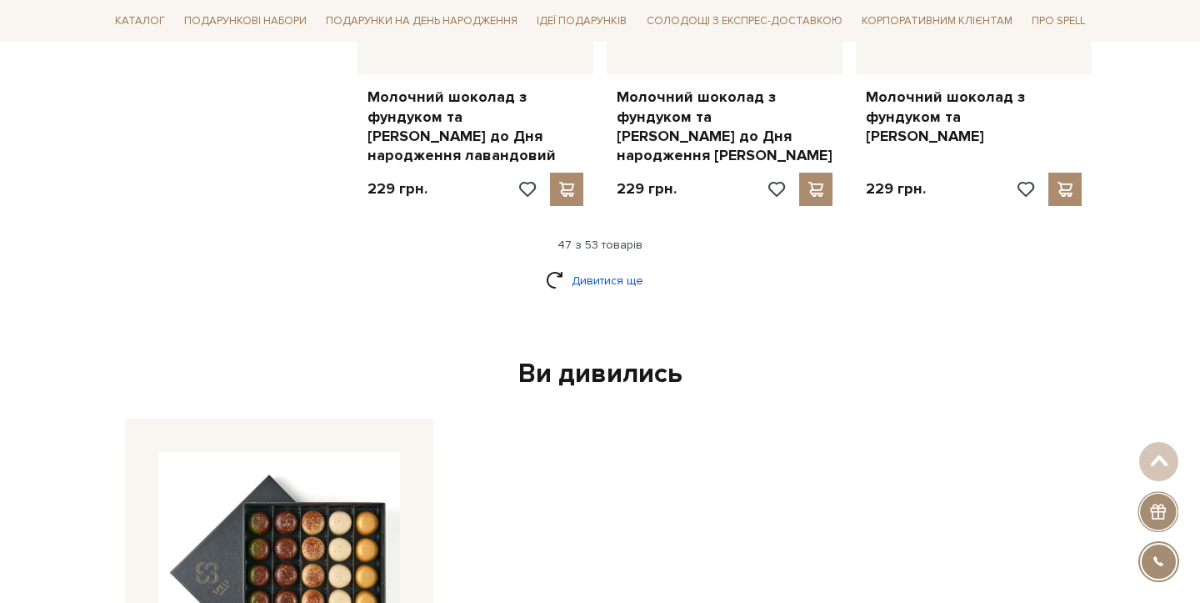
click at [583, 266] on link "Дивитися ще" at bounding box center [600, 280] width 108 height 29
click at [620, 266] on link "Дивитися ще" at bounding box center [600, 280] width 108 height 29
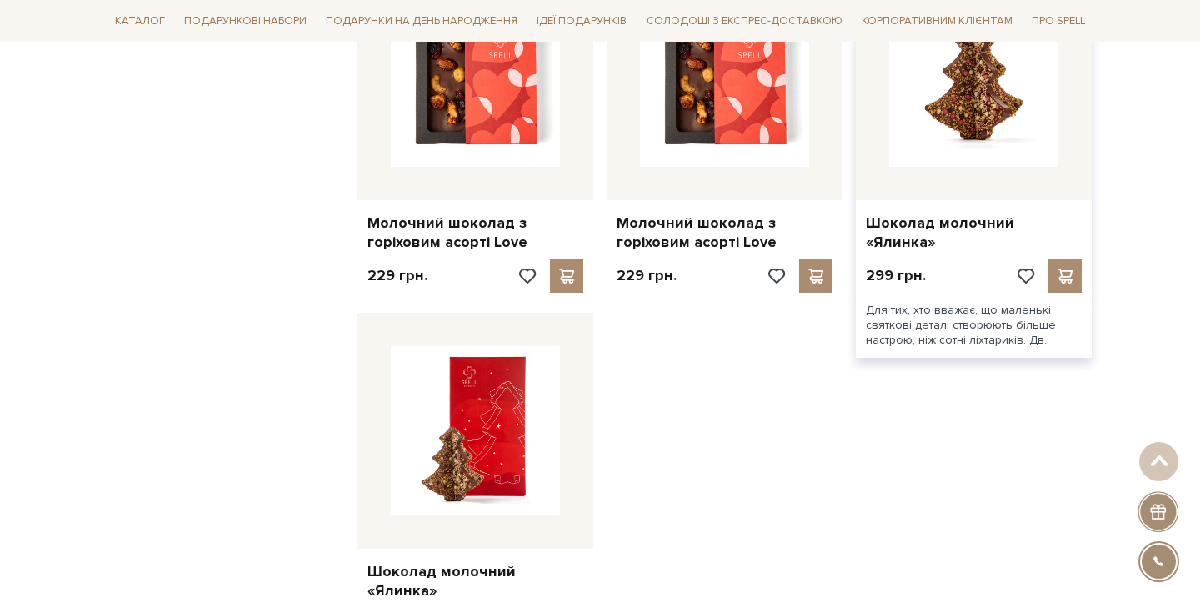
scroll to position [7092, 0]
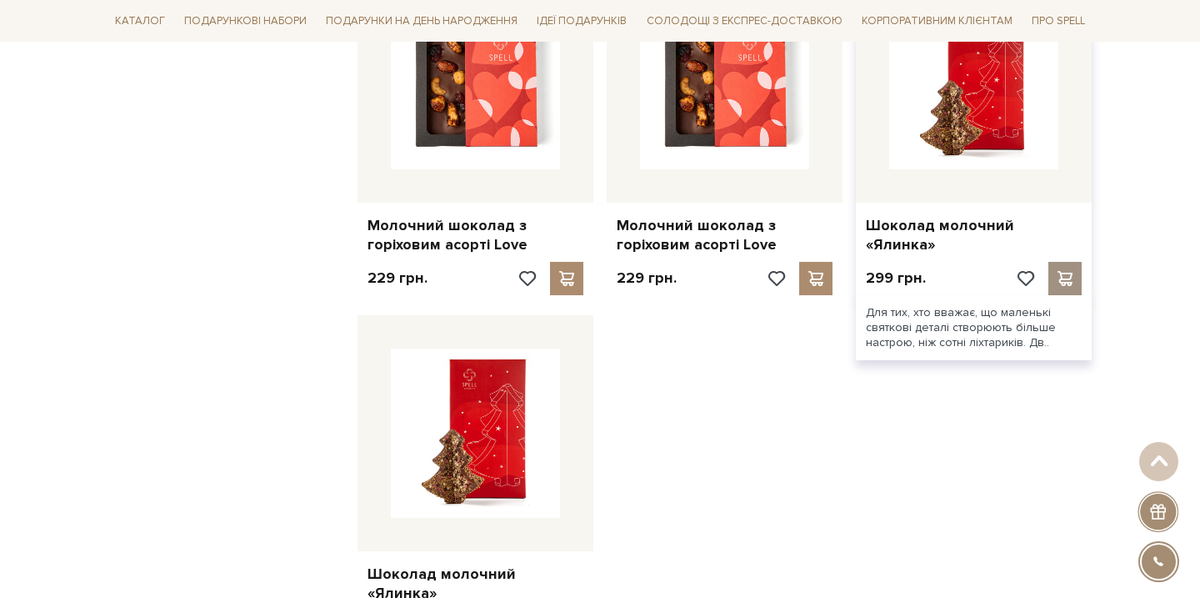
click at [1067, 271] on span at bounding box center [1064, 278] width 21 height 15
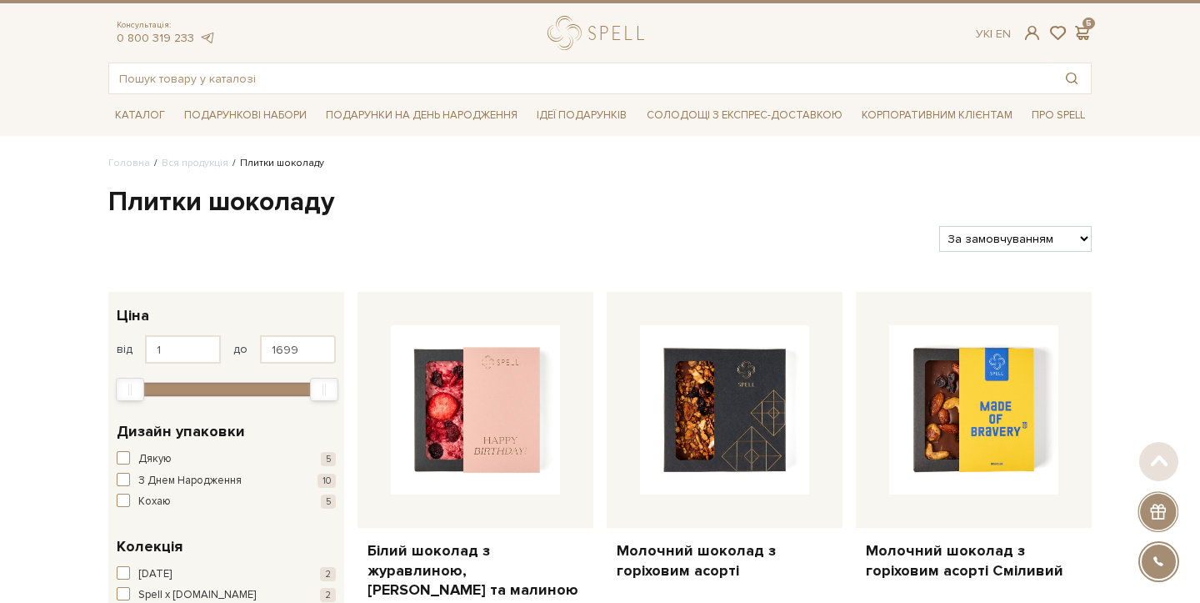
scroll to position [0, 0]
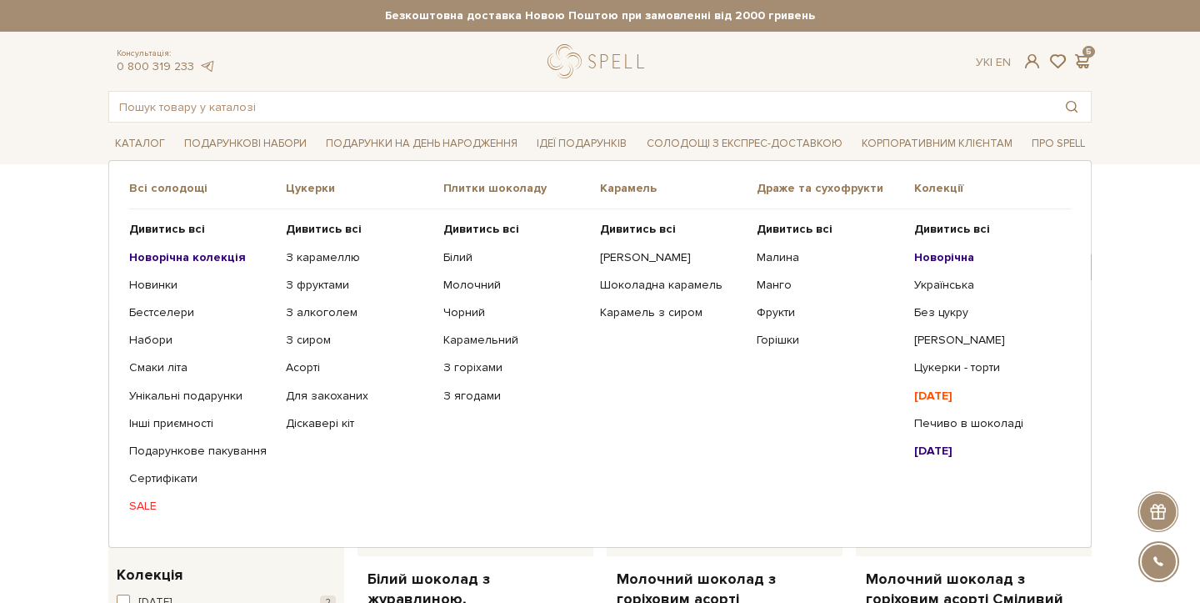
click at [208, 258] on b "Новорічна колекція" at bounding box center [187, 257] width 117 height 14
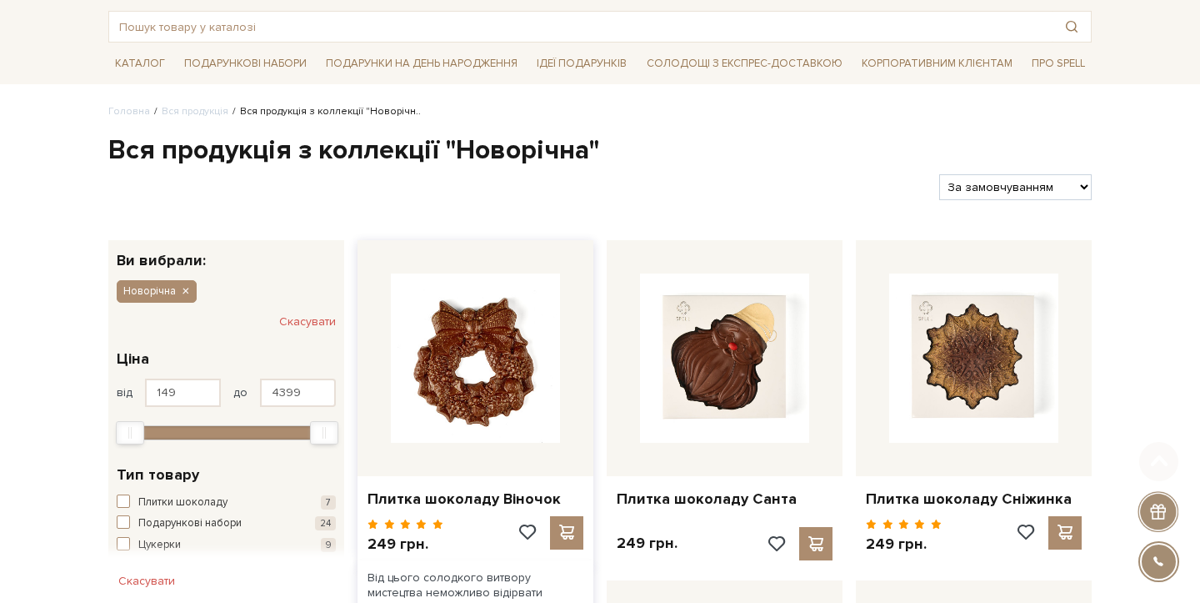
scroll to position [153, 0]
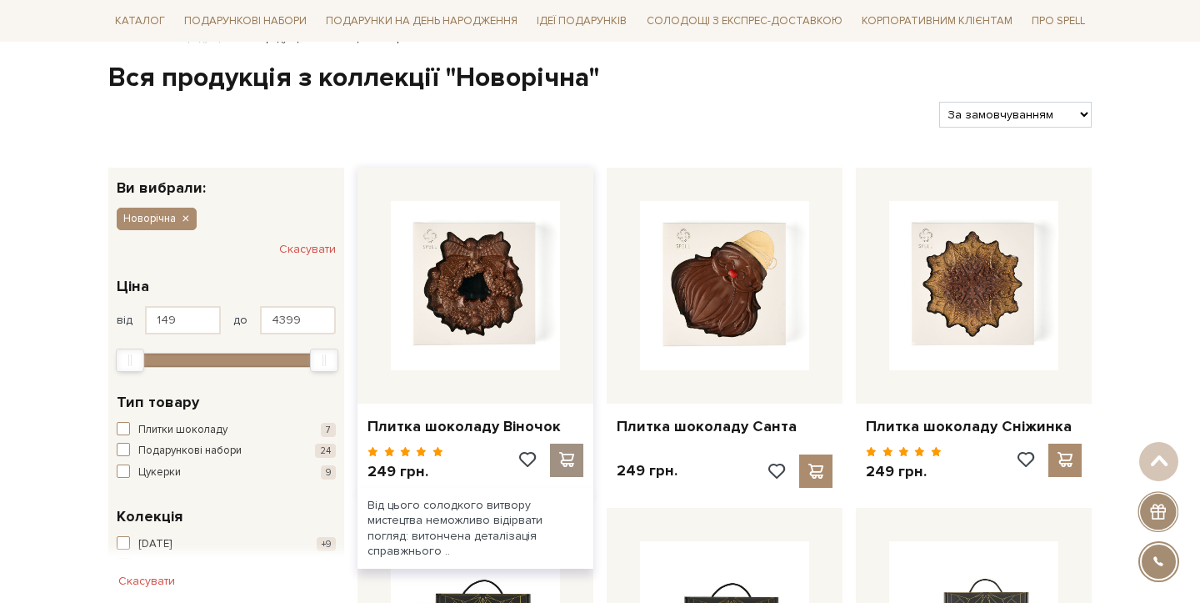
click at [564, 453] on span at bounding box center [566, 459] width 21 height 15
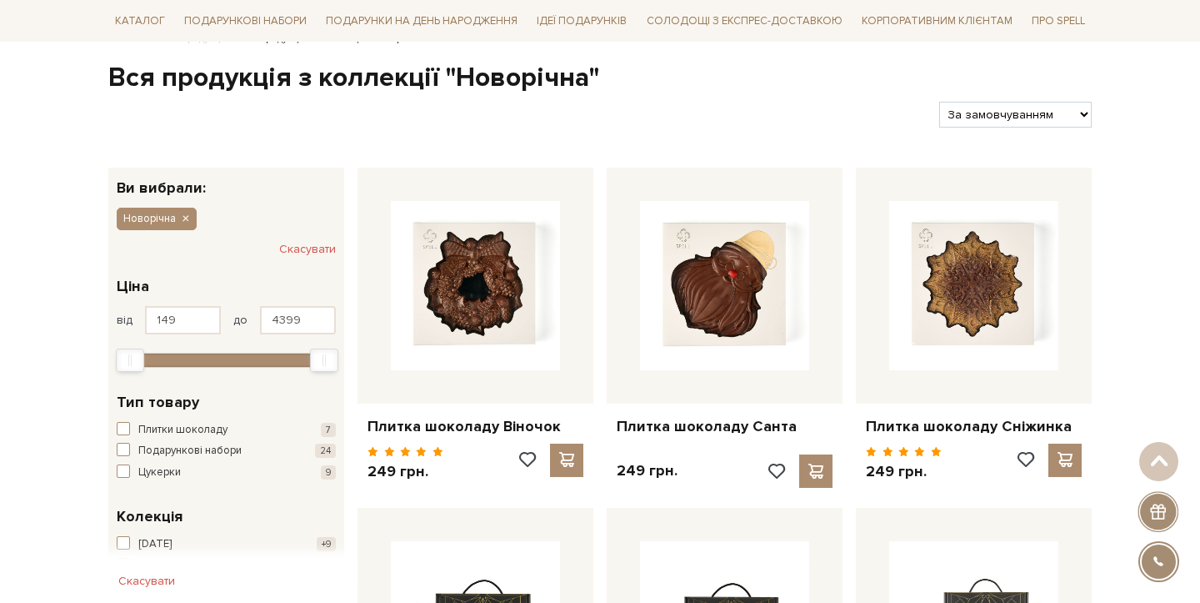
click at [556, 123] on div at bounding box center [600, 301] width 1200 height 603
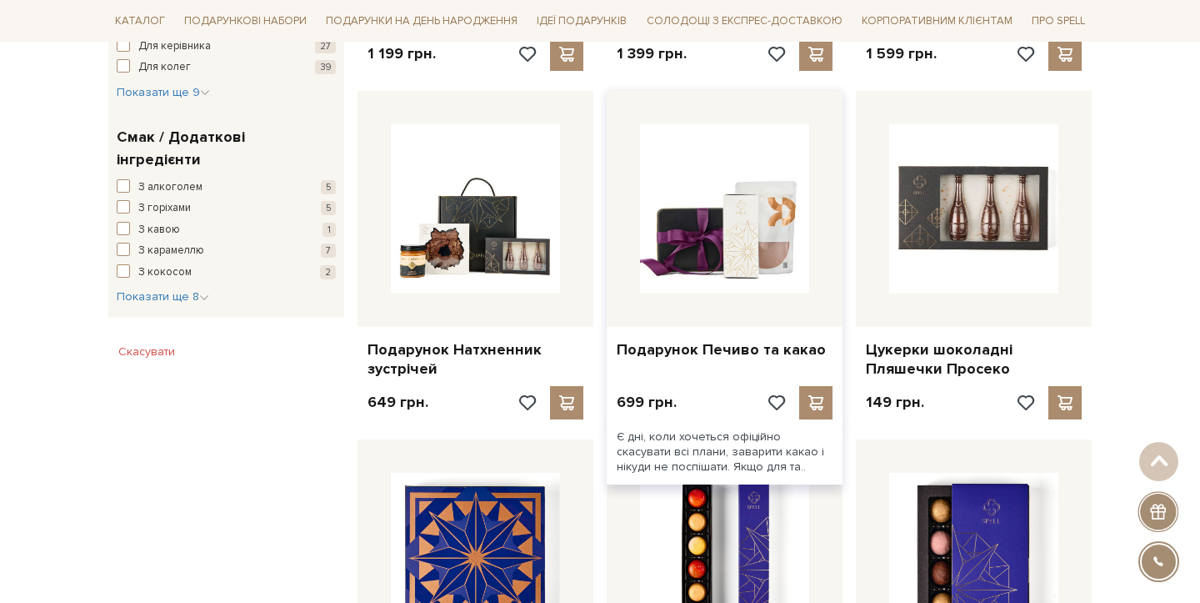
scroll to position [917, 0]
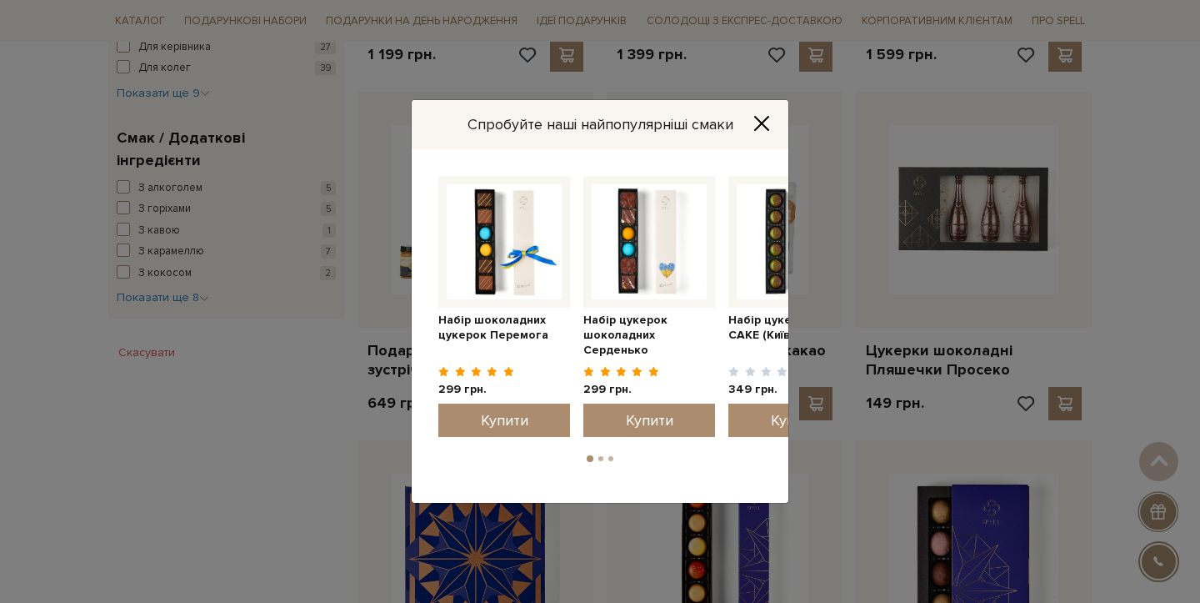
click at [763, 123] on icon "Close" at bounding box center [761, 123] width 13 height 13
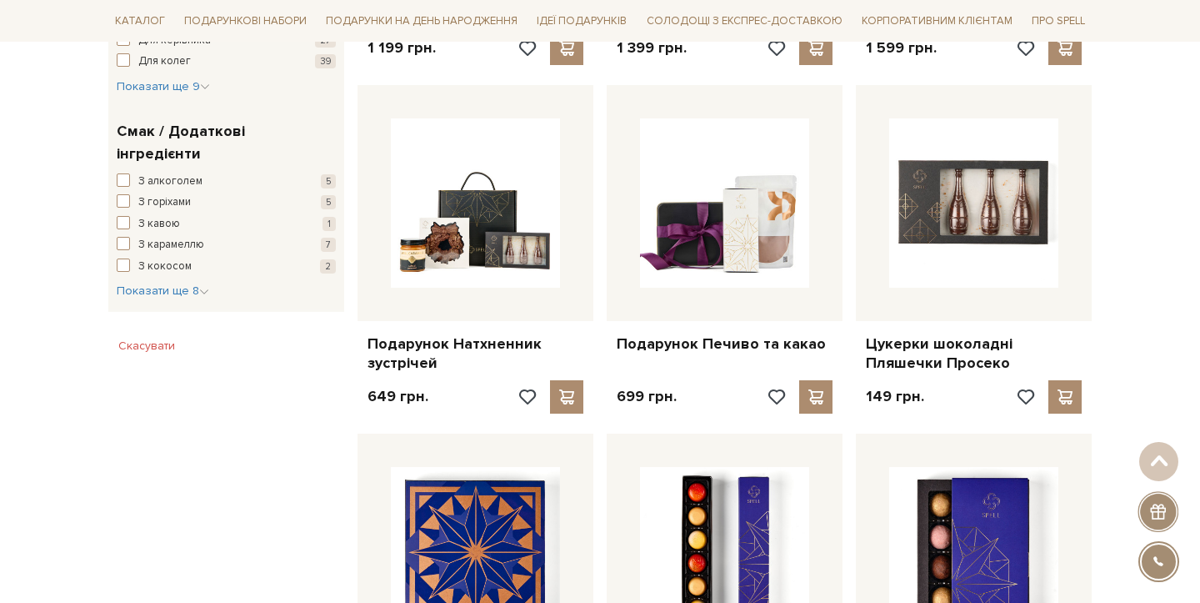
scroll to position [153, 0]
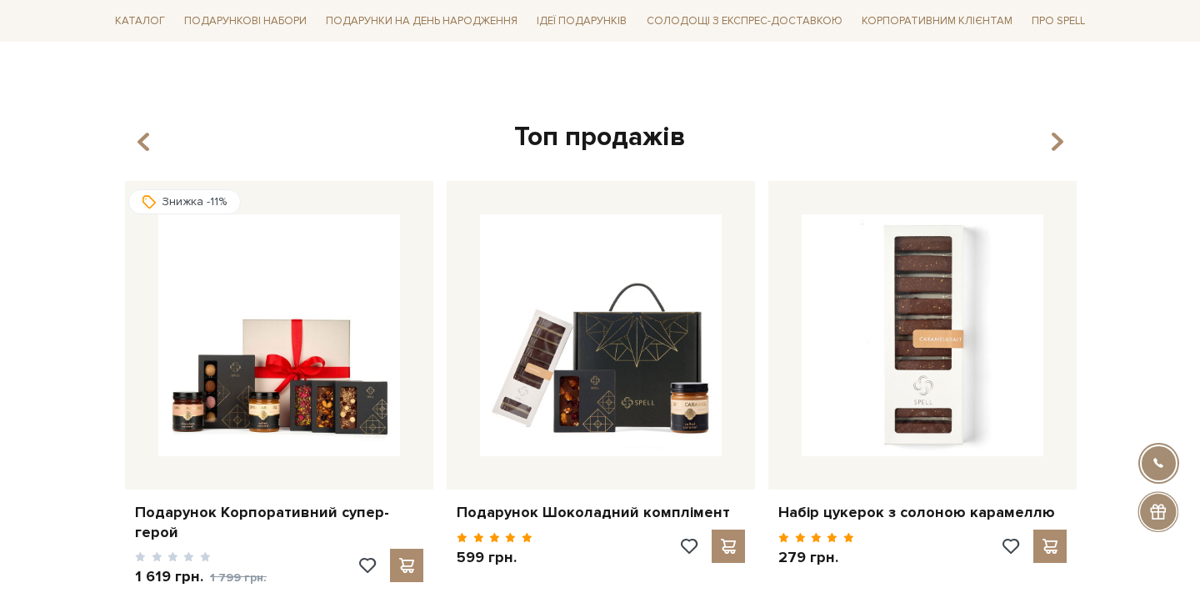
scroll to position [3993, 0]
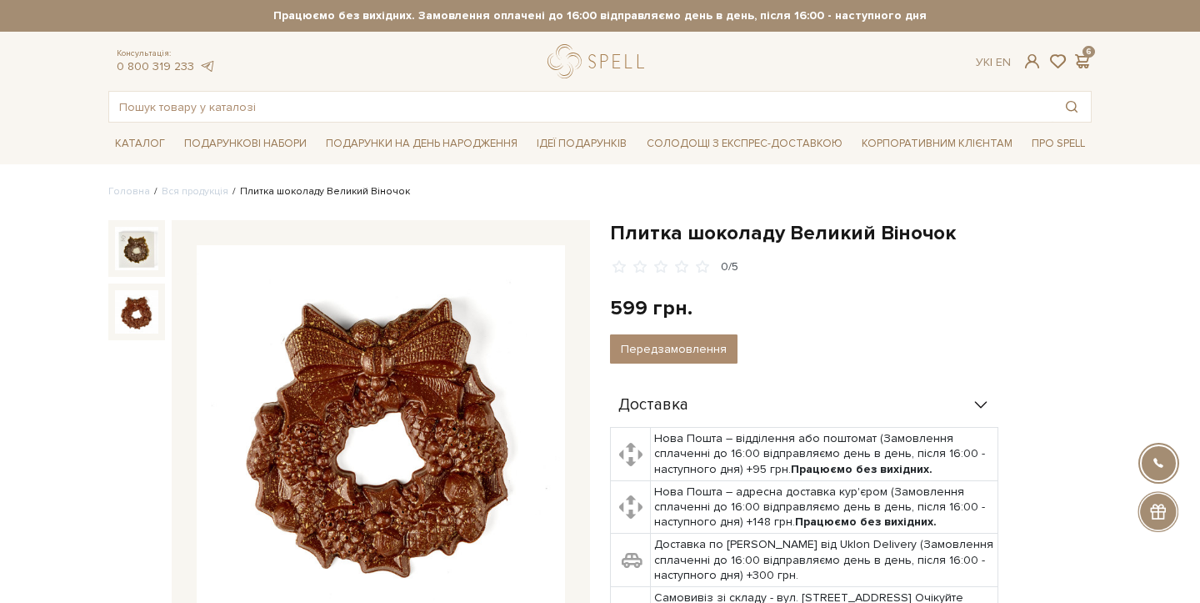
click at [149, 303] on img at bounding box center [136, 311] width 43 height 43
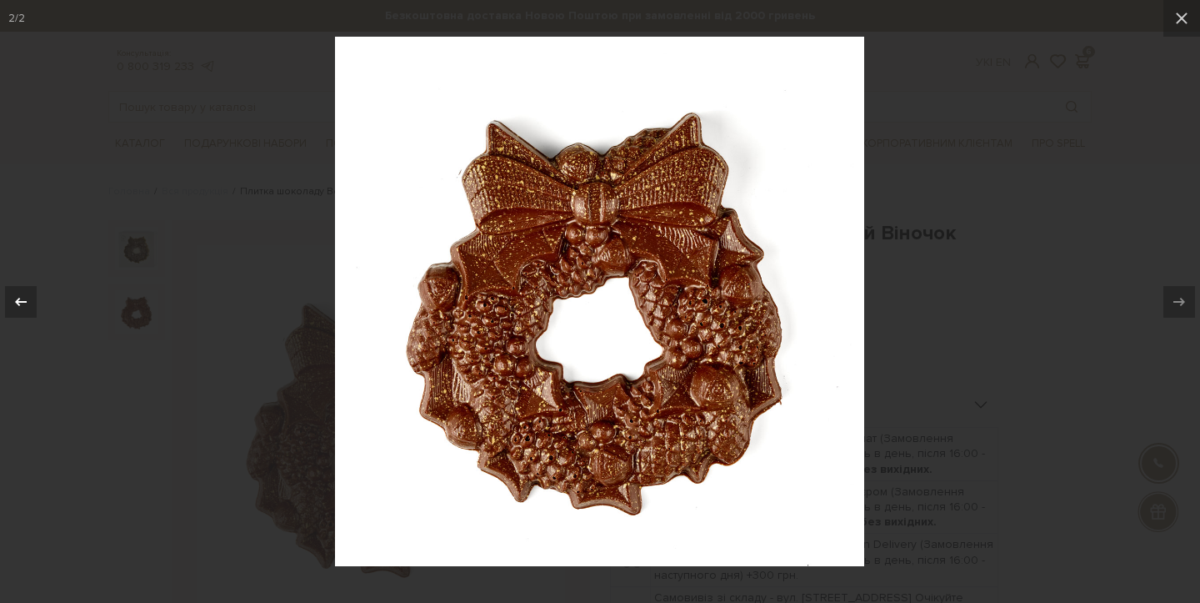
click at [21, 304] on icon at bounding box center [21, 302] width 20 height 20
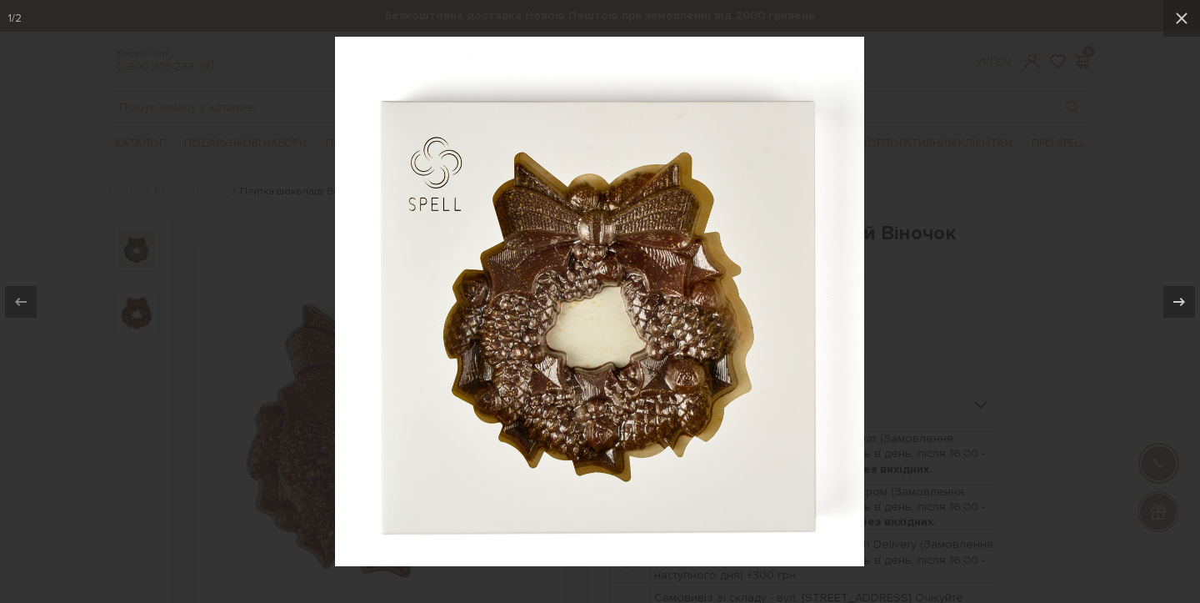
click at [1051, 165] on div at bounding box center [600, 301] width 1200 height 603
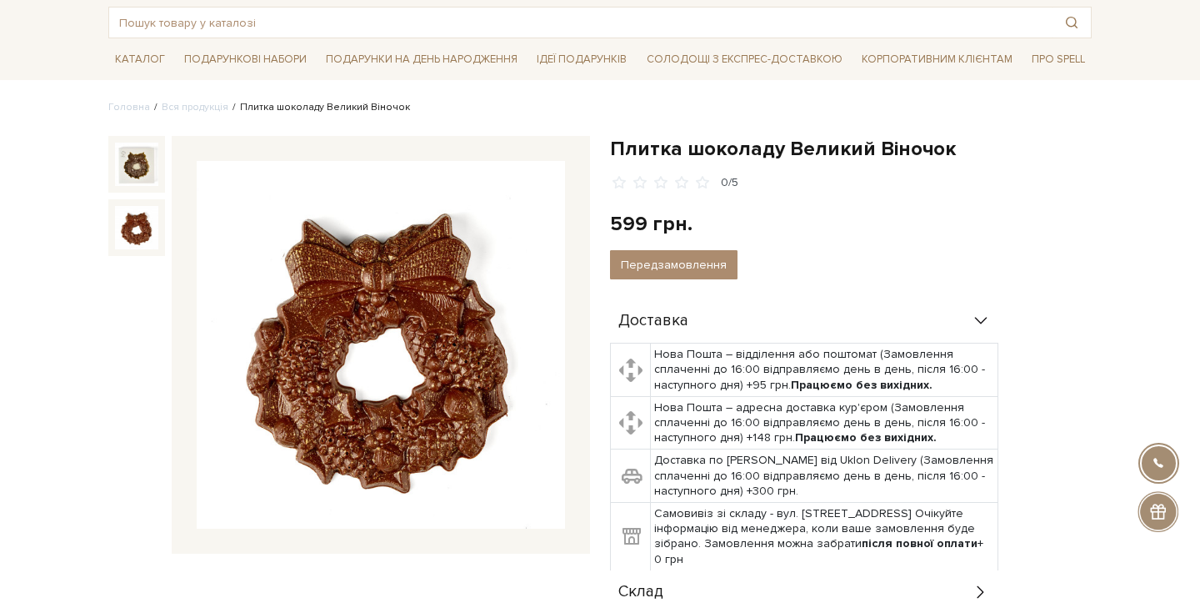
scroll to position [154, 0]
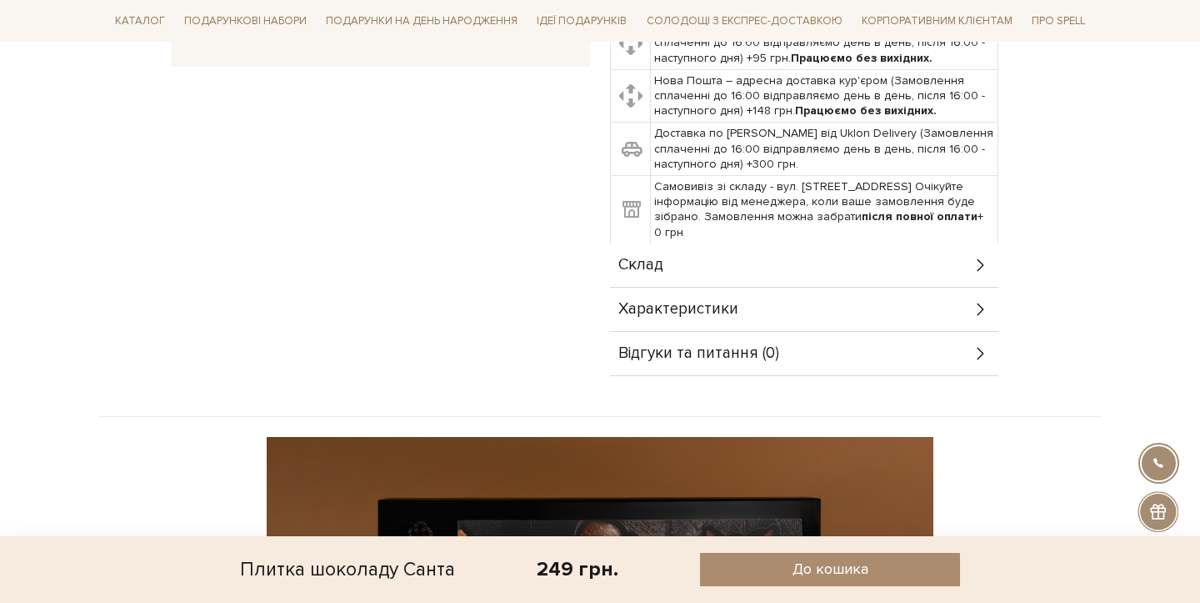
scroll to position [573, 0]
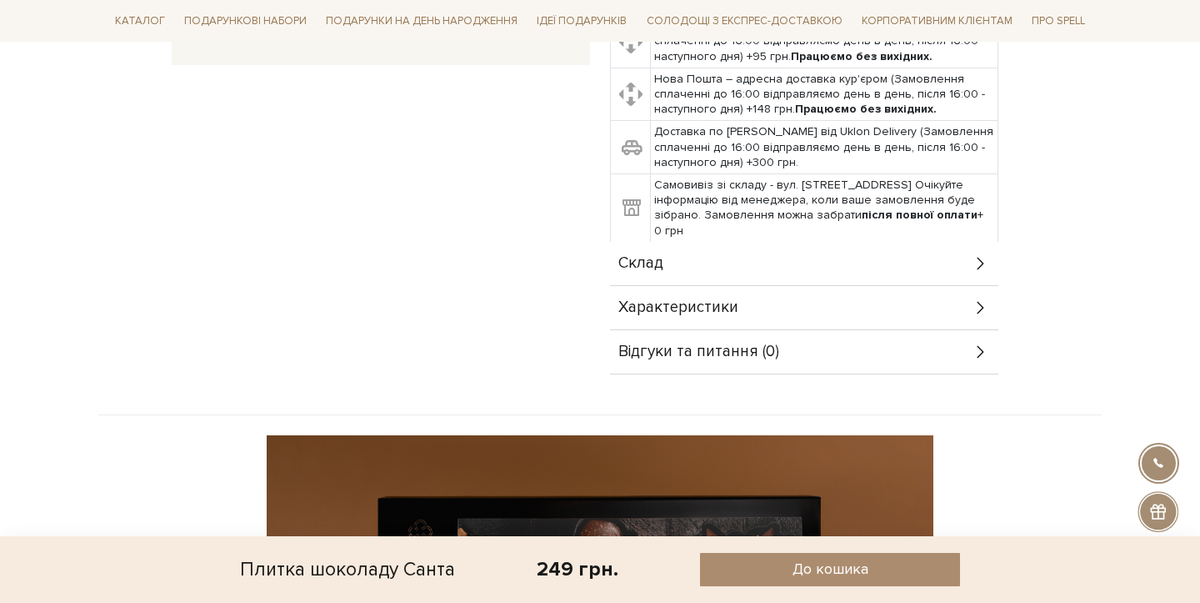
click at [687, 300] on span "Характеристики" at bounding box center [678, 307] width 120 height 15
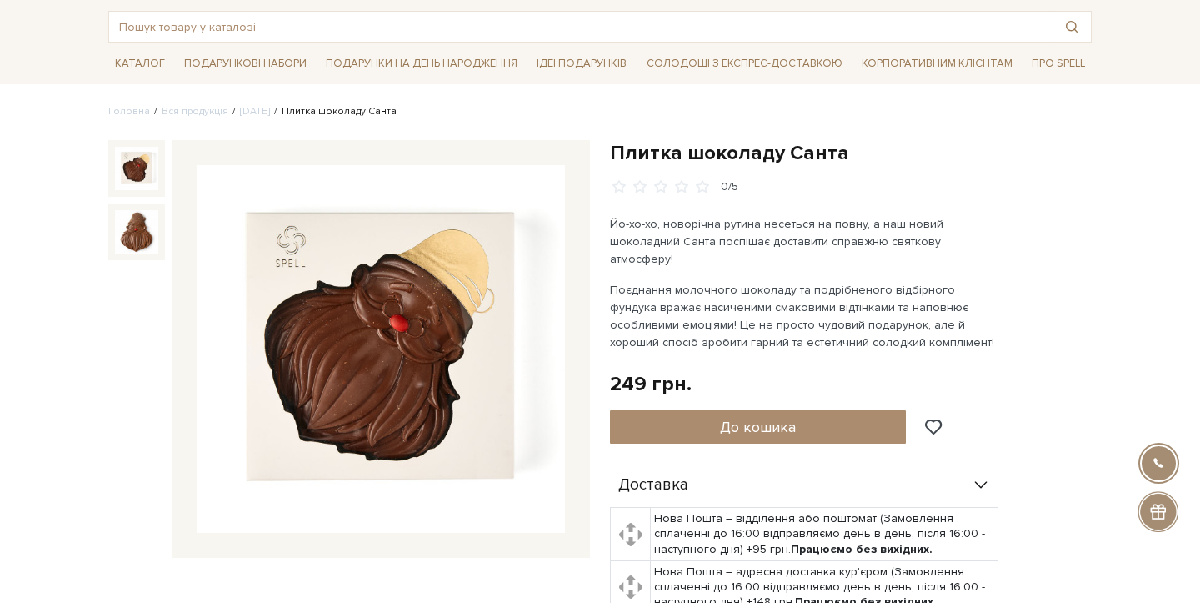
scroll to position [78, 0]
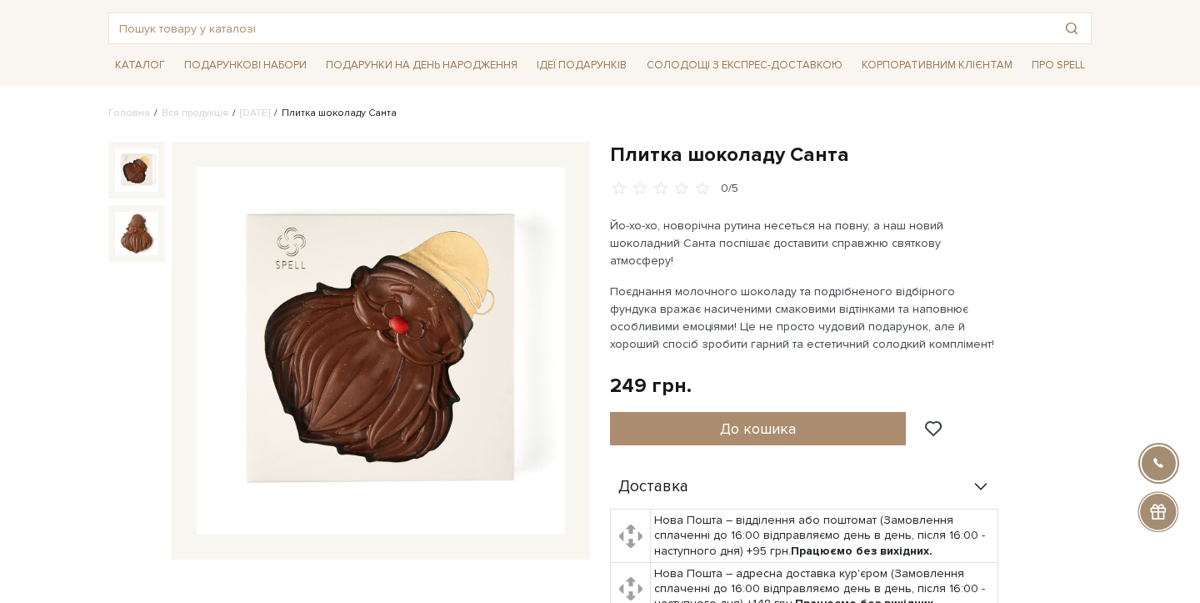
click at [135, 229] on img at bounding box center [136, 233] width 43 height 43
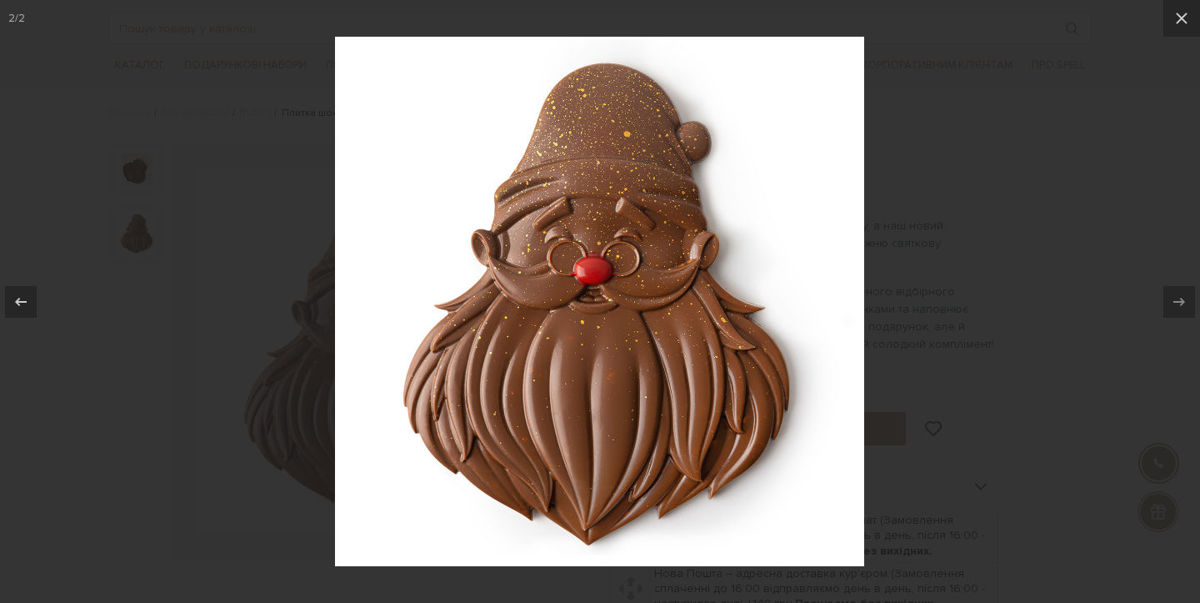
click at [18, 298] on icon at bounding box center [21, 302] width 20 height 20
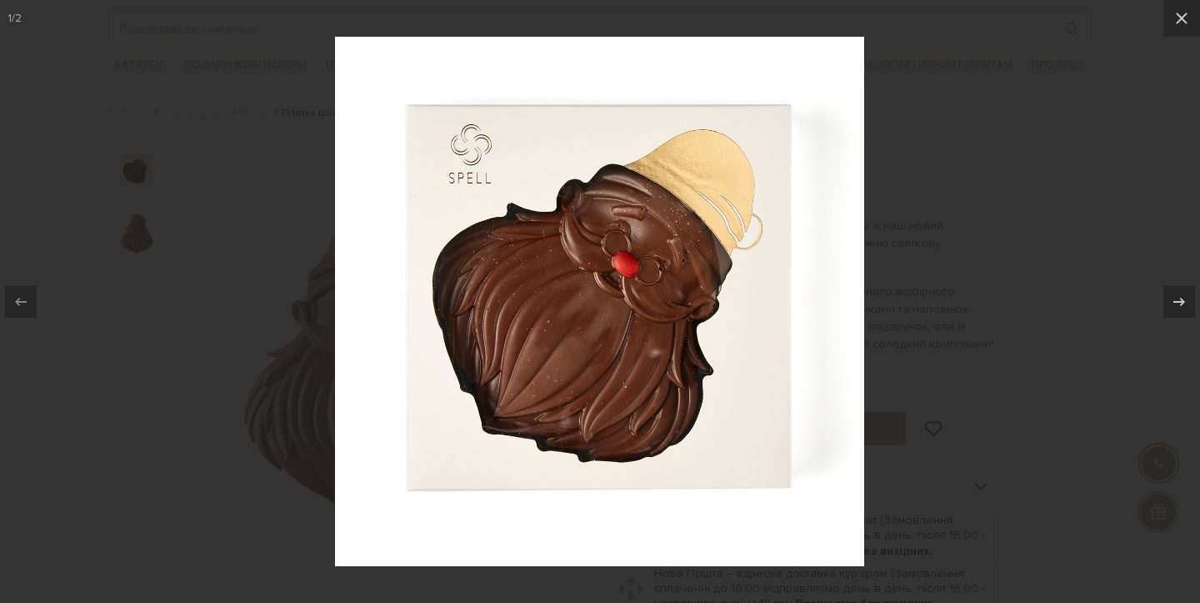
click at [1123, 182] on div at bounding box center [600, 301] width 1200 height 603
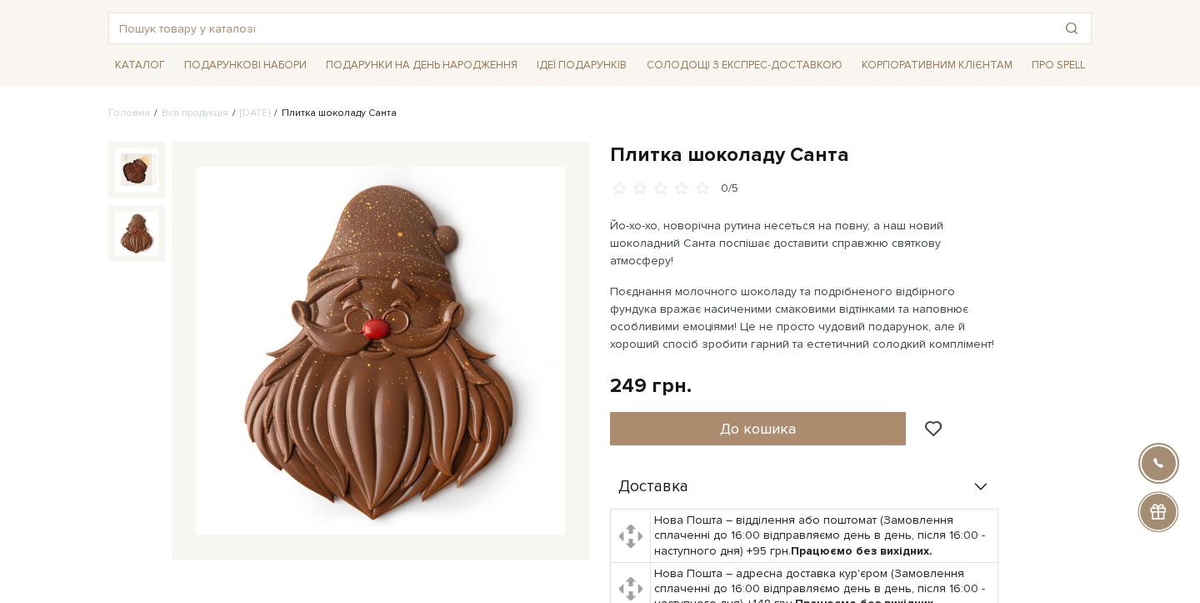
click at [744, 419] on span "До кошика" at bounding box center [758, 428] width 76 height 18
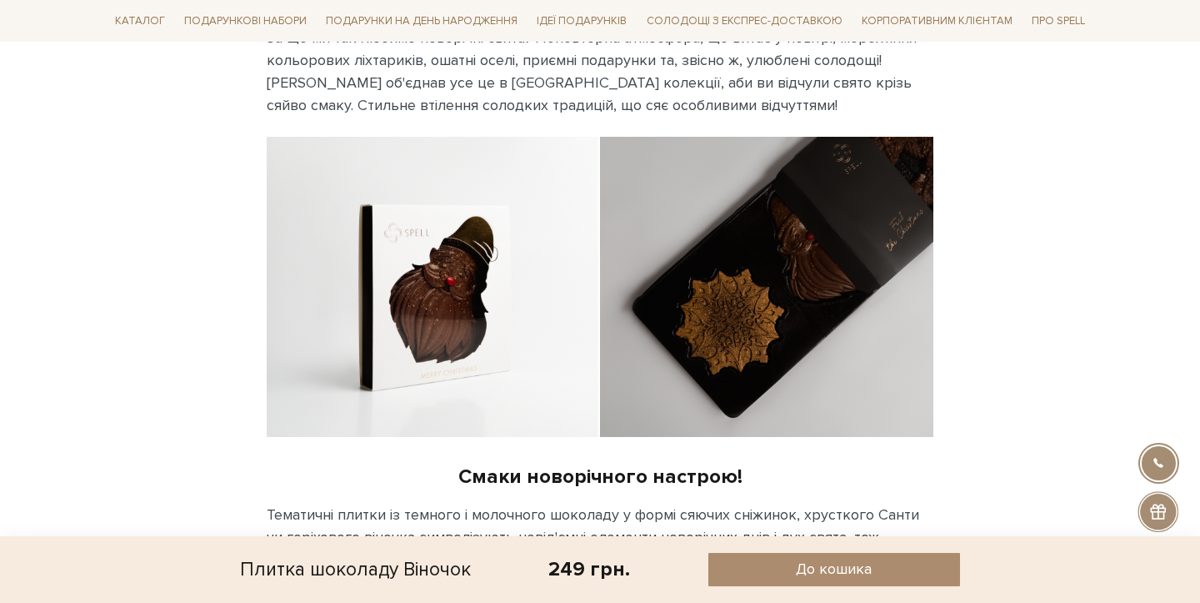
scroll to position [1374, 0]
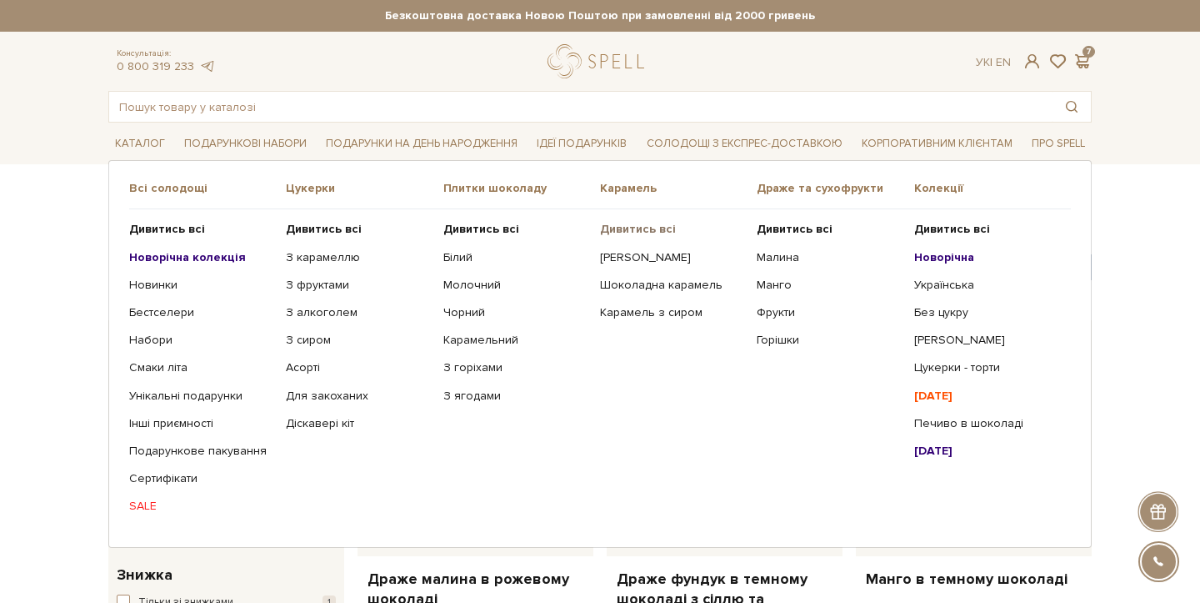
click at [653, 227] on b "Дивитись всі" at bounding box center [638, 229] width 76 height 14
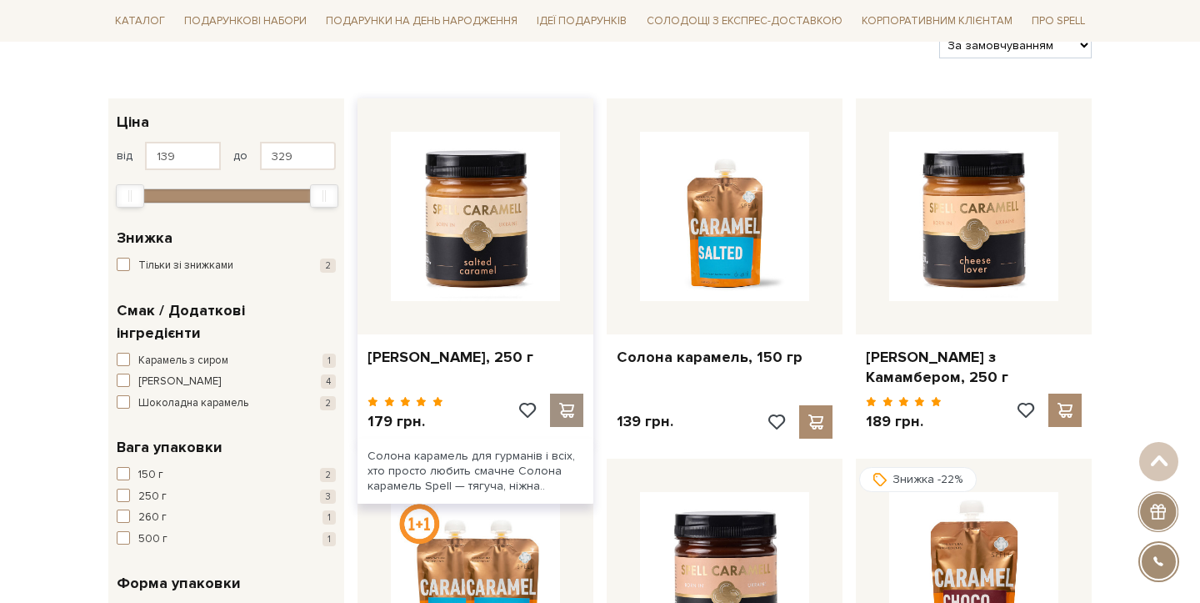
scroll to position [218, 0]
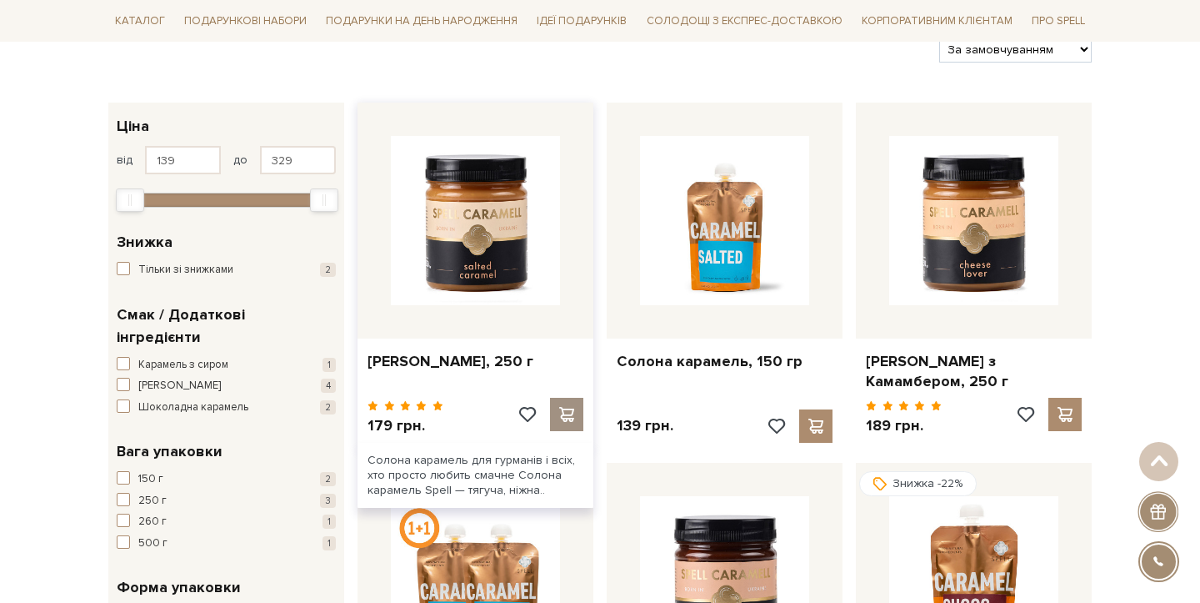
click at [568, 411] on span at bounding box center [566, 414] width 21 height 15
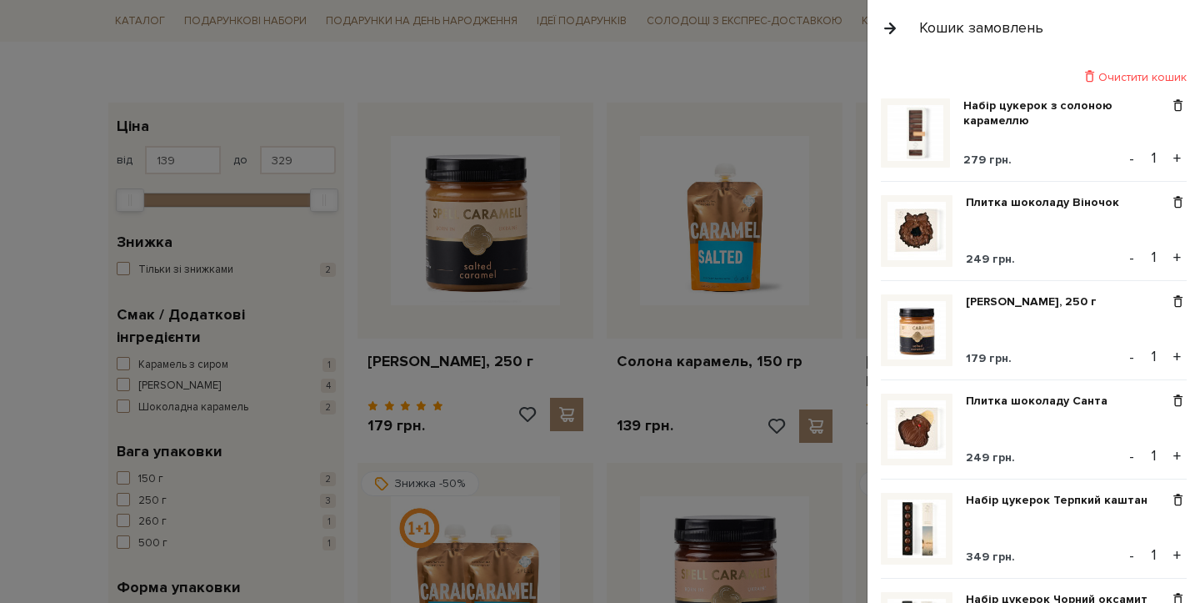
click at [412, 83] on div at bounding box center [600, 301] width 1200 height 603
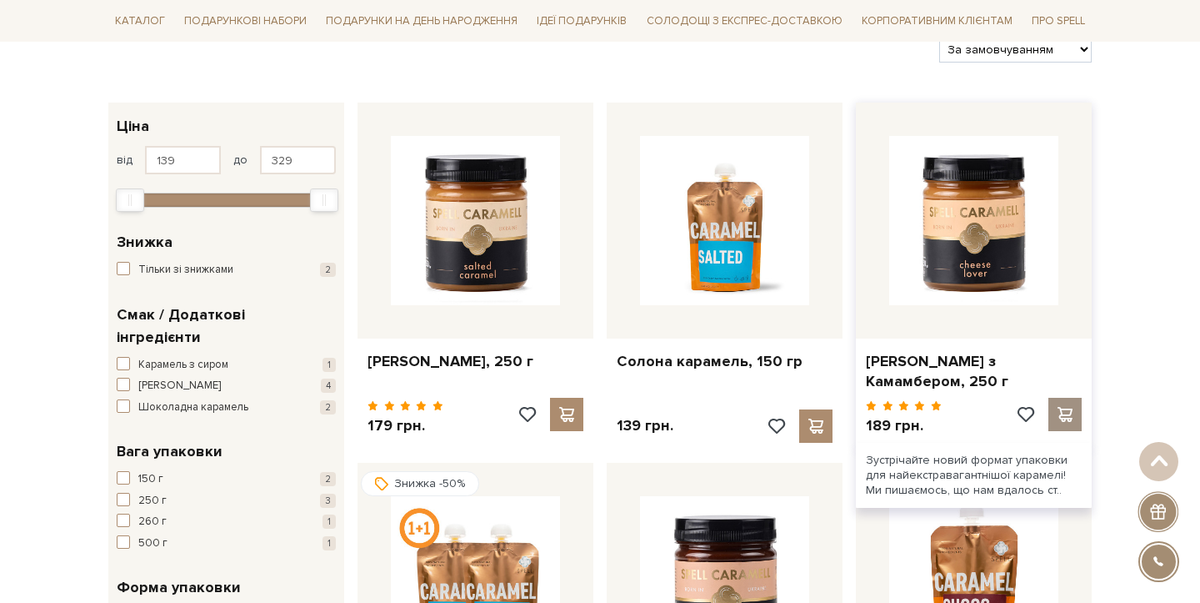
click at [1062, 414] on span at bounding box center [1064, 414] width 21 height 15
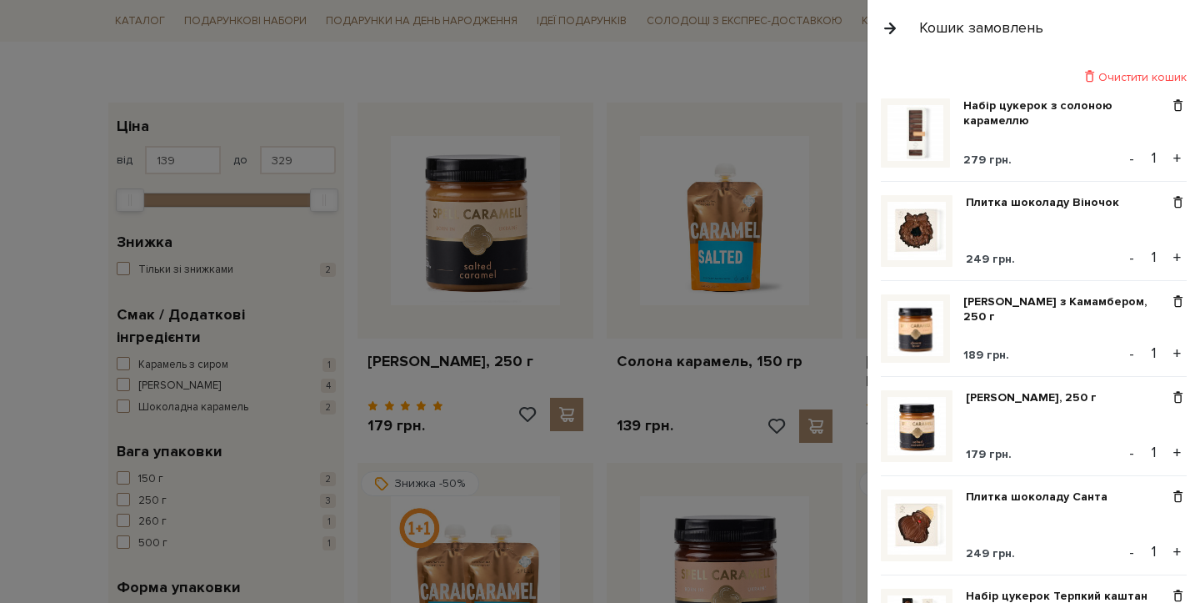
click at [475, 63] on div at bounding box center [600, 301] width 1200 height 603
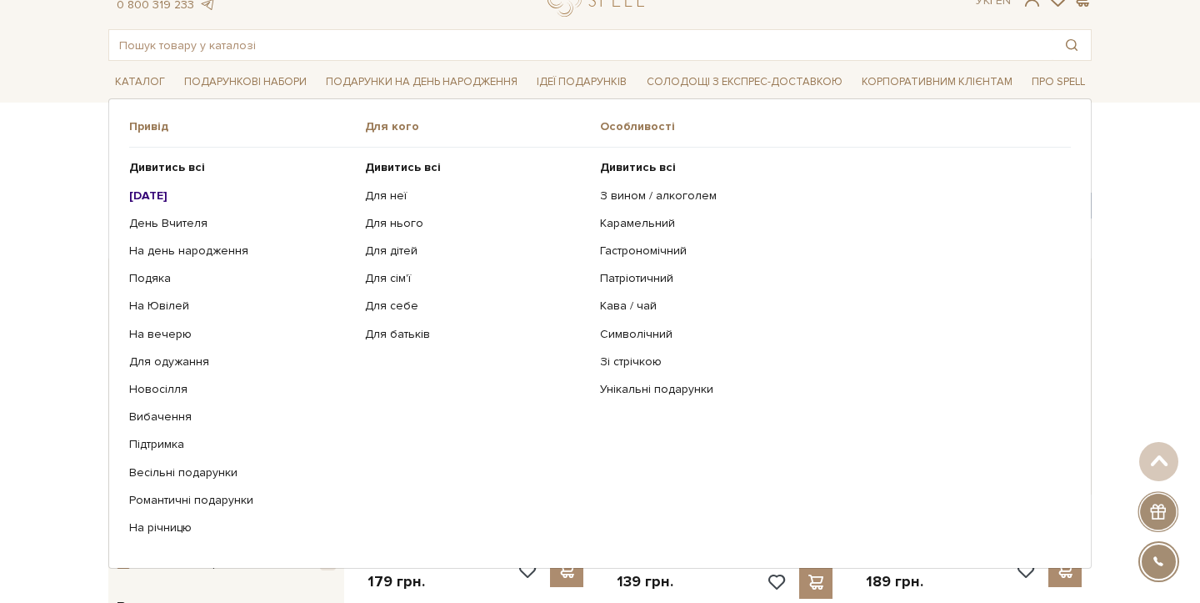
scroll to position [0, 0]
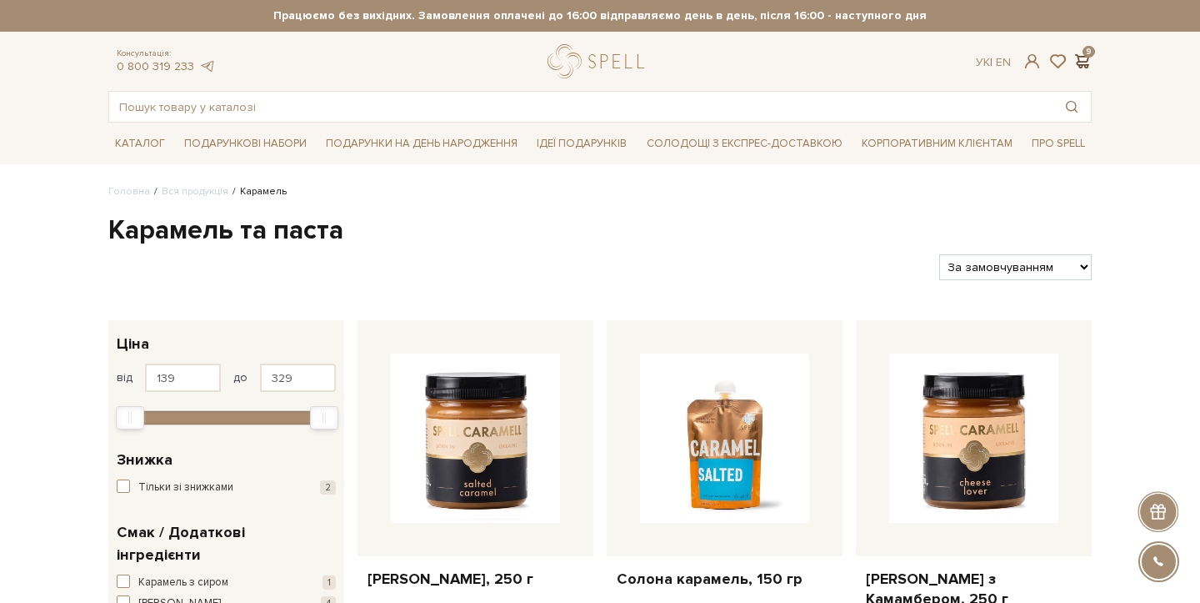
click at [1081, 64] on span at bounding box center [1082, 62] width 20 height 18
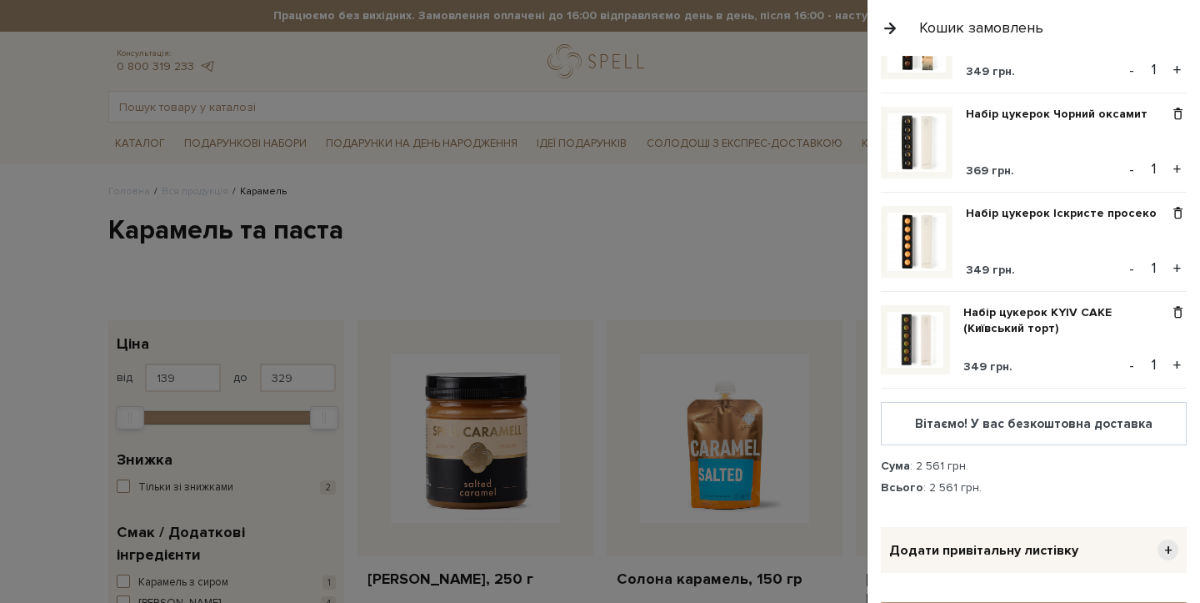
scroll to position [844, 0]
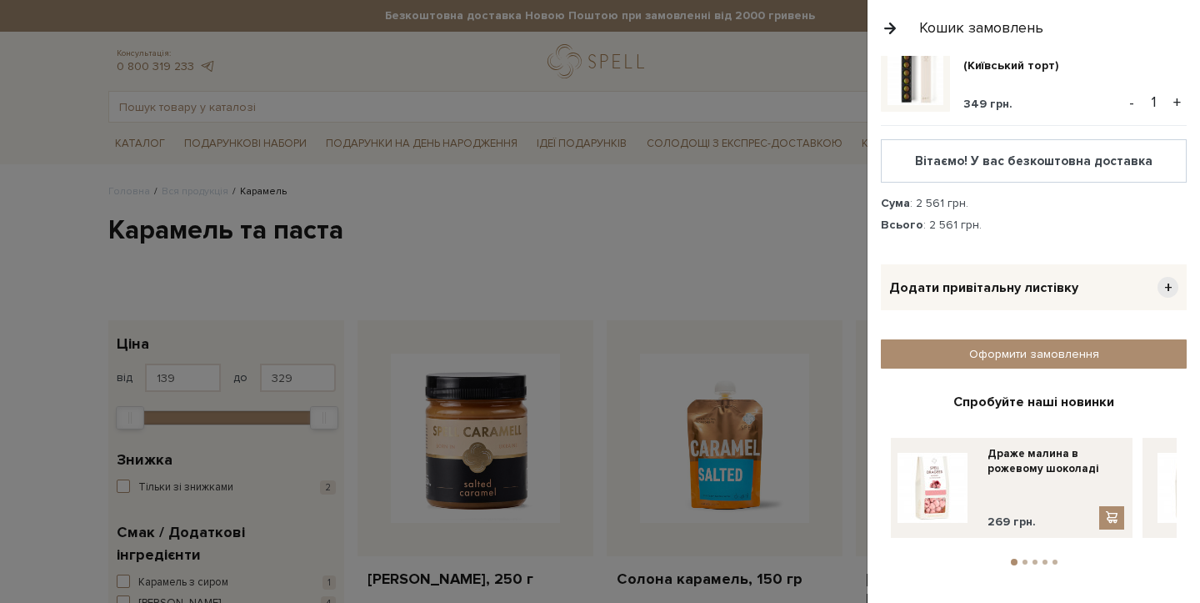
click at [1159, 284] on span "+" at bounding box center [1168, 287] width 21 height 21
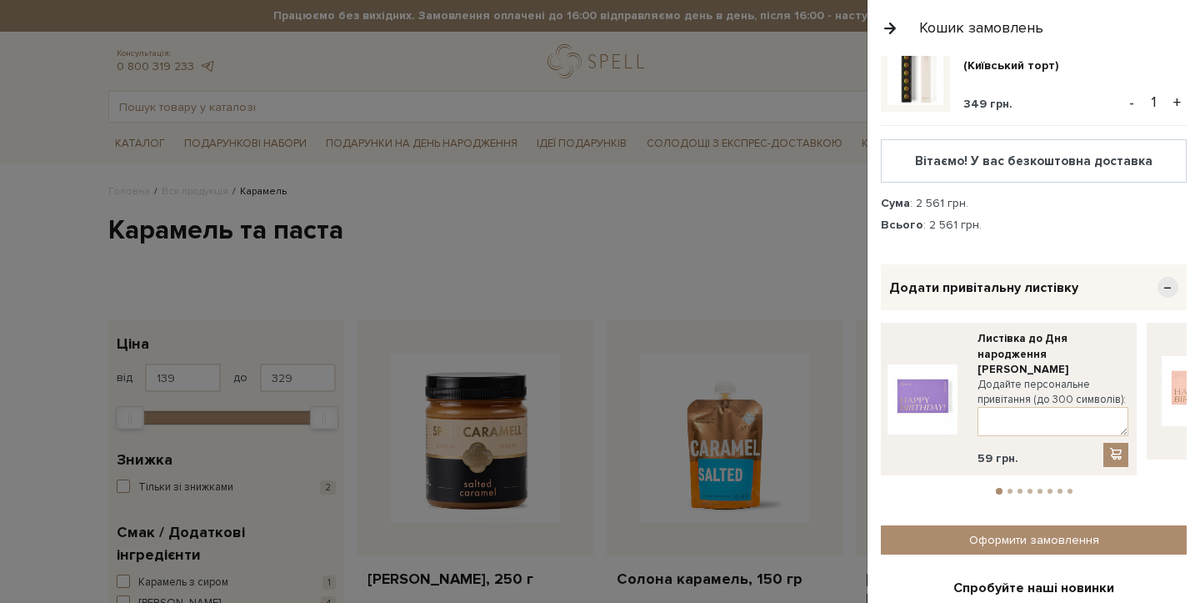
click at [1159, 284] on span "−" at bounding box center [1168, 287] width 21 height 21
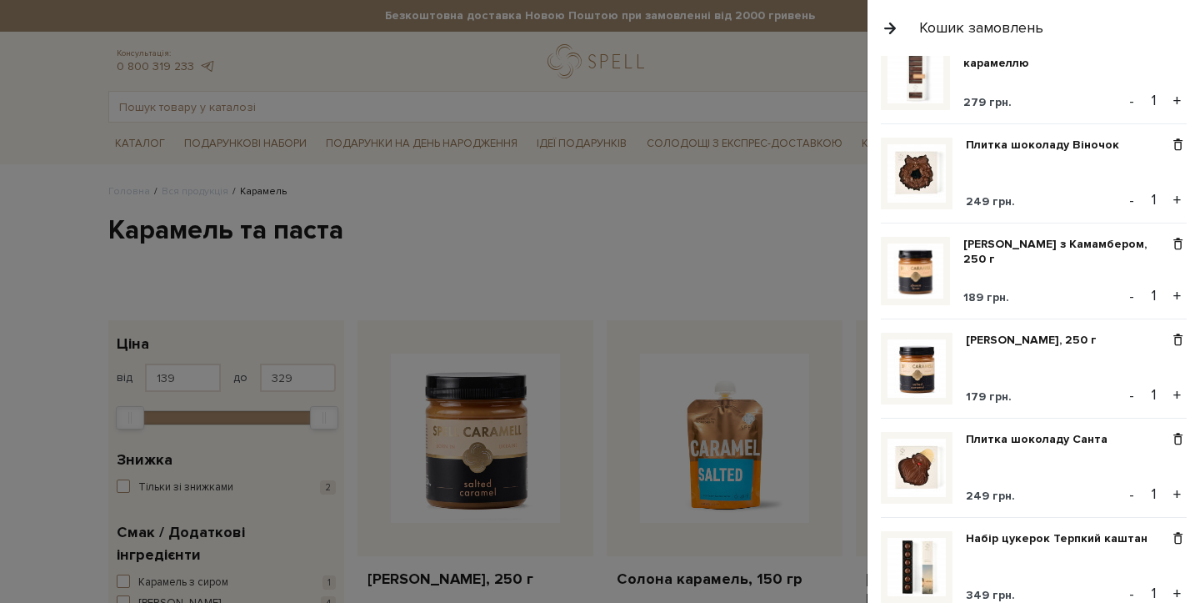
scroll to position [0, 0]
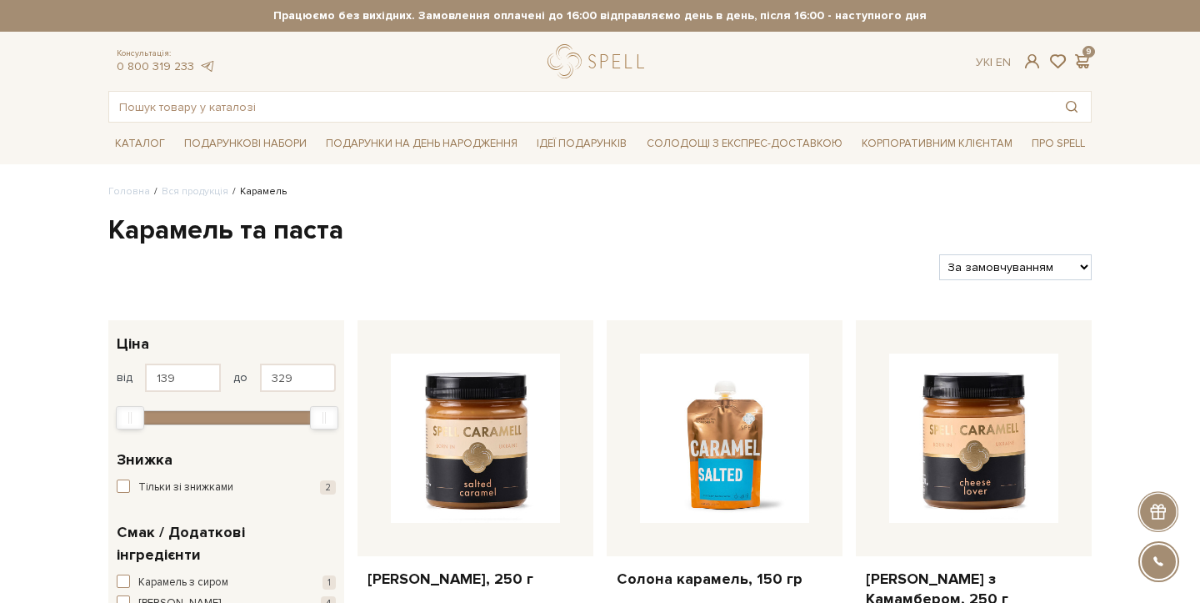
click at [68, 113] on div at bounding box center [600, 301] width 1200 height 603
click at [558, 61] on link "logo" at bounding box center [600, 61] width 104 height 34
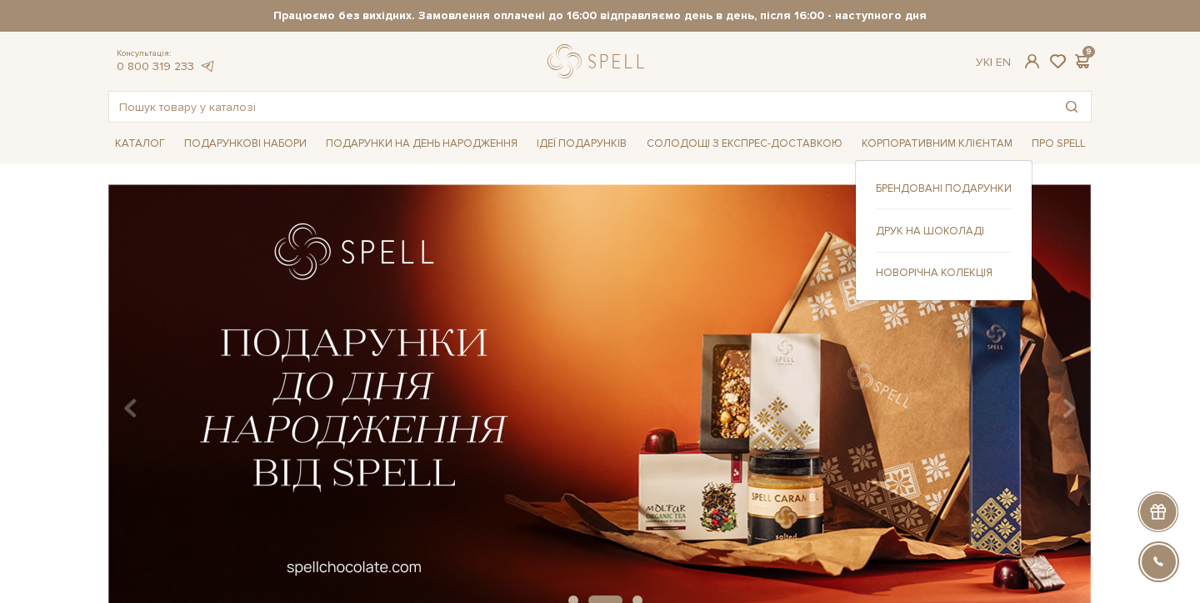
click at [930, 273] on link "Новорічна колекція" at bounding box center [944, 272] width 136 height 15
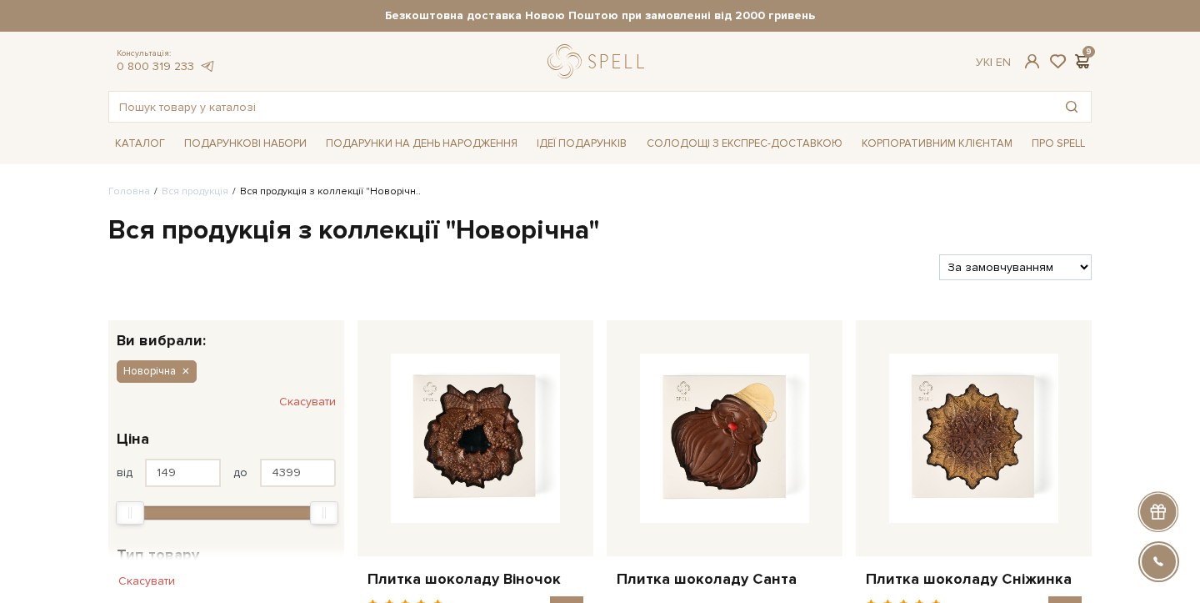
click at [1076, 68] on span at bounding box center [1082, 62] width 20 height 18
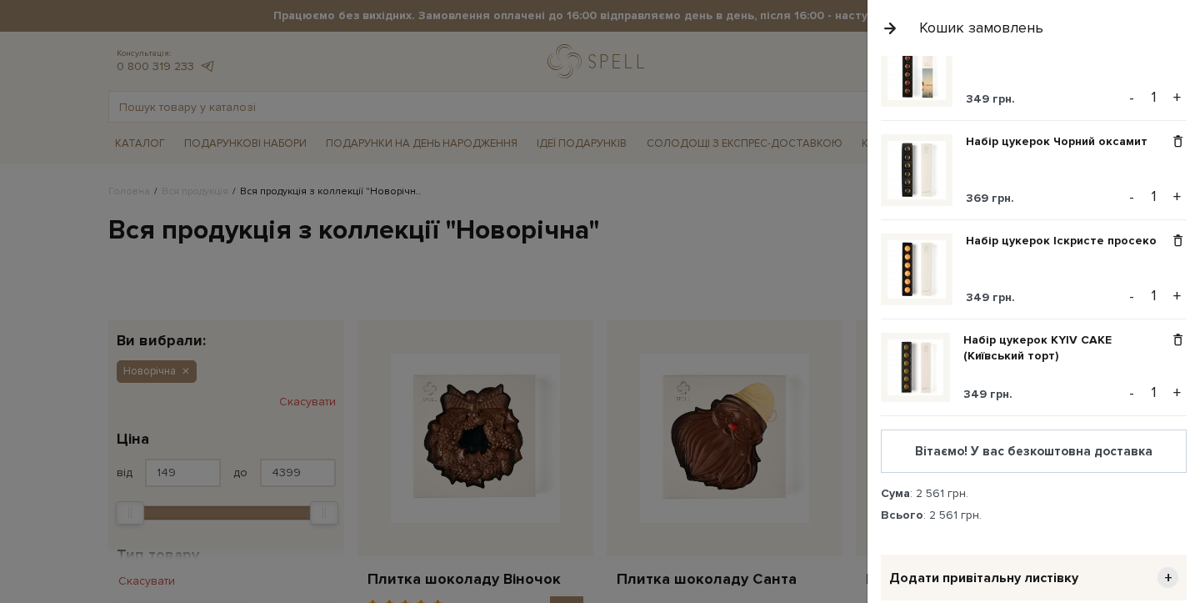
scroll to position [844, 0]
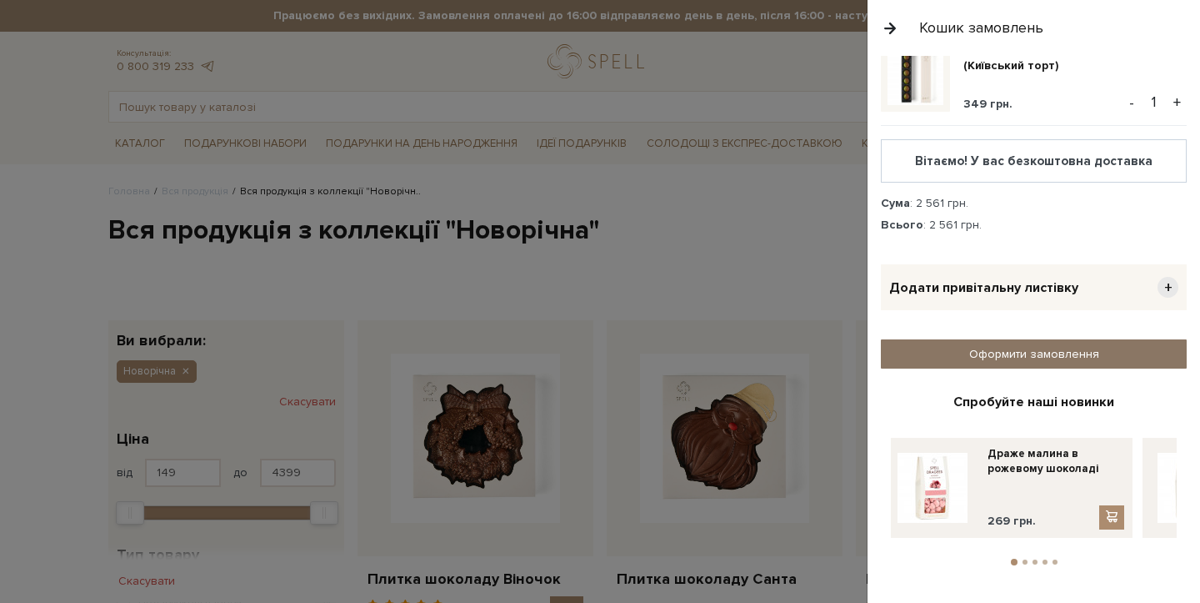
click at [964, 363] on link "Оформити замовлення" at bounding box center [1034, 353] width 306 height 29
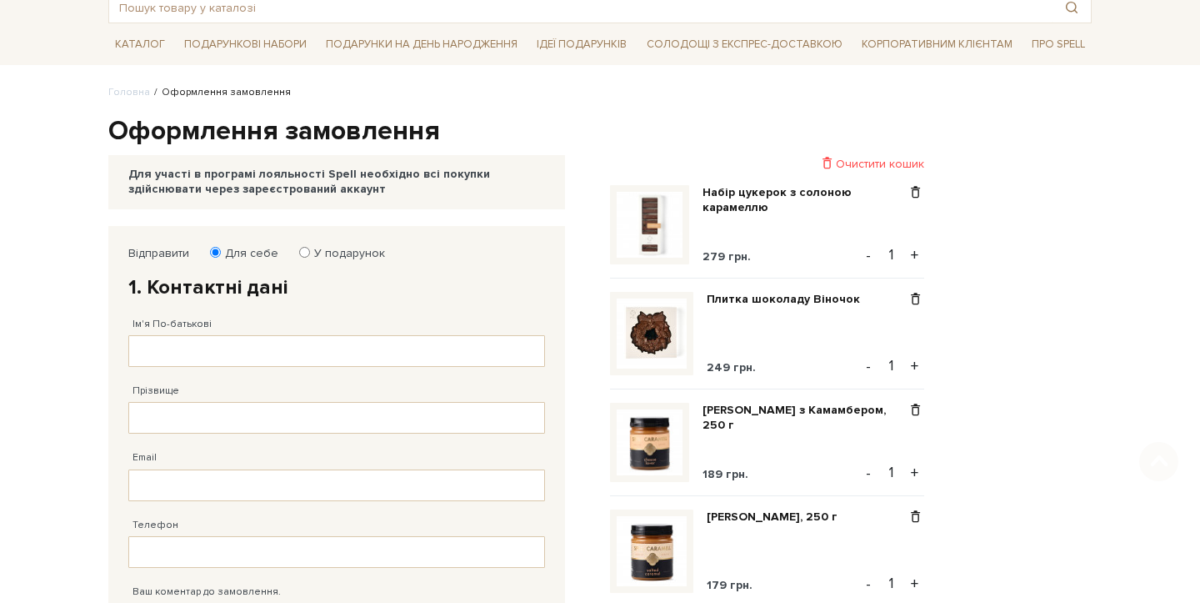
scroll to position [119, 0]
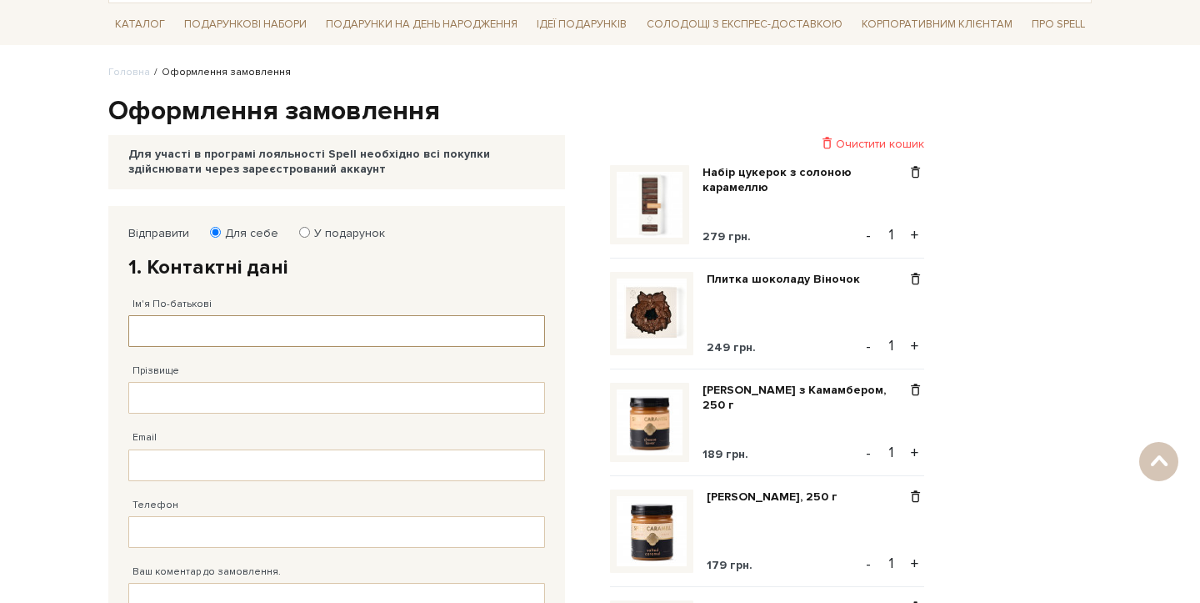
click at [229, 326] on input "Ім'я По-батькові" at bounding box center [336, 331] width 417 height 32
type input "артем"
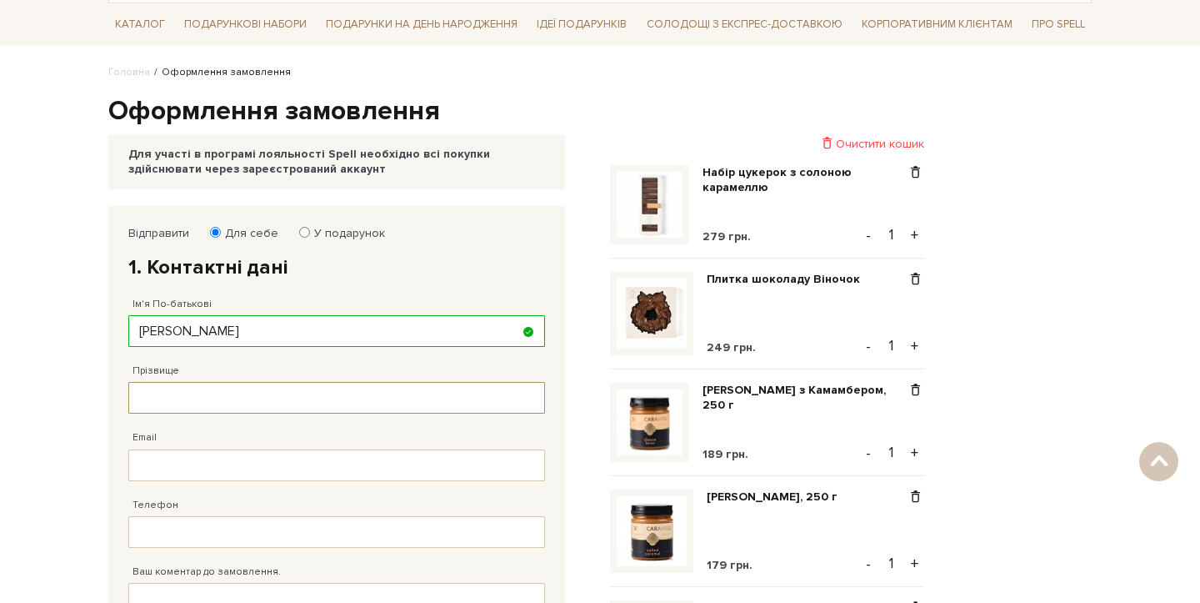
click at [193, 393] on input "Прізвище" at bounding box center [336, 398] width 417 height 32
type input "вальчук"
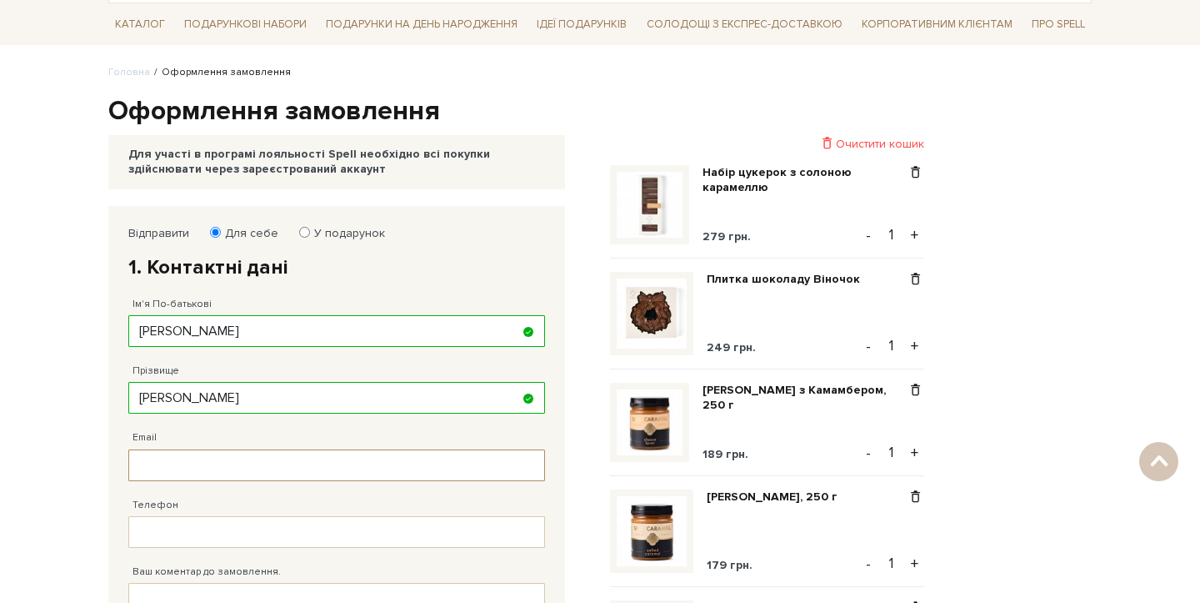
click at [193, 463] on input "Email" at bounding box center [336, 465] width 417 height 32
click at [193, 469] on input "Email" at bounding box center [336, 465] width 417 height 32
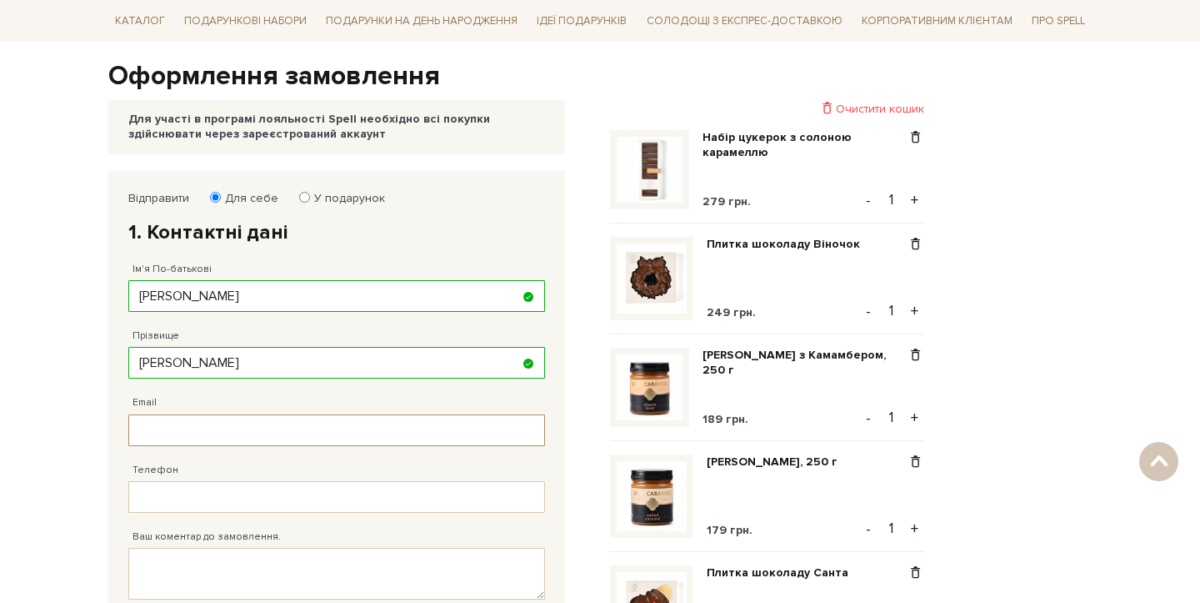
scroll to position [148, 0]
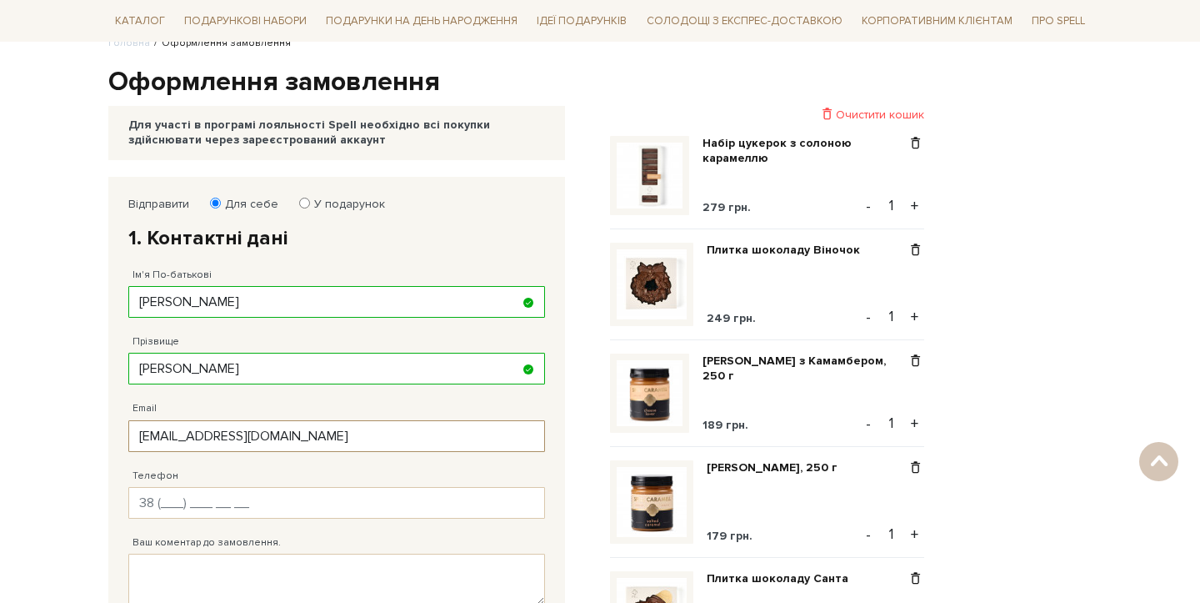
type input "buble_studio@ukr.net"
click at [183, 497] on input "Телефон" at bounding box center [336, 503] width 417 height 32
type input "38 (095) 115 59 15"
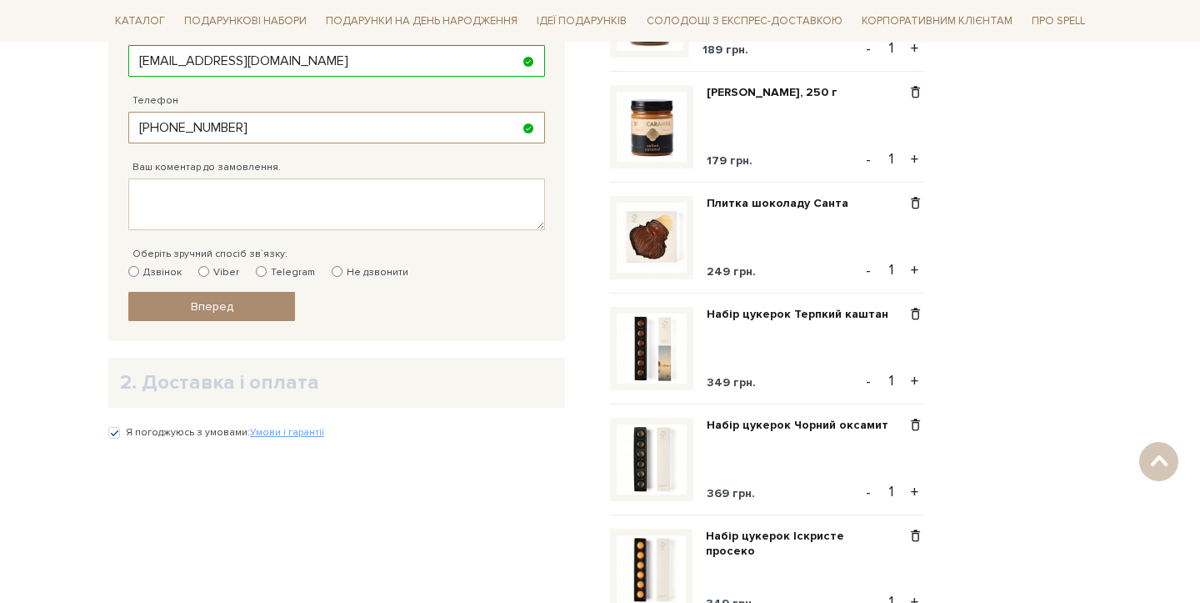
scroll to position [527, 0]
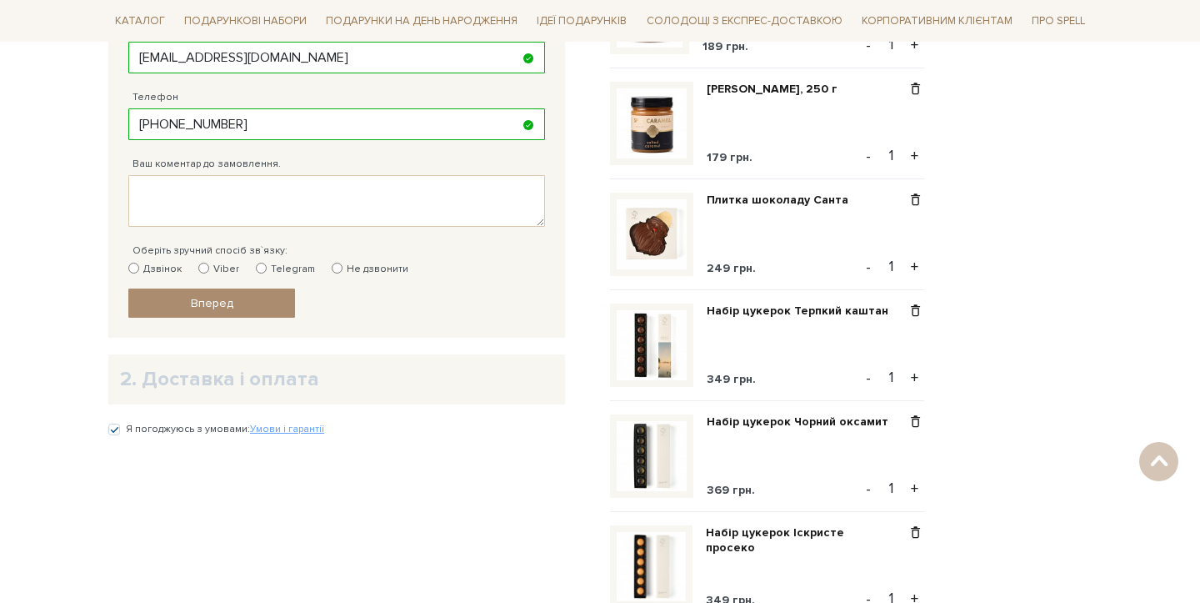
click at [217, 271] on label "Viber" at bounding box center [218, 269] width 41 height 15
click at [209, 271] on input "Viber" at bounding box center [203, 268] width 11 height 11
radio input "true"
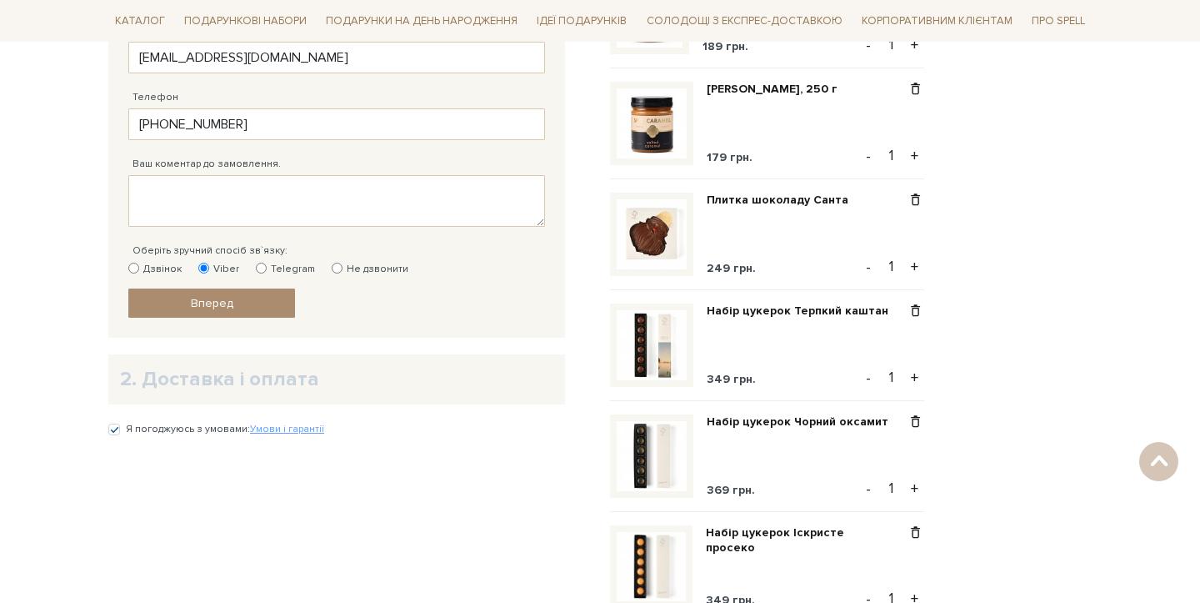
click at [345, 271] on label "Не дзвонити" at bounding box center [370, 269] width 77 height 15
click at [343, 271] on input "Не дзвонити" at bounding box center [337, 268] width 11 height 11
radio input "true"
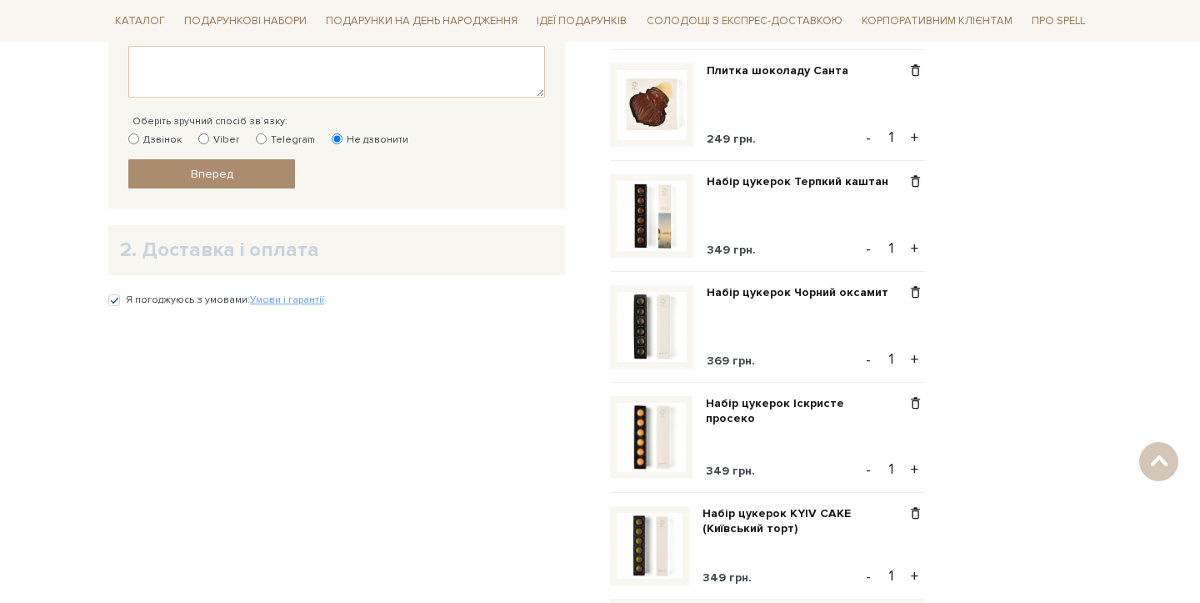
scroll to position [658, 0]
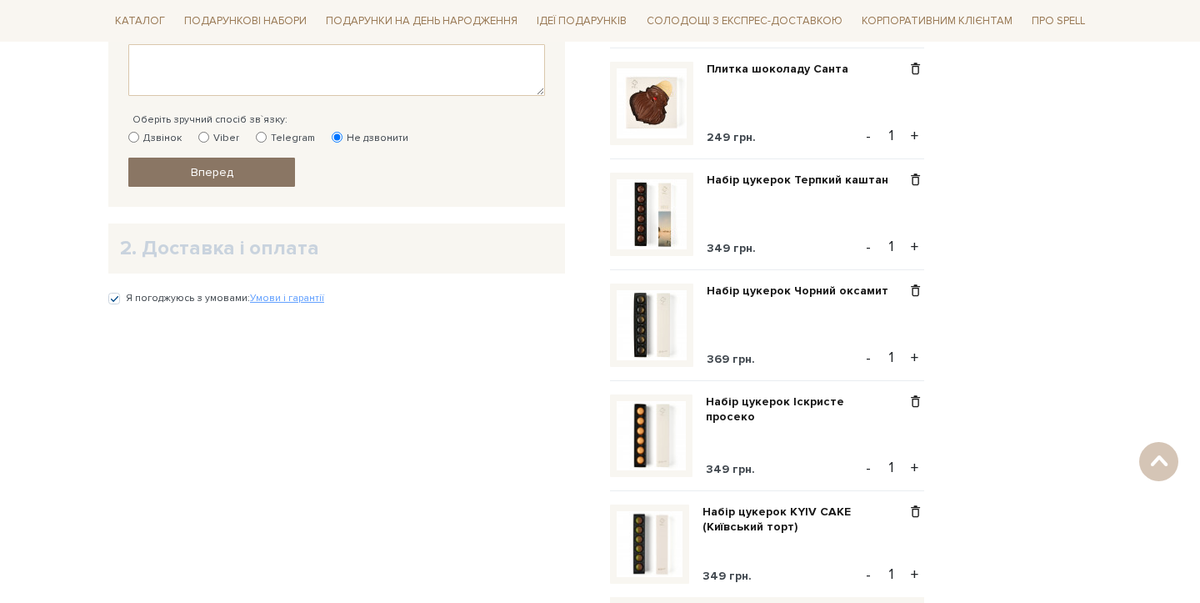
click at [262, 179] on link "Вперед" at bounding box center [211, 172] width 167 height 29
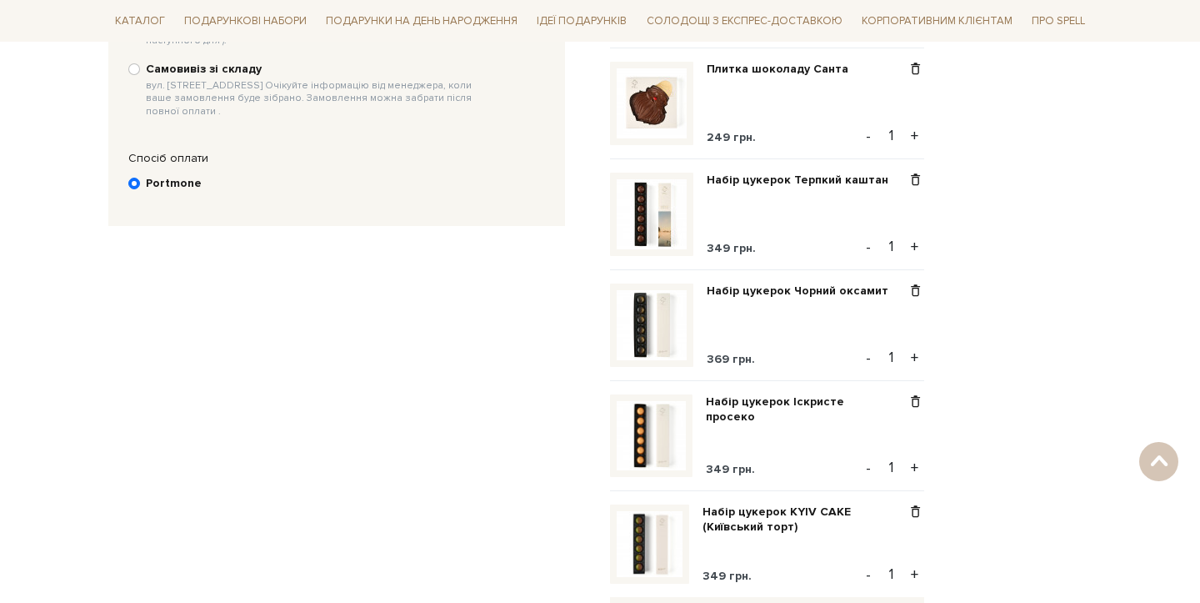
scroll to position [324, 0]
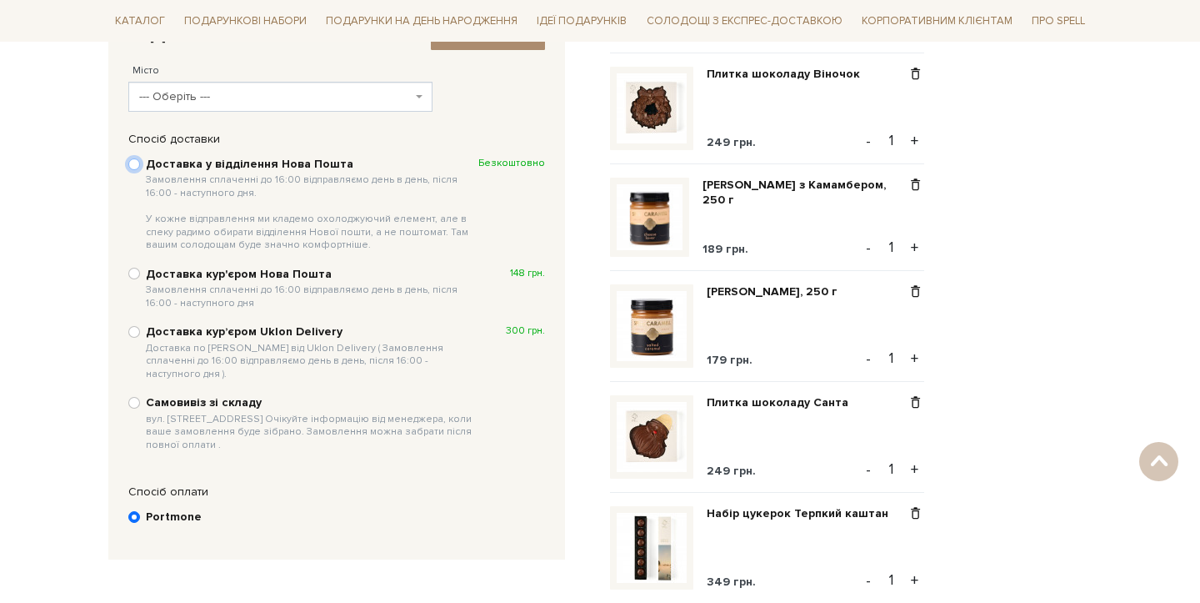
click at [137, 166] on input "Доставка у відділення Нова Пошта Замовлення сплаченні до 16:00 відправляємо ден…" at bounding box center [134, 164] width 12 height 12
radio input "true"
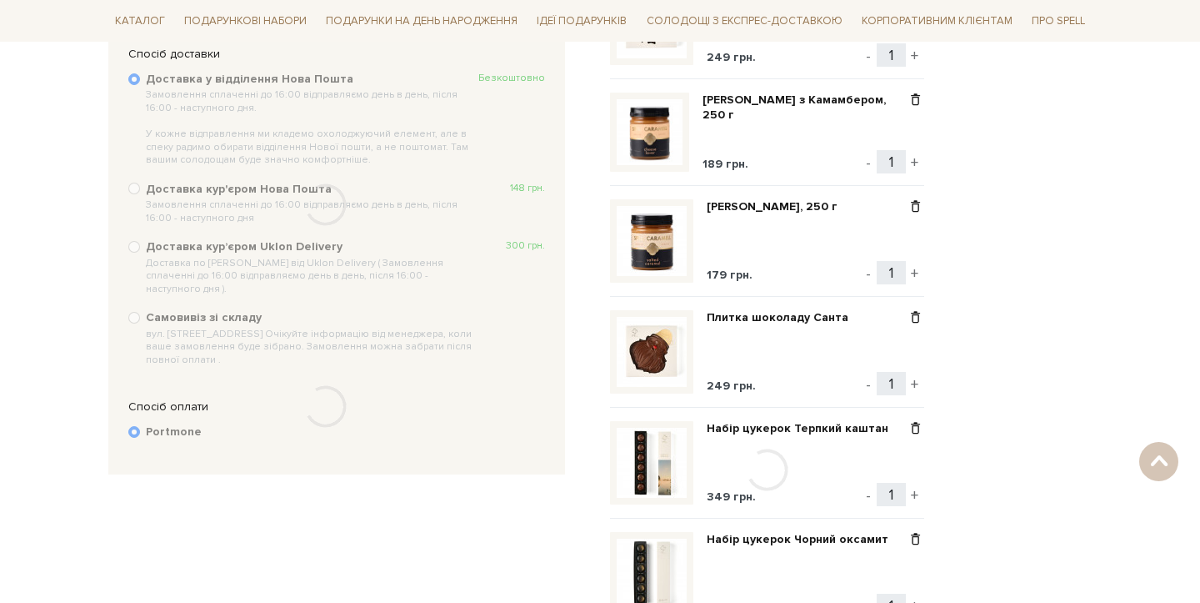
scroll to position [412, 0]
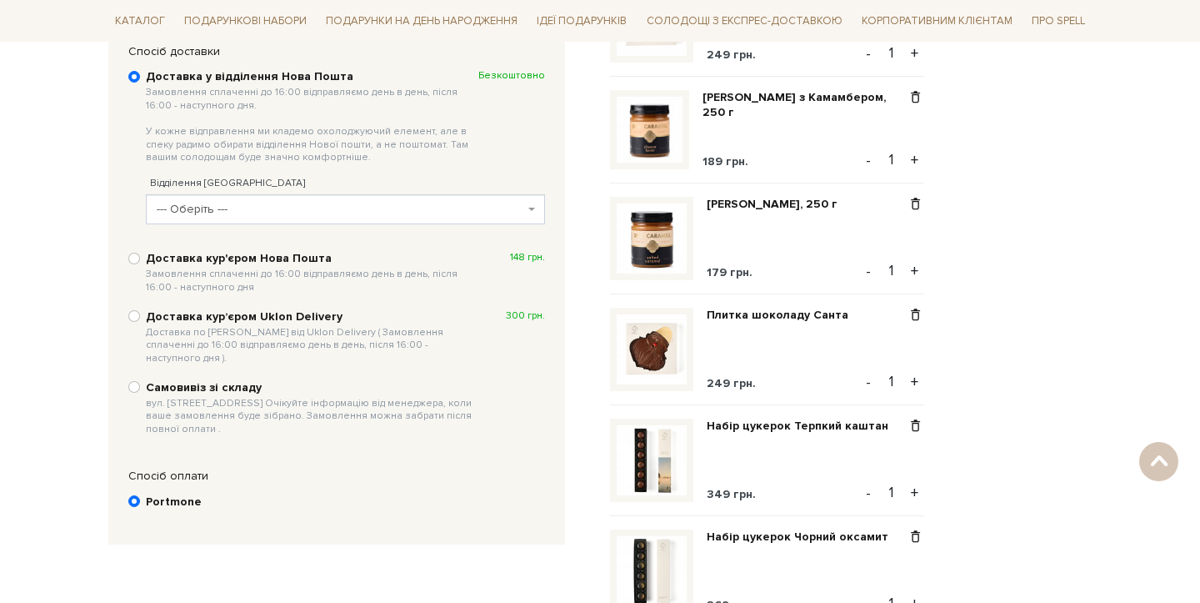
click at [295, 209] on span "--- Оберіть ---" at bounding box center [341, 209] width 368 height 17
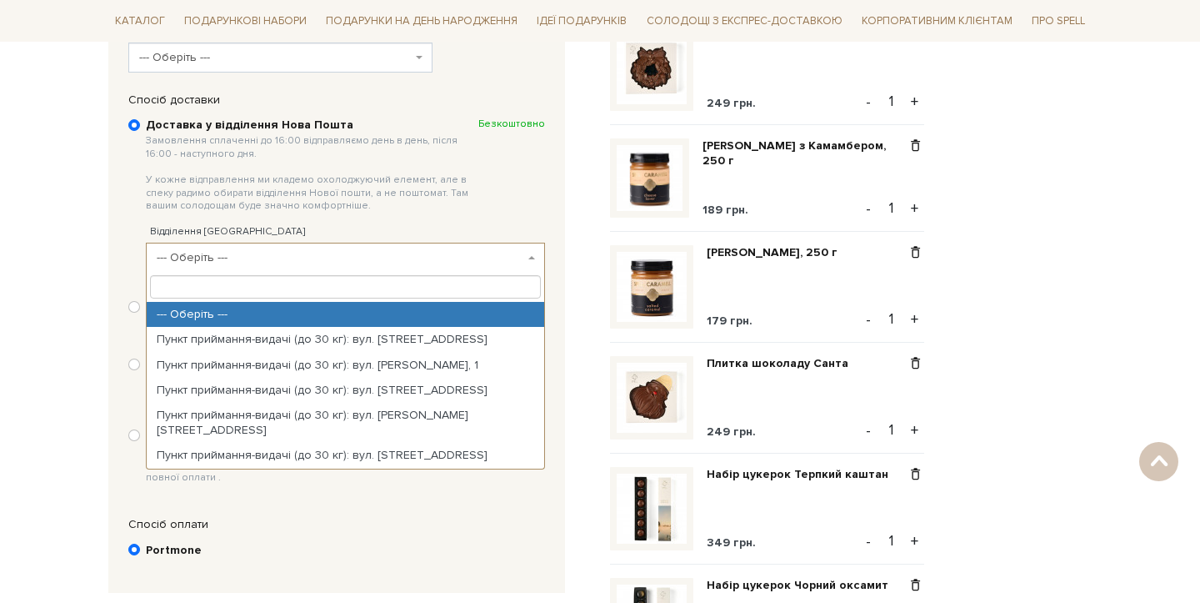
scroll to position [353, 0]
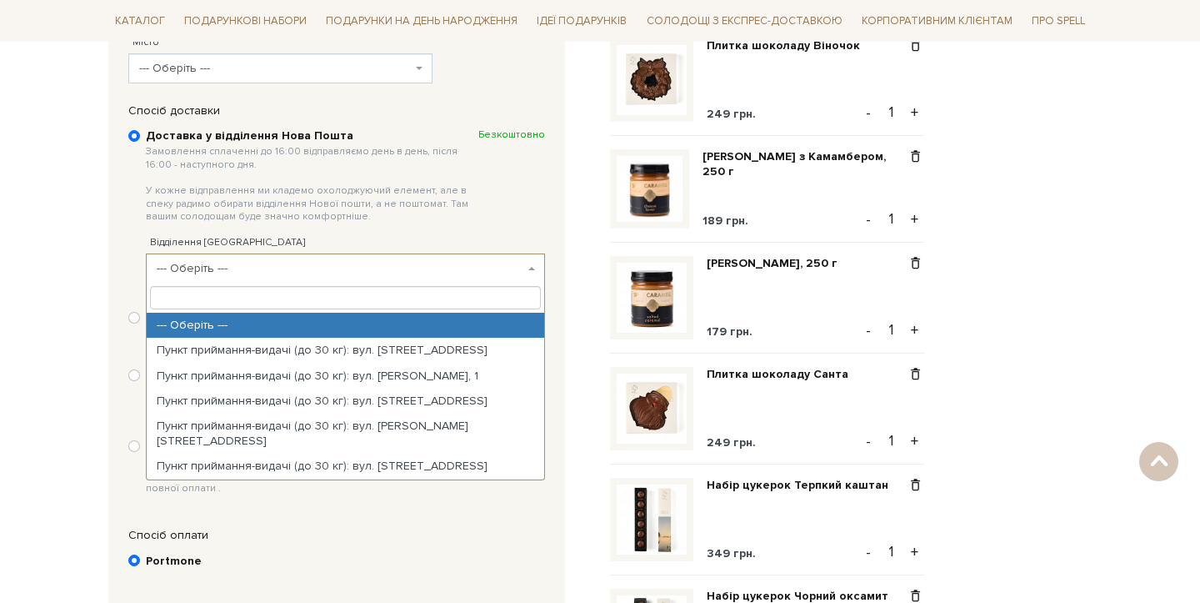
click at [227, 264] on span "--- Оберіть ---" at bounding box center [341, 268] width 368 height 17
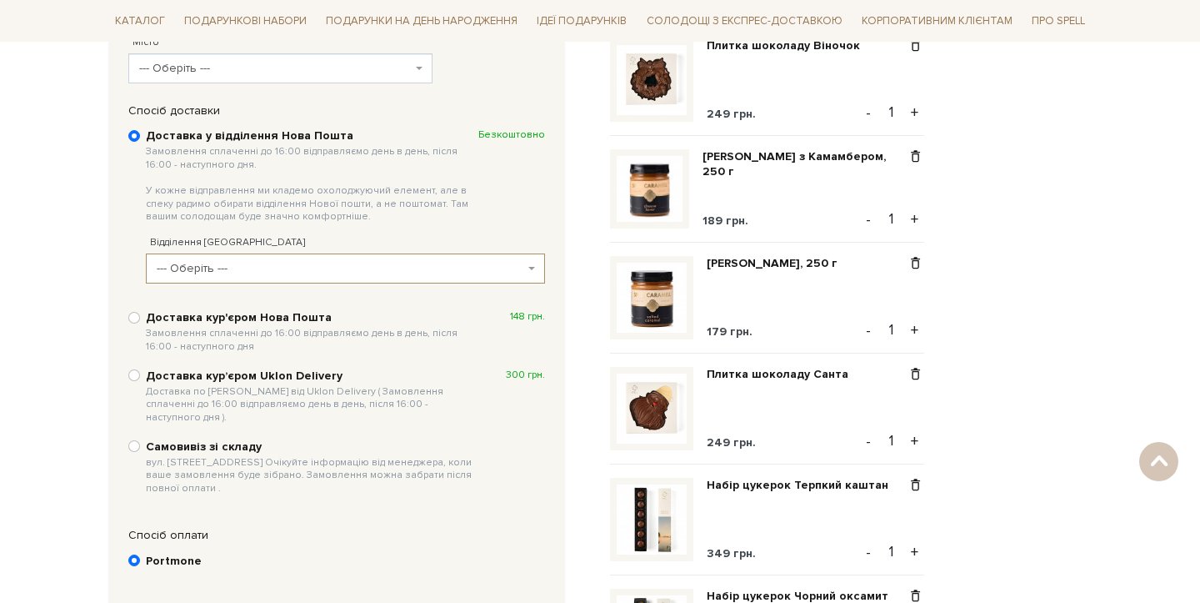
click at [227, 264] on span "--- Оберіть ---" at bounding box center [341, 268] width 368 height 17
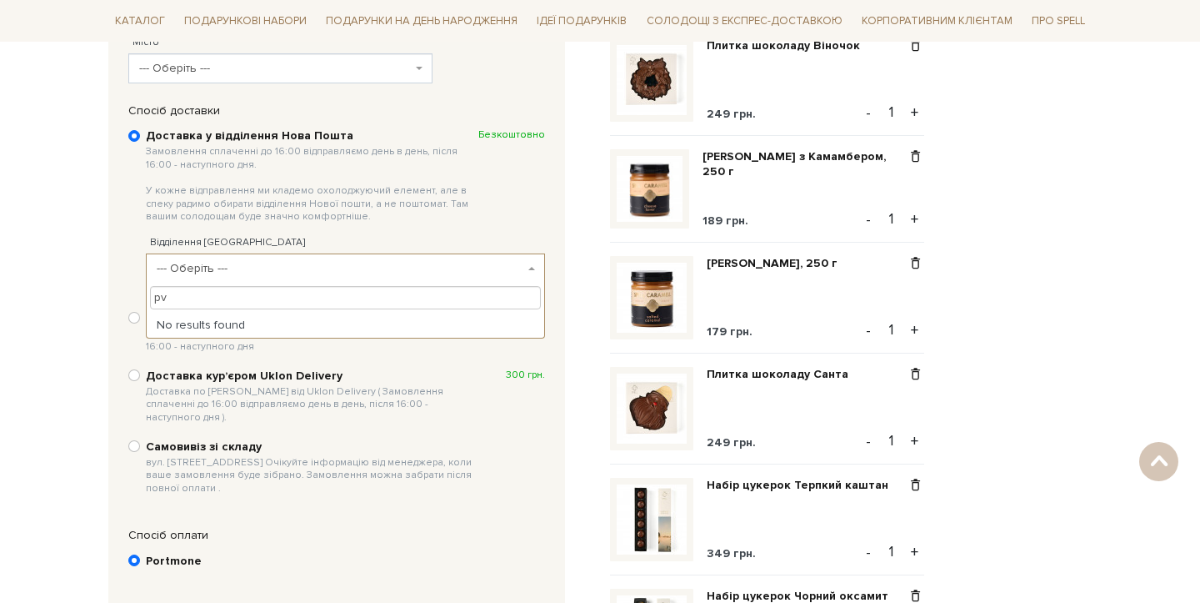
type input "p"
type input "змі"
click at [293, 272] on span "--- Оберіть ---" at bounding box center [341, 268] width 368 height 17
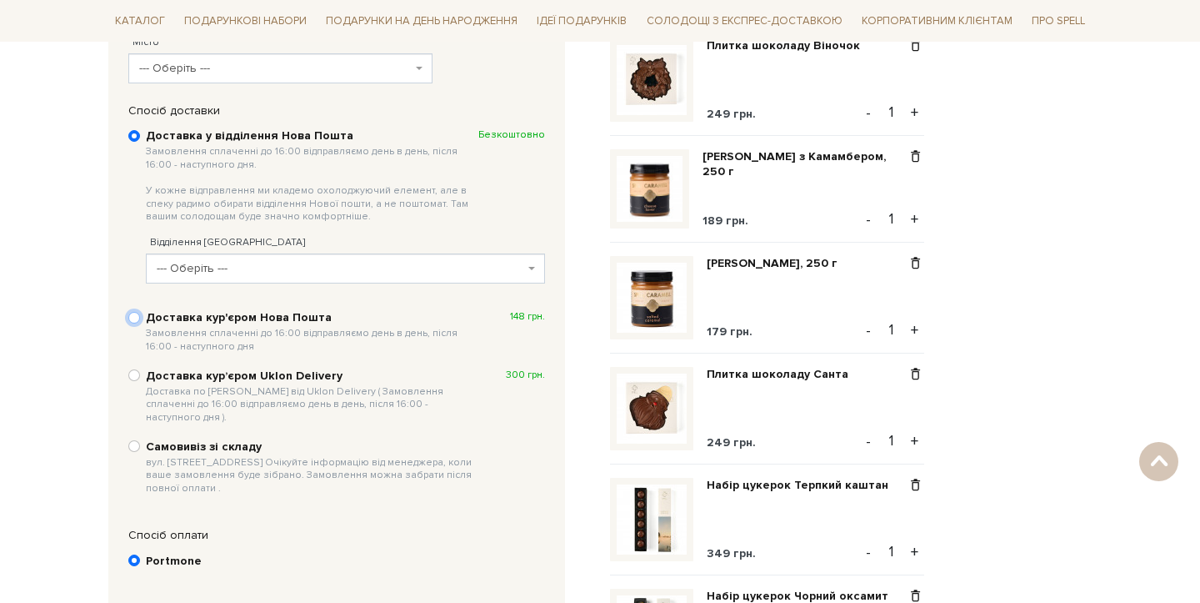
click at [136, 317] on input "Доставка кур'єром Нова Пошта Замовлення сплаченні до 16:00 відправляємо день в …" at bounding box center [134, 318] width 12 height 12
radio input "true"
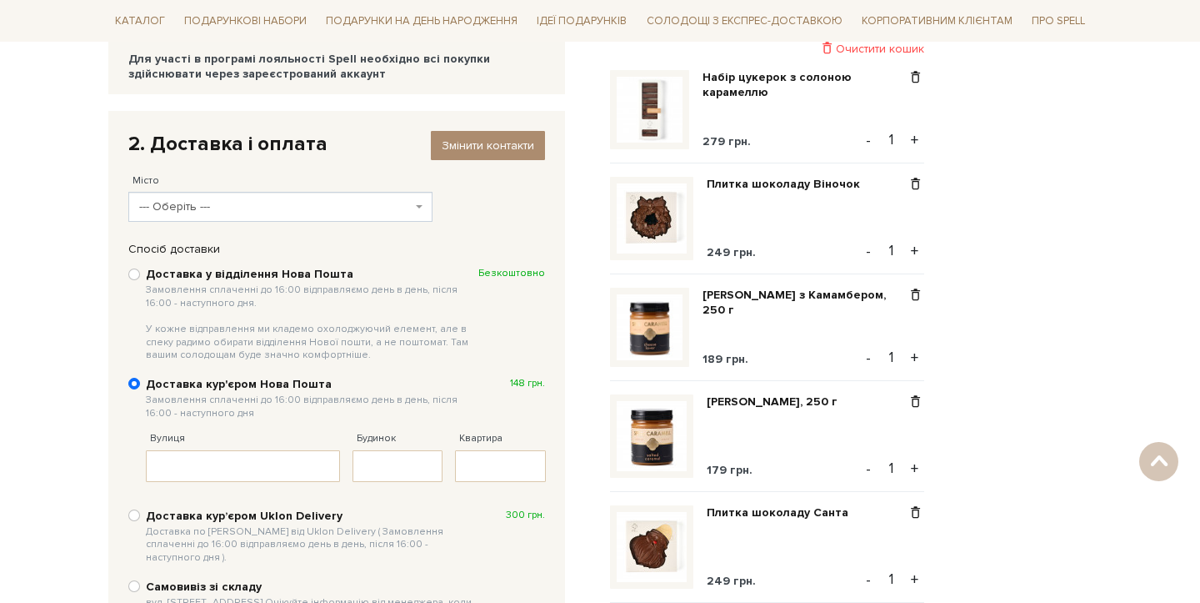
scroll to position [209, 0]
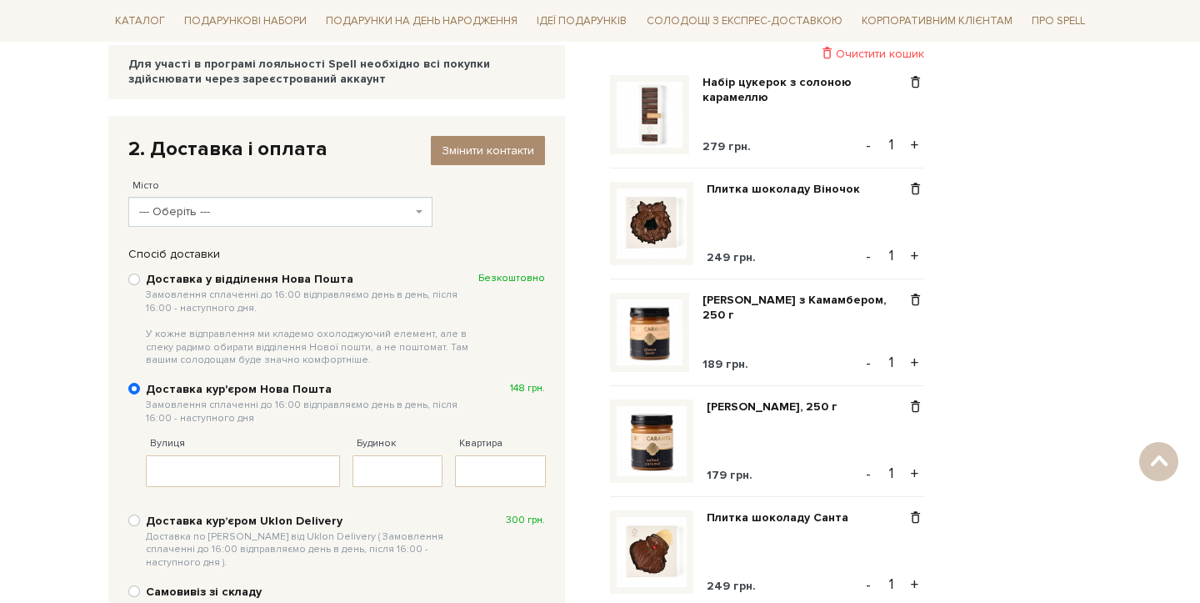
click at [183, 212] on span "--- Оберіть ---" at bounding box center [275, 211] width 273 height 17
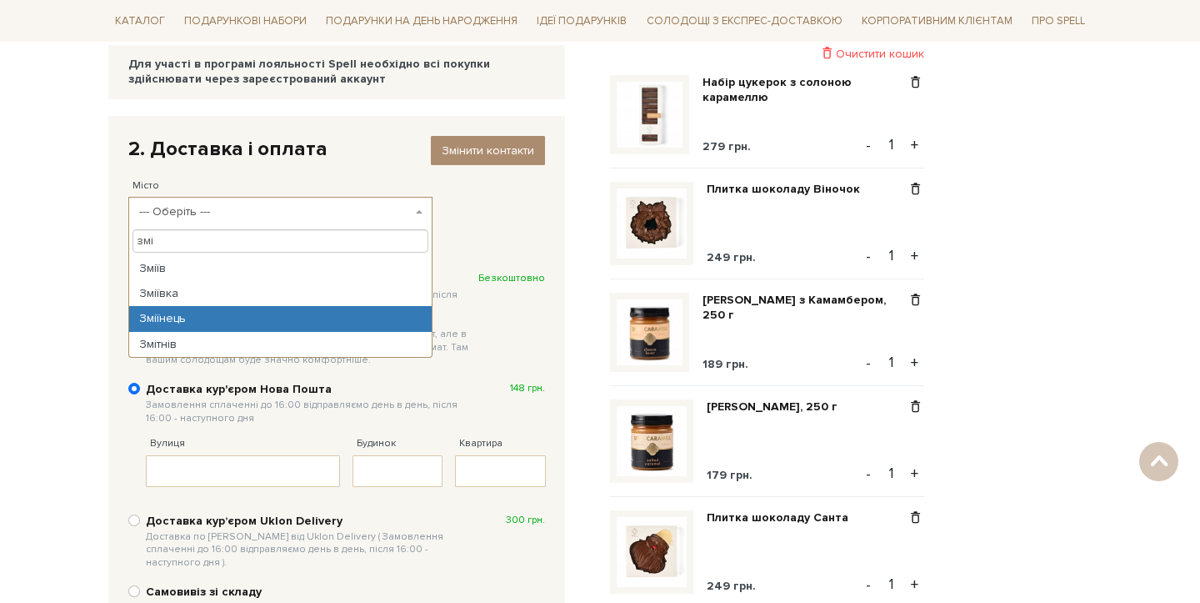
type input "змі"
select select "Зміїнець"
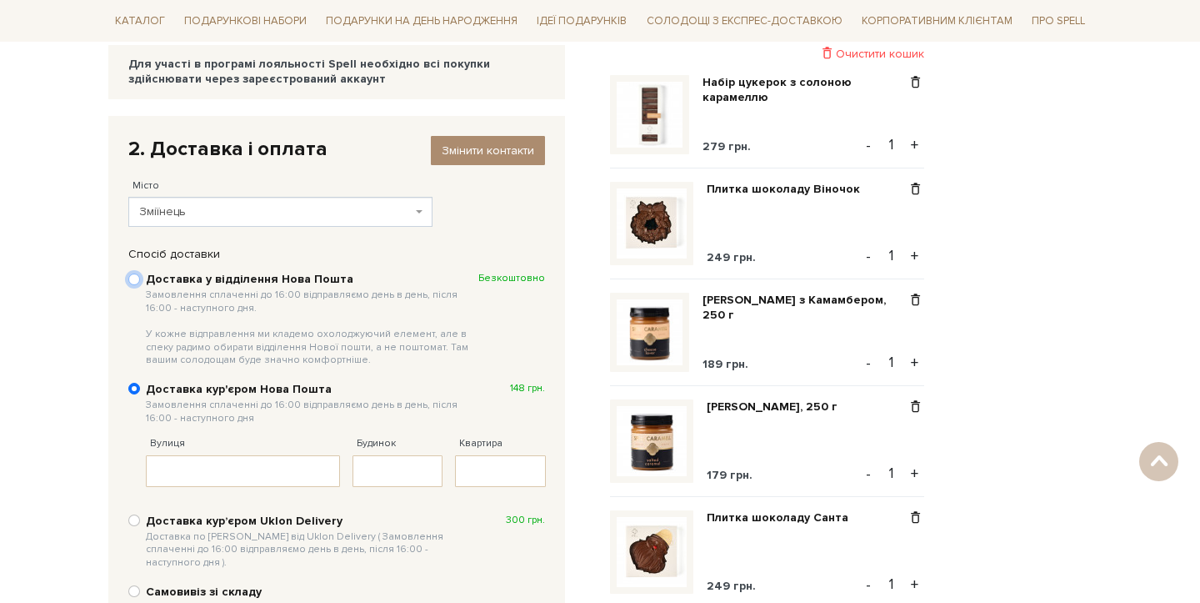
click at [133, 282] on input "Доставка у відділення Нова Пошта Замовлення сплаченні до 16:00 відправляємо ден…" at bounding box center [134, 279] width 12 height 12
radio input "true"
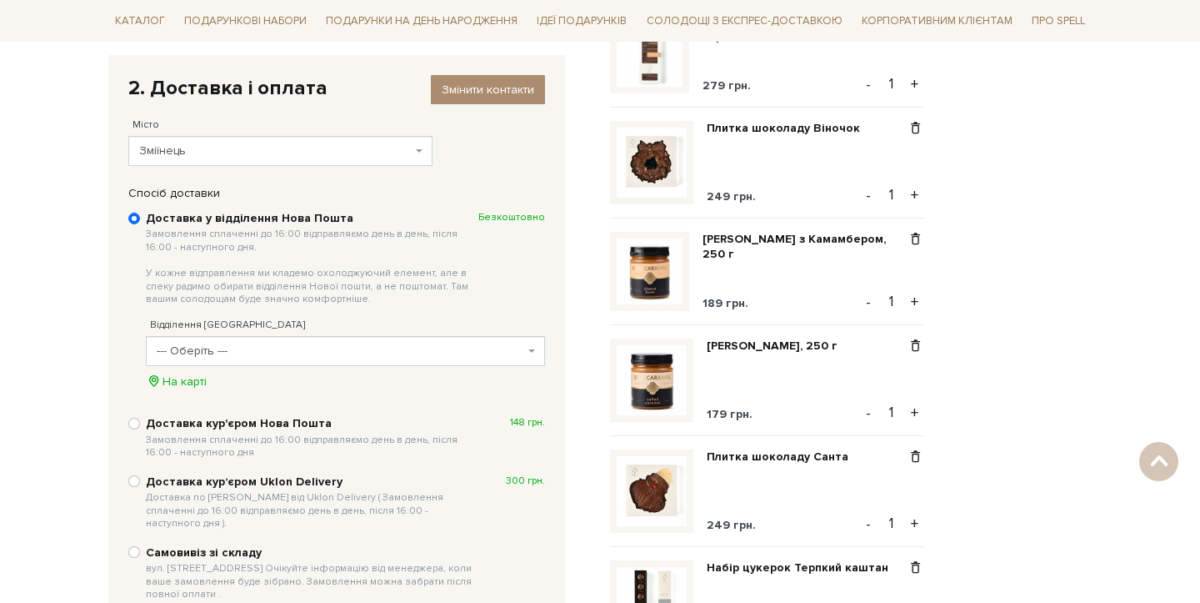
scroll to position [272, 0]
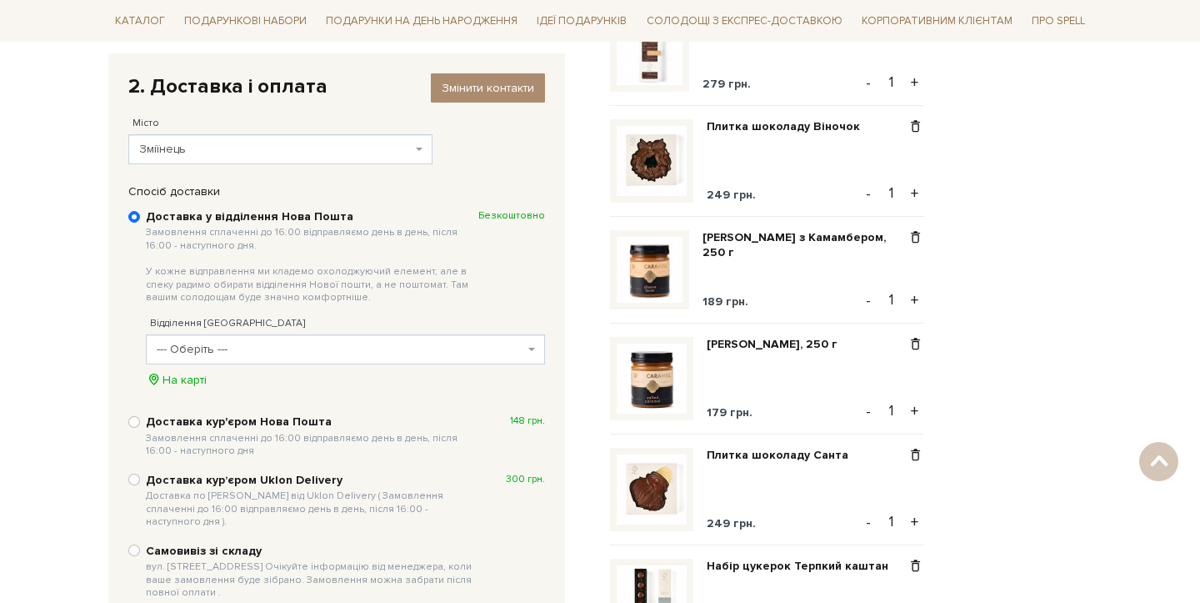
click at [327, 348] on span "--- Оберіть ---" at bounding box center [341, 349] width 368 height 17
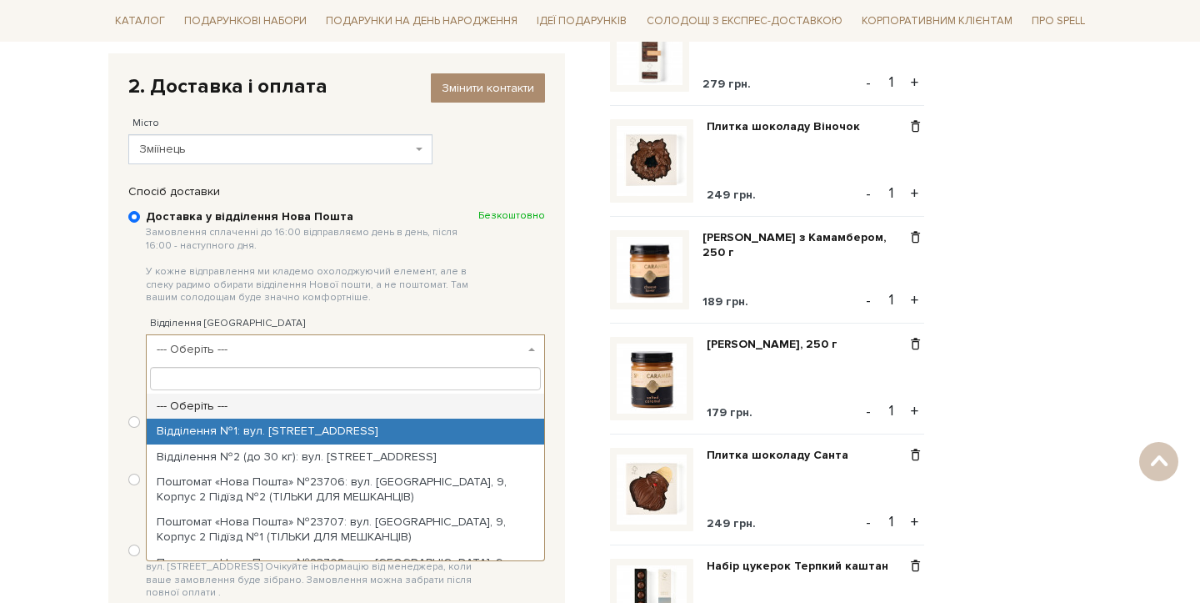
select select "Відділення №1: вул. Луцька, 2а"
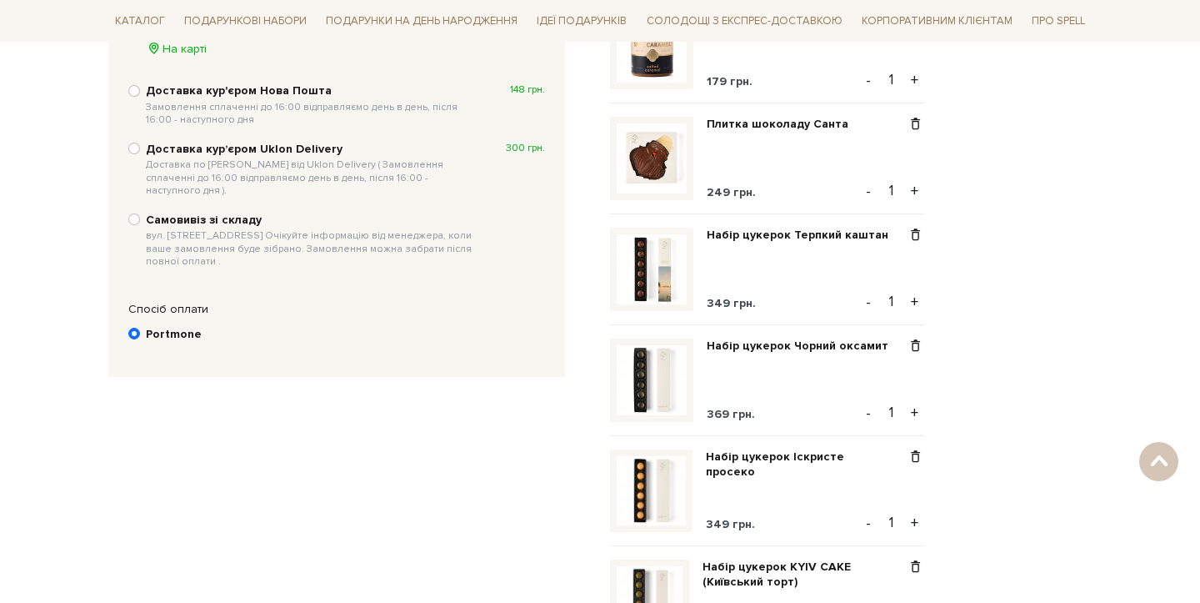
scroll to position [604, 0]
click at [138, 326] on input "Portmone" at bounding box center [134, 332] width 12 height 12
click at [136, 326] on input "Portmone" at bounding box center [134, 332] width 12 height 12
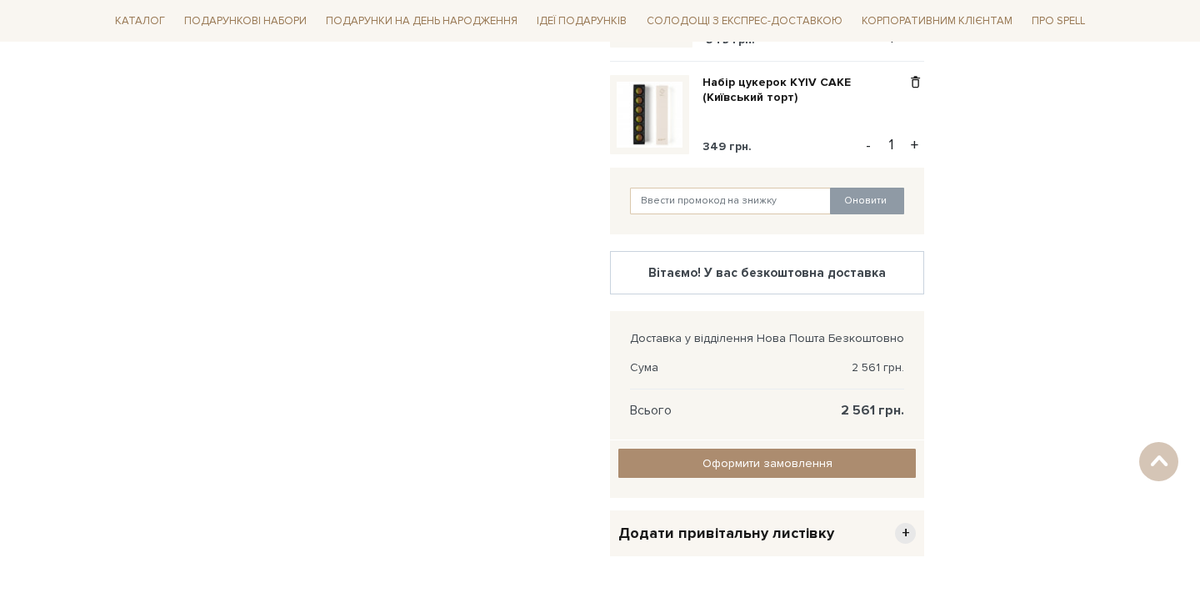
scroll to position [1091, 0]
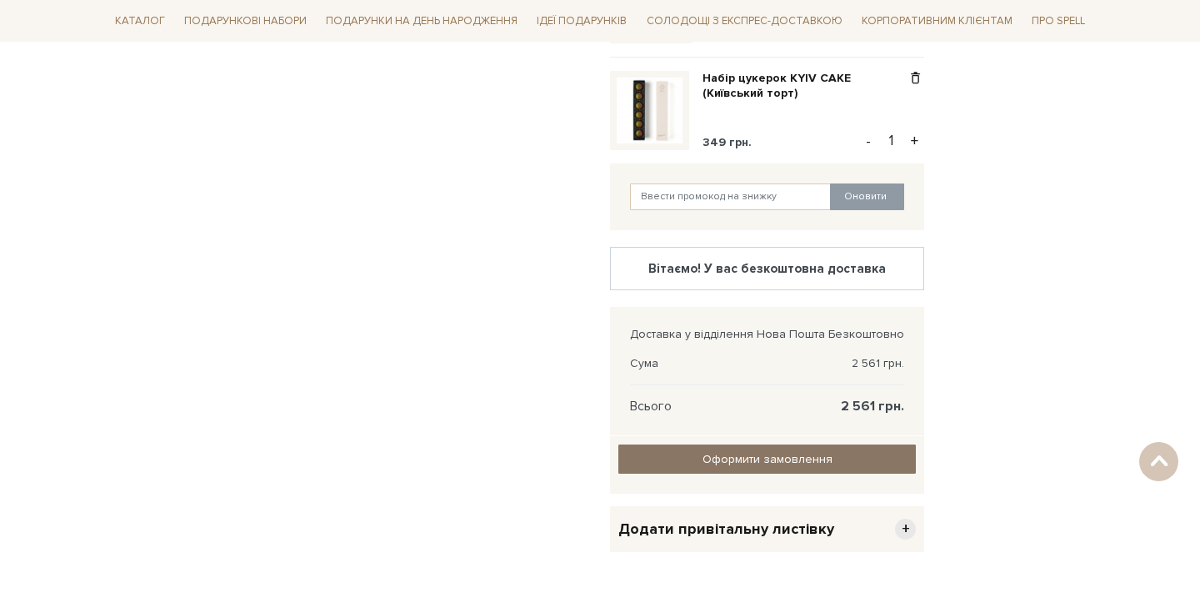
click at [764, 469] on input "Оформити замовлення" at bounding box center [767, 458] width 298 height 29
